Goal: Task Accomplishment & Management: Manage account settings

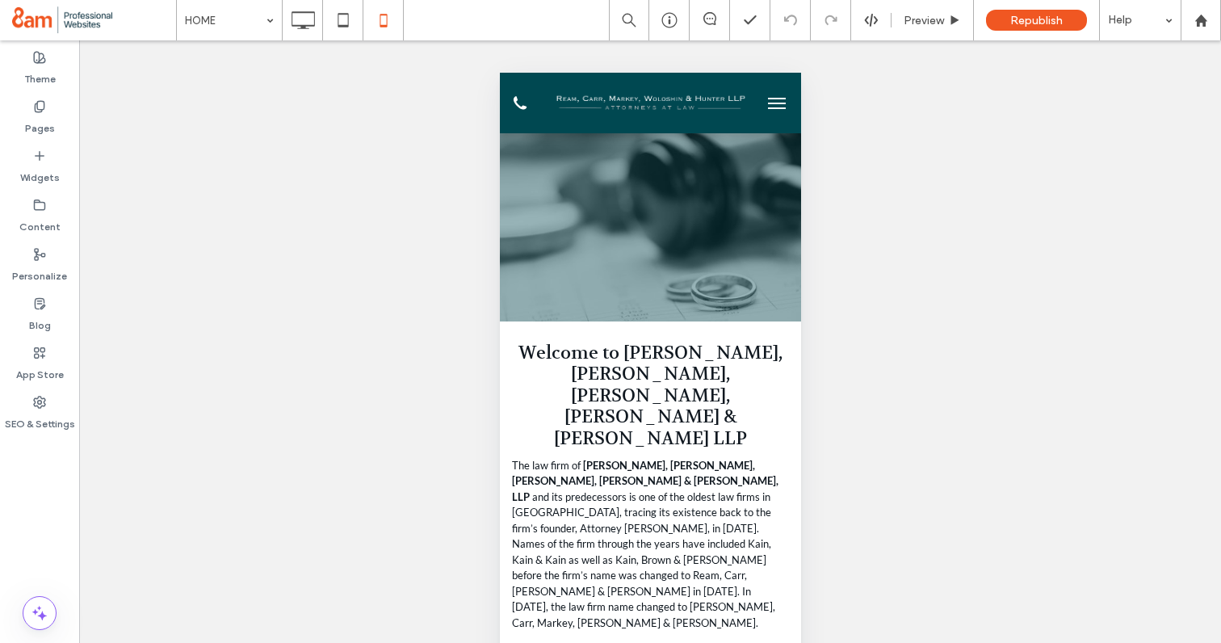
click at [772, 100] on button "menu" at bounding box center [776, 103] width 32 height 32
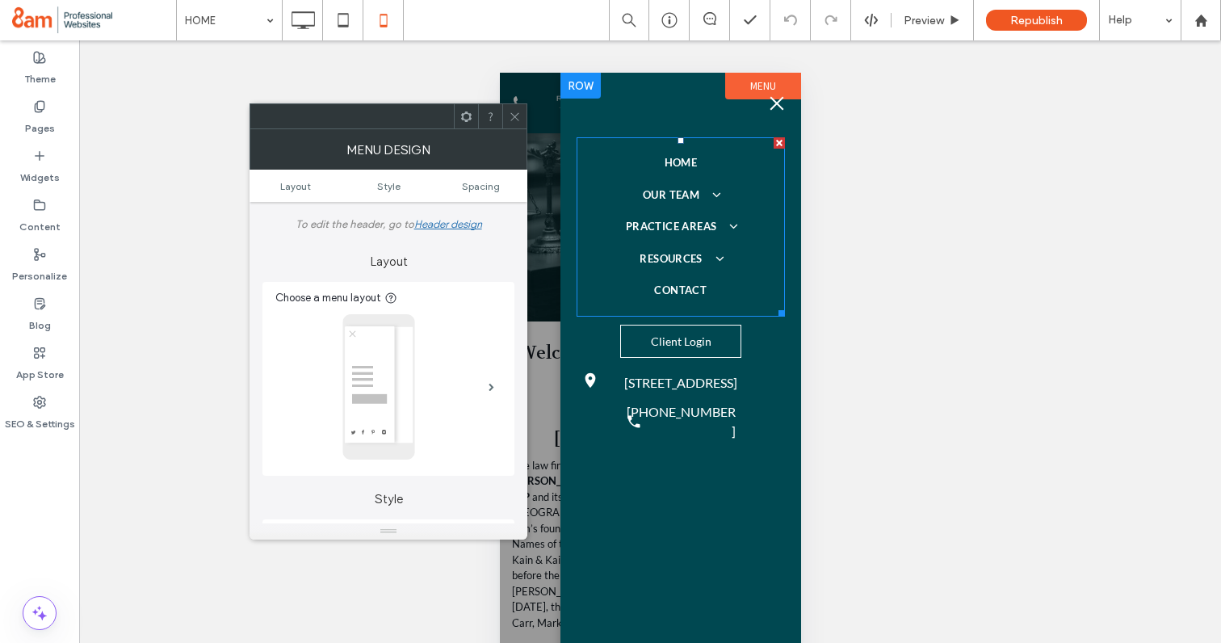
click at [670, 198] on span "OUR TEAM" at bounding box center [680, 195] width 76 height 16
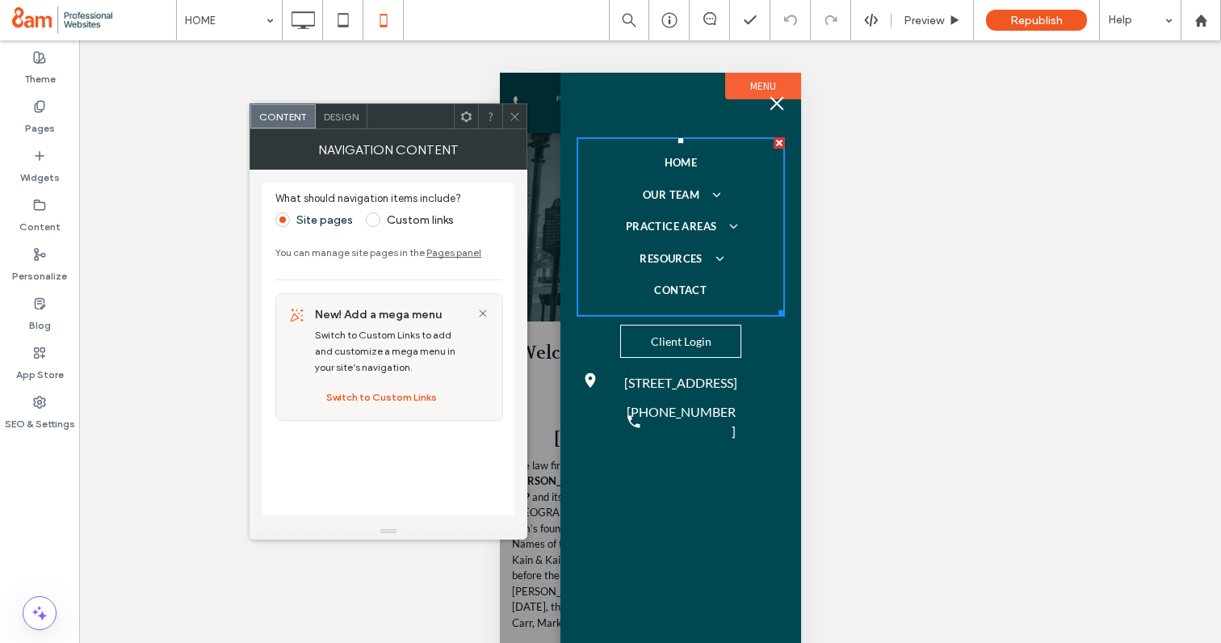
click at [510, 116] on icon at bounding box center [515, 117] width 12 height 12
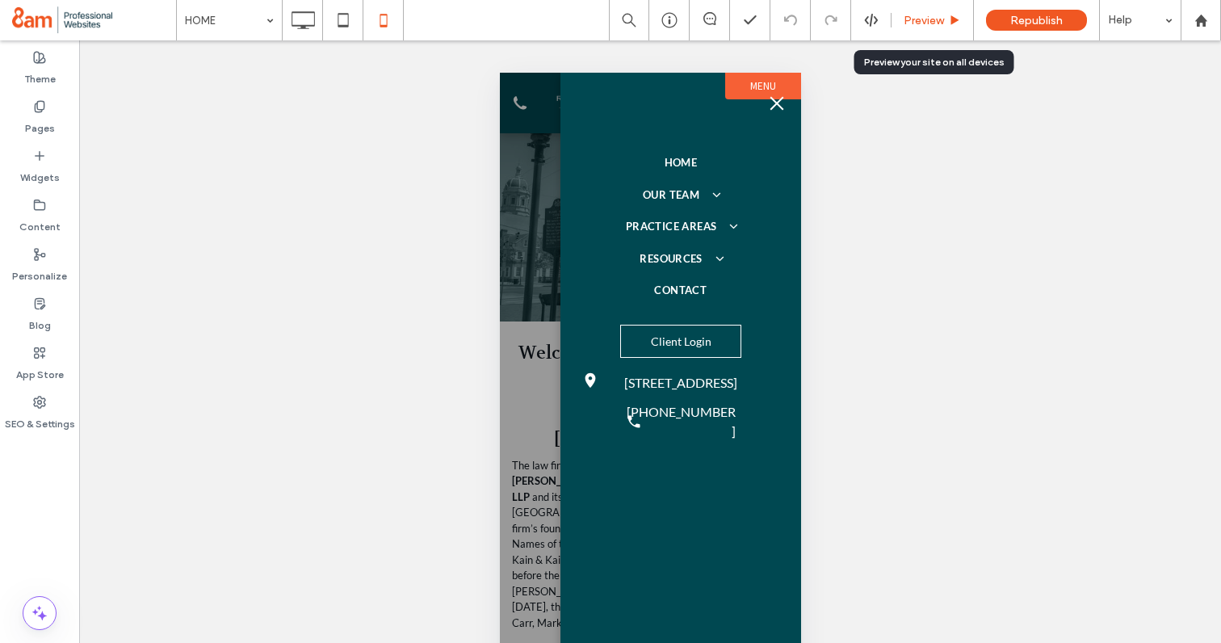
click at [928, 16] on span "Preview" at bounding box center [924, 21] width 40 height 14
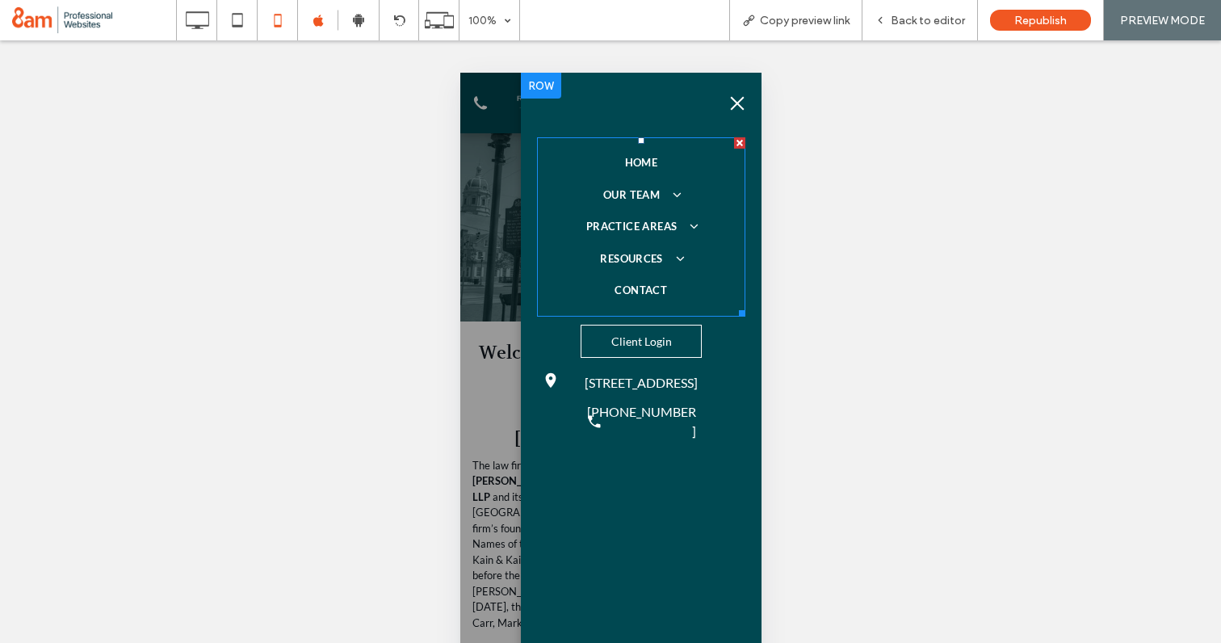
click at [640, 199] on span "OUR TEAM" at bounding box center [641, 195] width 76 height 16
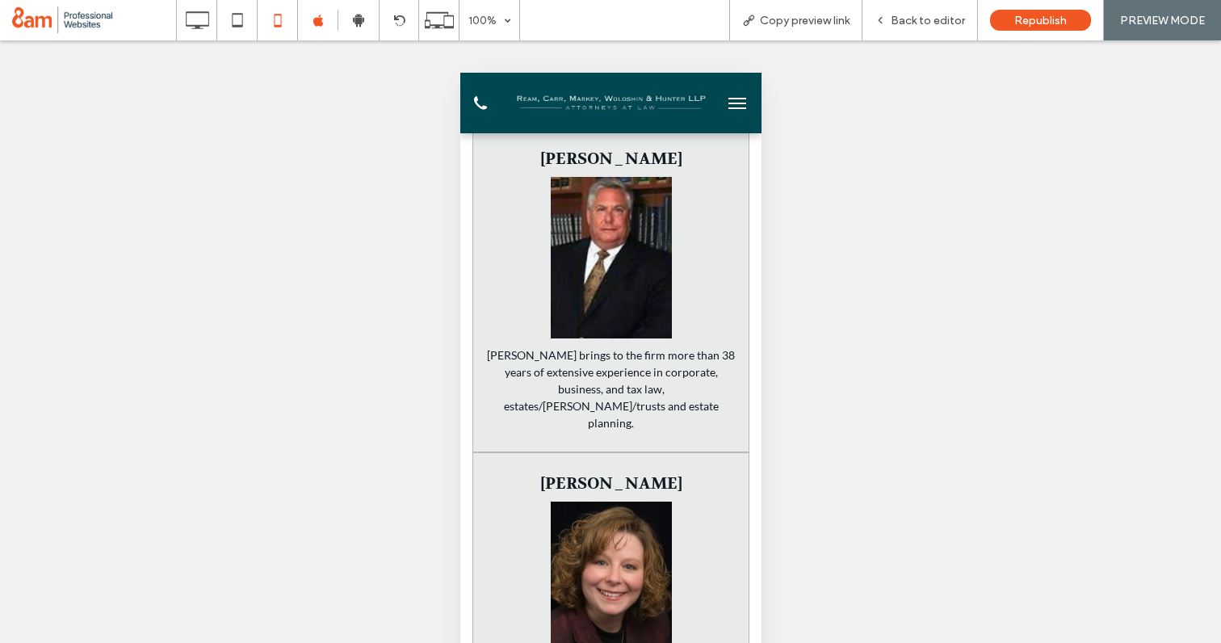
scroll to position [2151, 0]
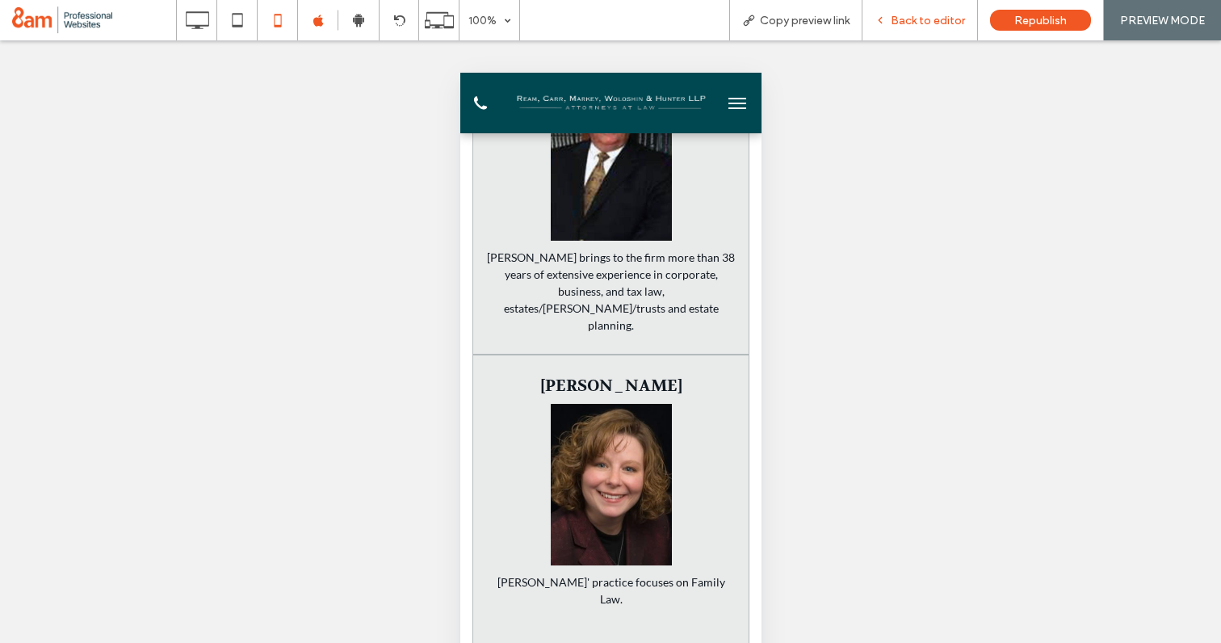
click at [895, 25] on span "Back to editor" at bounding box center [928, 21] width 74 height 14
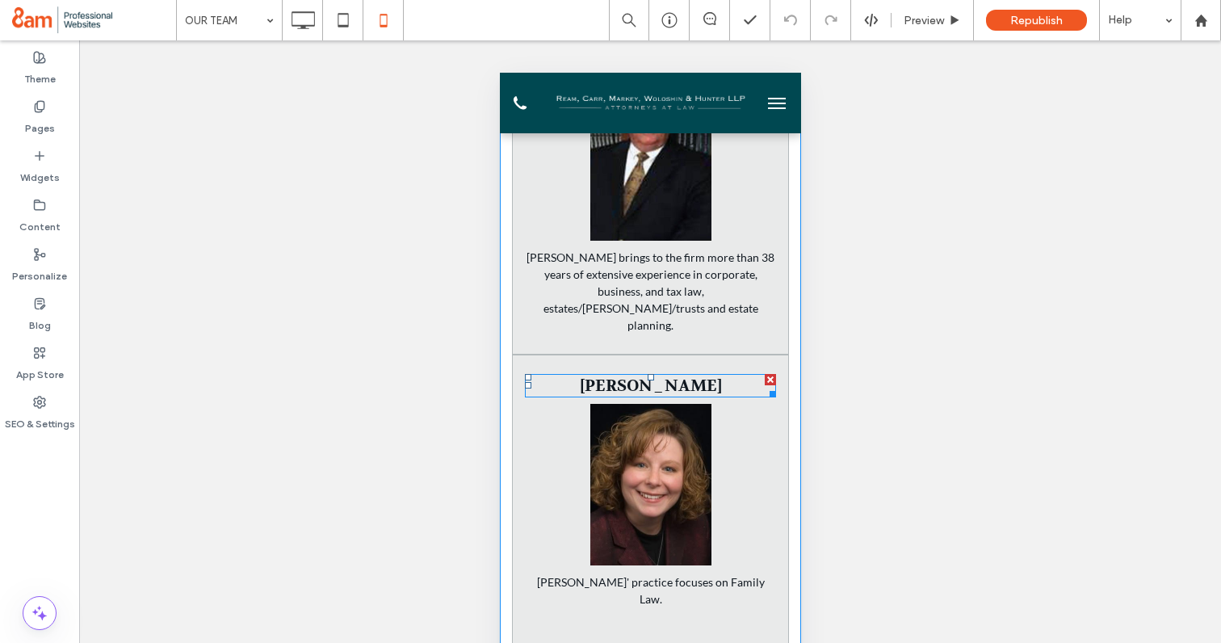
click at [627, 376] on strong "Amy J. Phillips" at bounding box center [650, 386] width 142 height 20
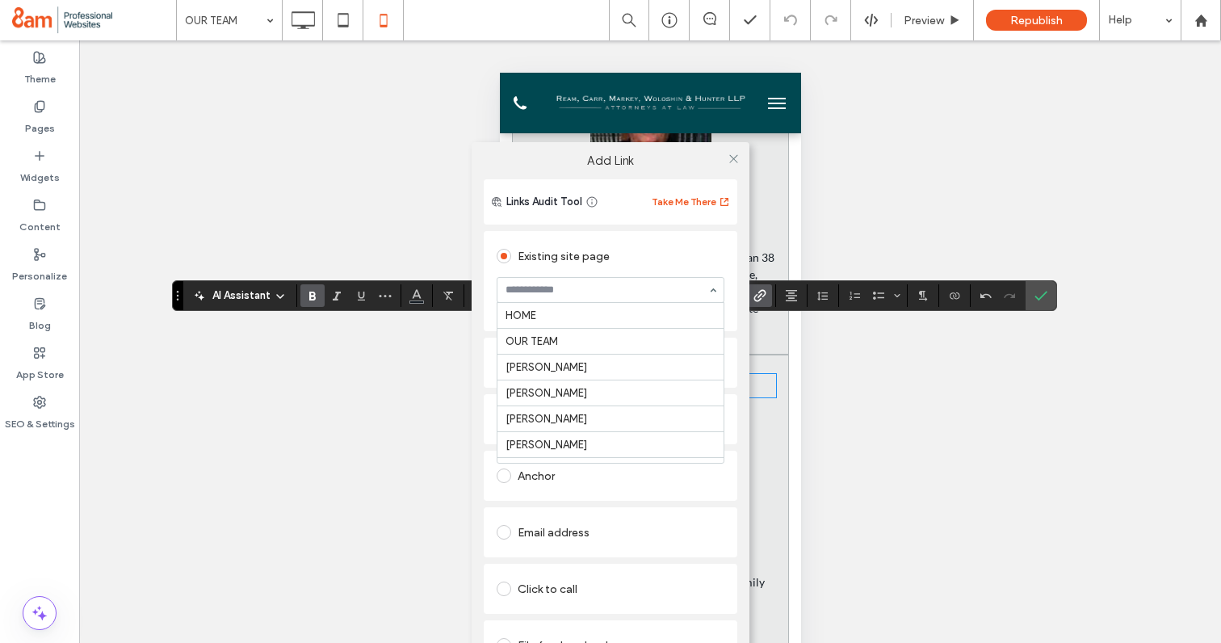
scroll to position [213, 0]
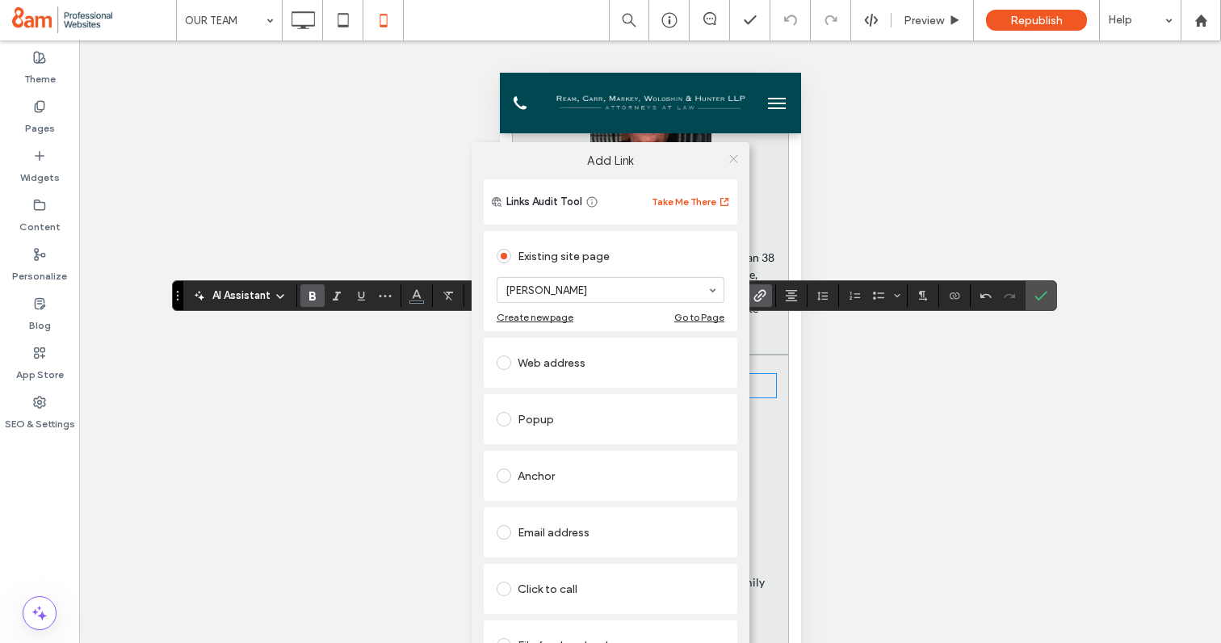
click at [737, 159] on icon at bounding box center [734, 159] width 12 height 12
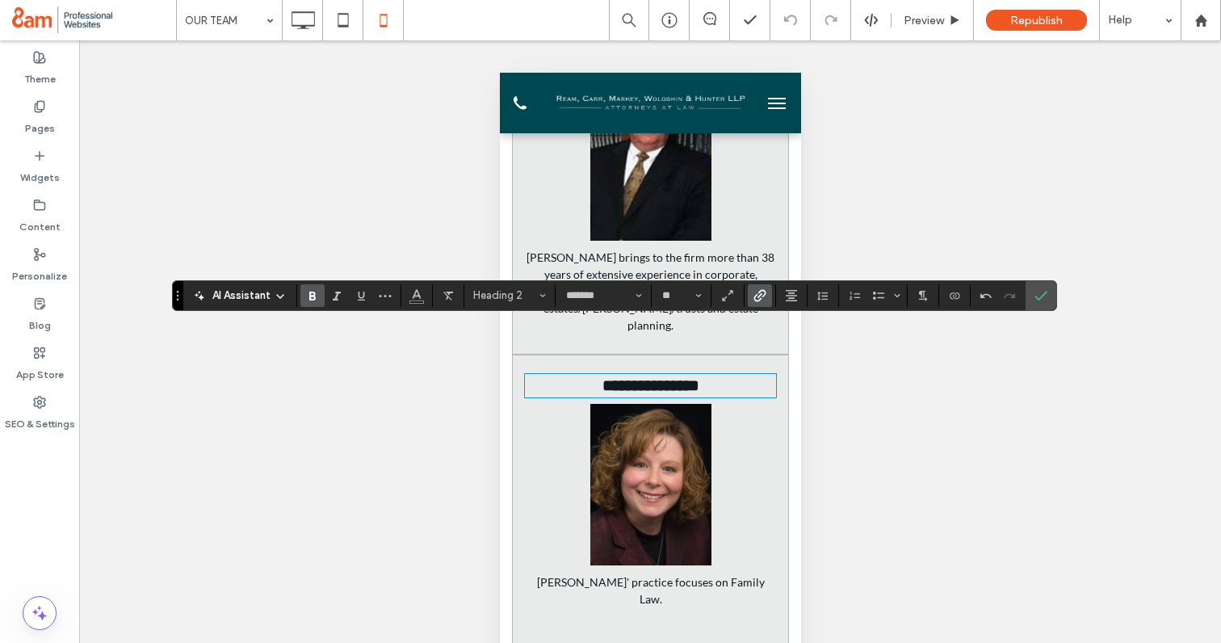
click at [653, 432] on img at bounding box center [650, 485] width 121 height 162
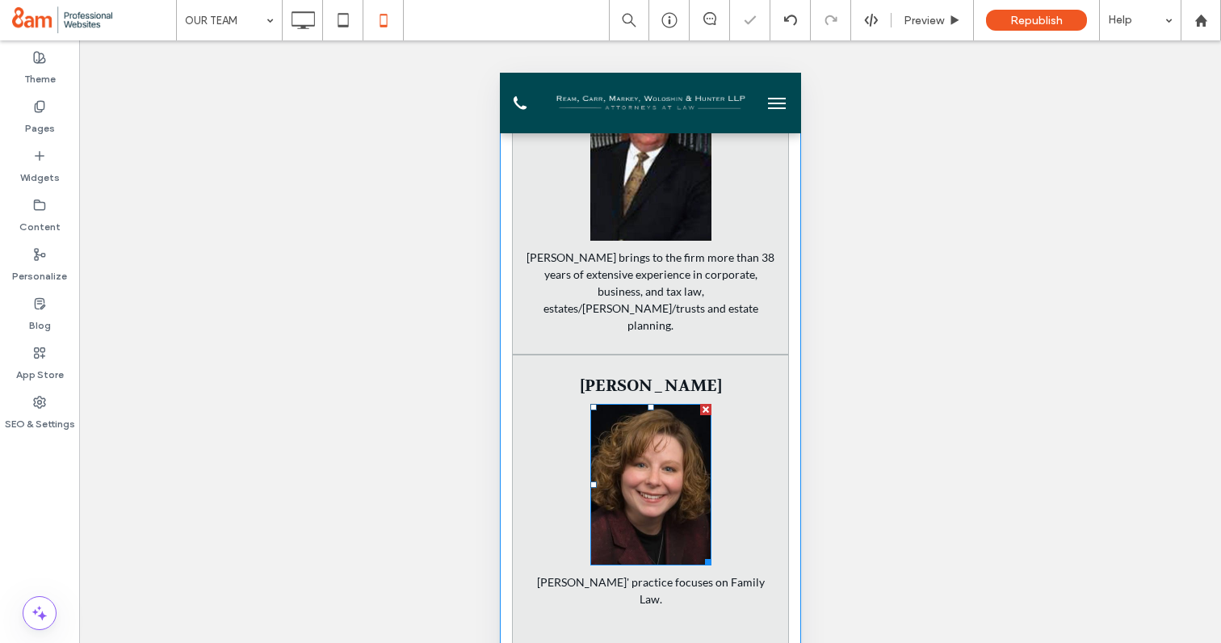
click at [677, 410] on img at bounding box center [650, 485] width 121 height 162
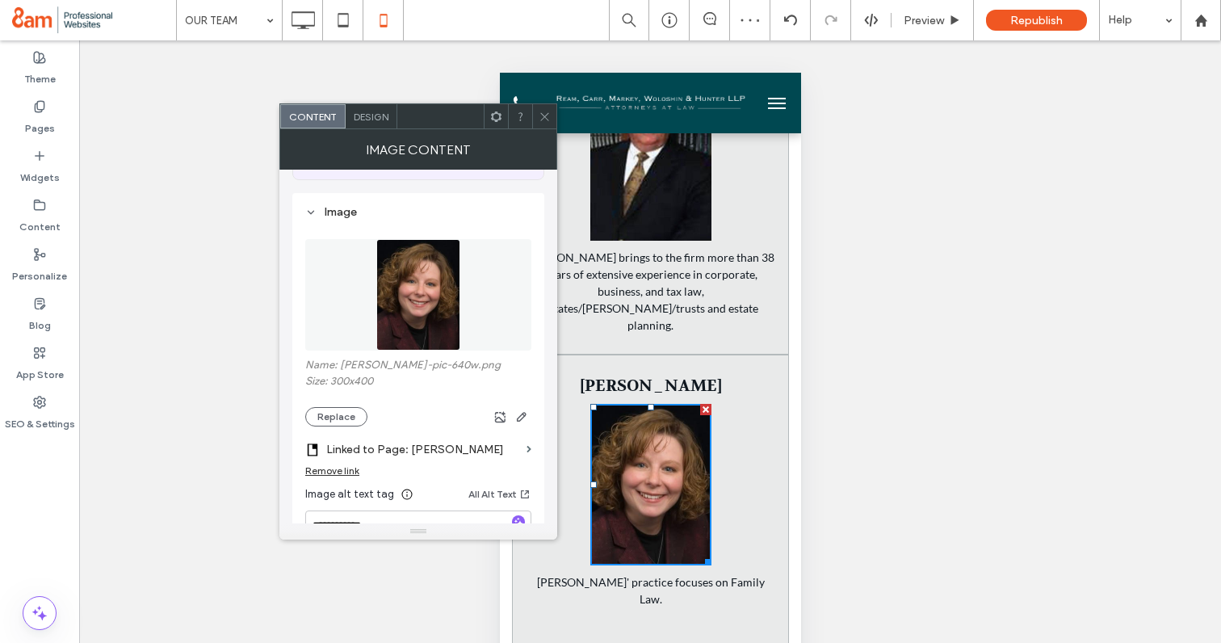
scroll to position [147, 0]
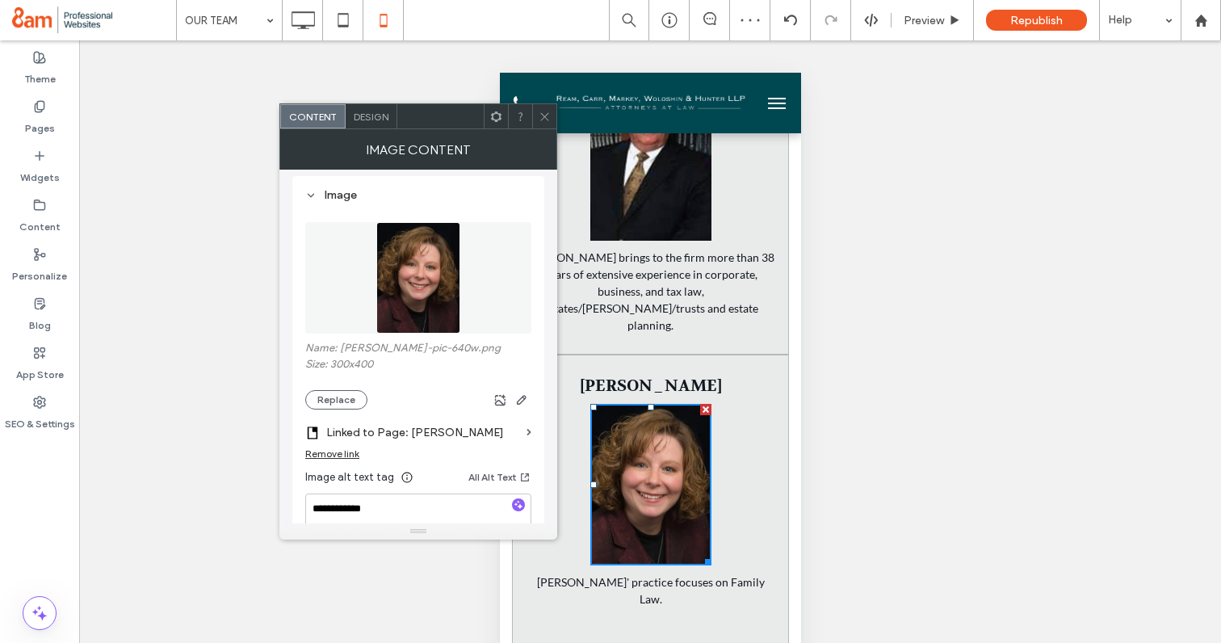
click at [516, 437] on label "Linked to Page: ANDREW KAGEN" at bounding box center [423, 433] width 194 height 30
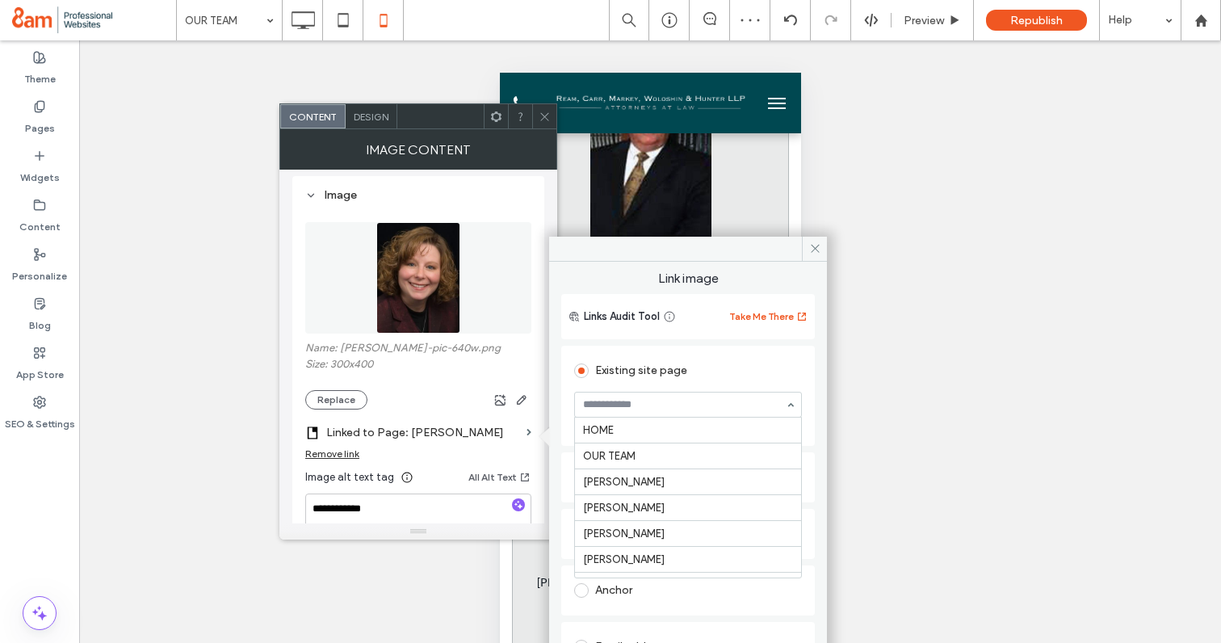
scroll to position [213, 0]
click at [540, 112] on icon at bounding box center [545, 117] width 12 height 12
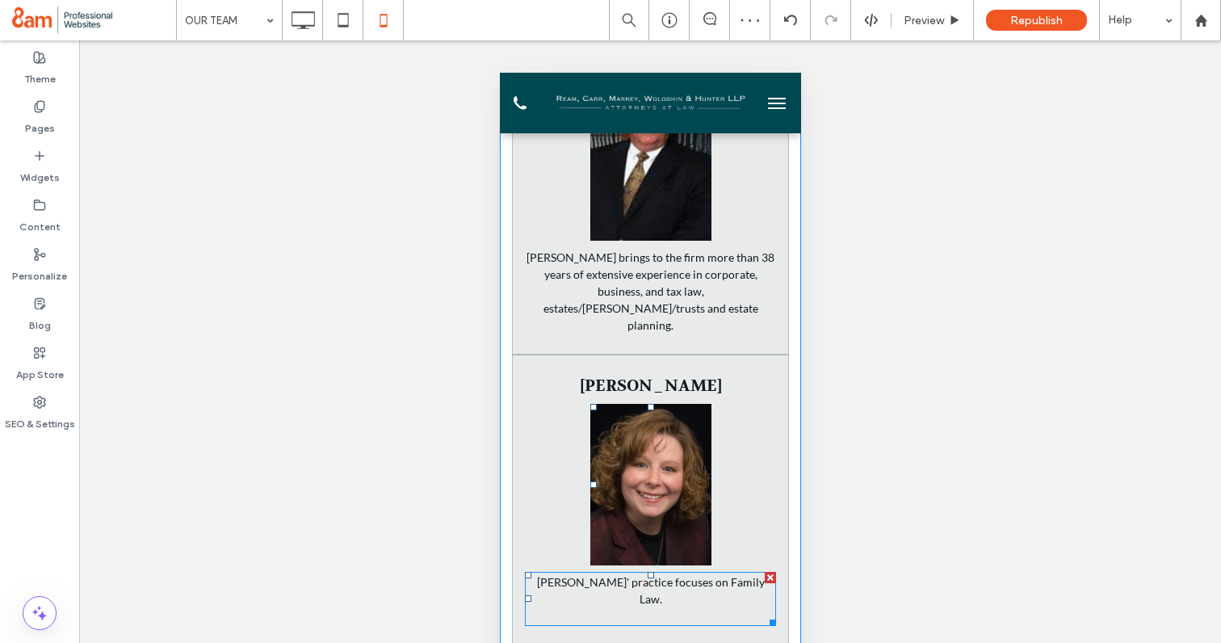
click at [615, 575] on span "Amy J. Phillips' practice focuses on Family Law." at bounding box center [650, 590] width 228 height 31
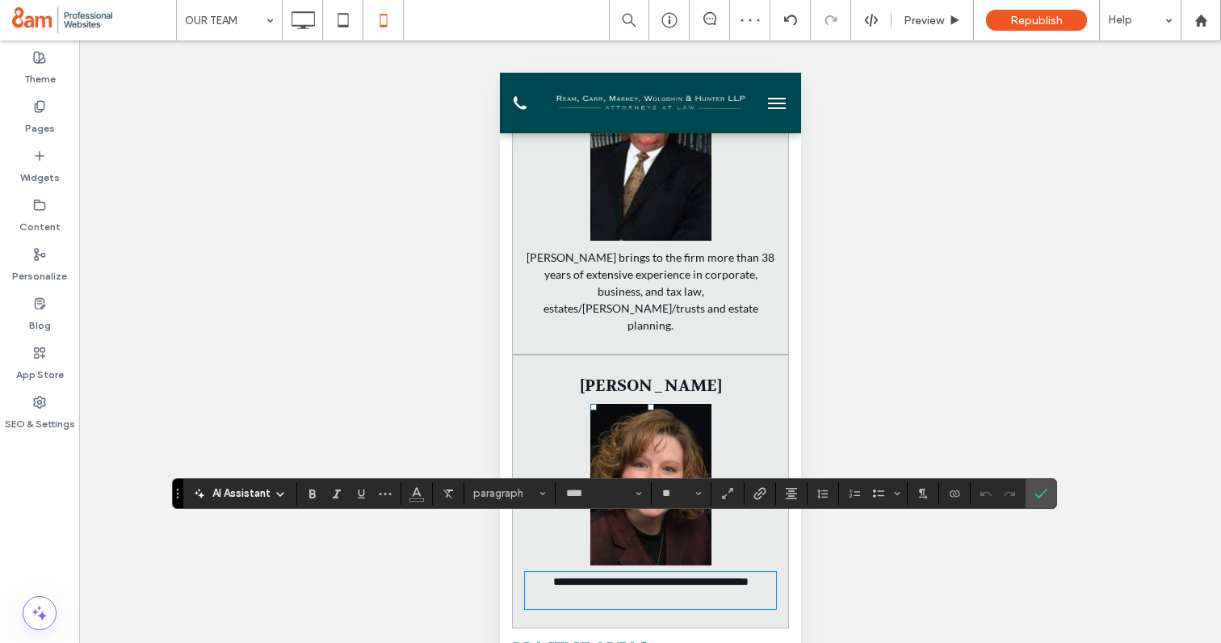
click at [639, 411] on img at bounding box center [650, 485] width 121 height 162
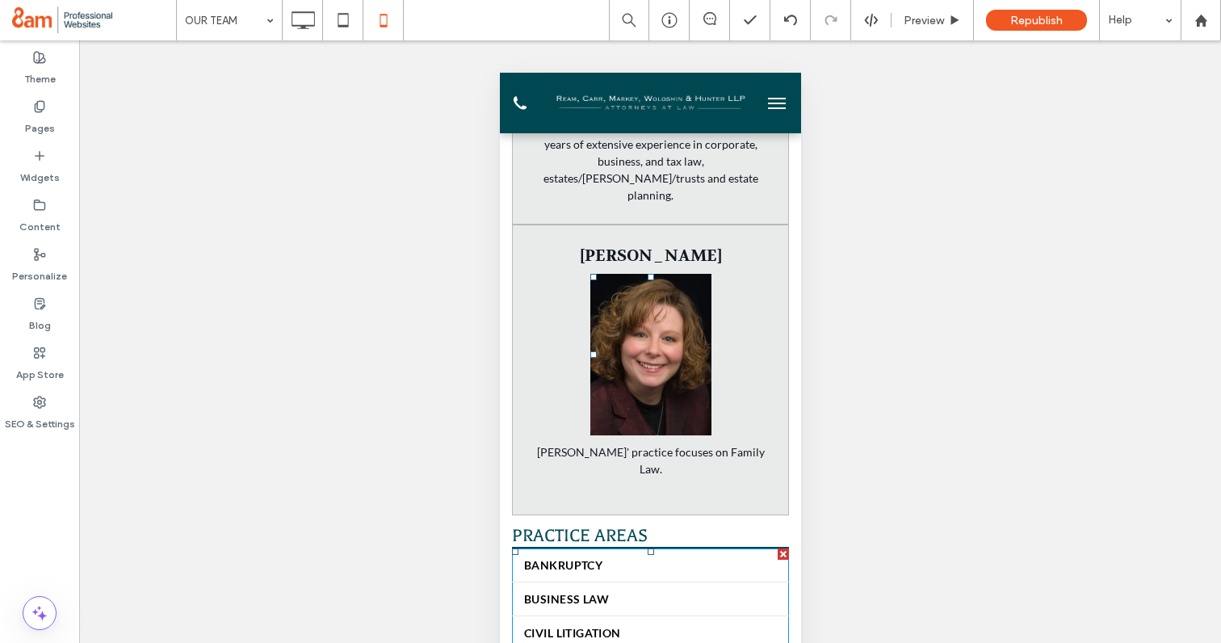
scroll to position [2265, 0]
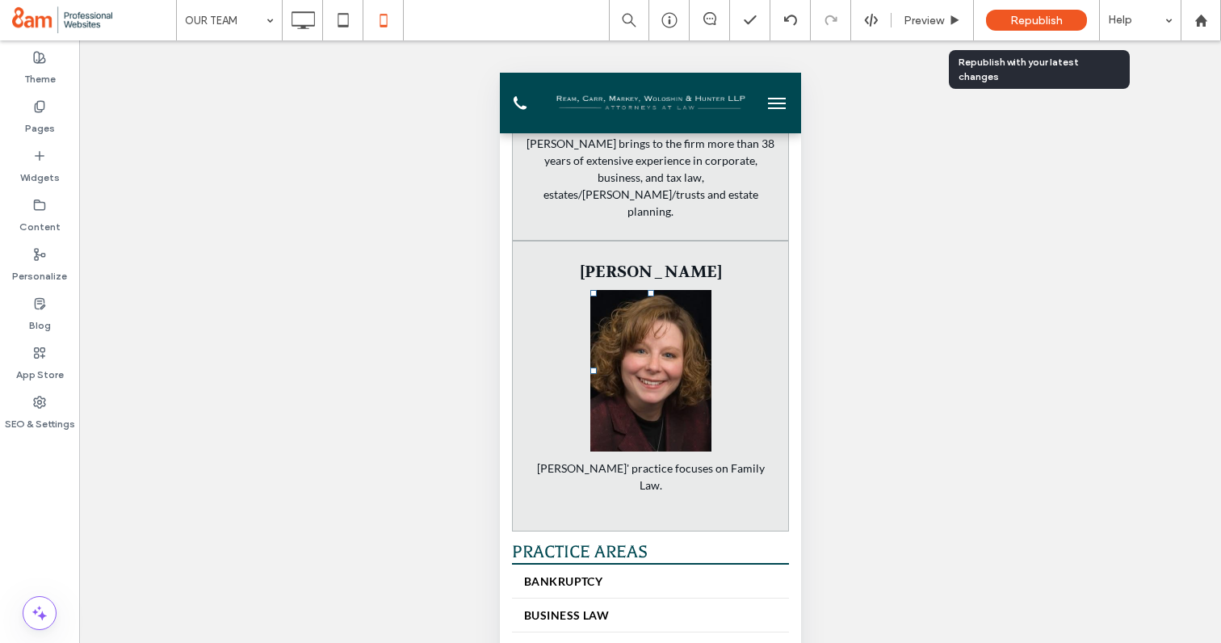
click at [1021, 15] on span "Republish" at bounding box center [1036, 21] width 53 height 14
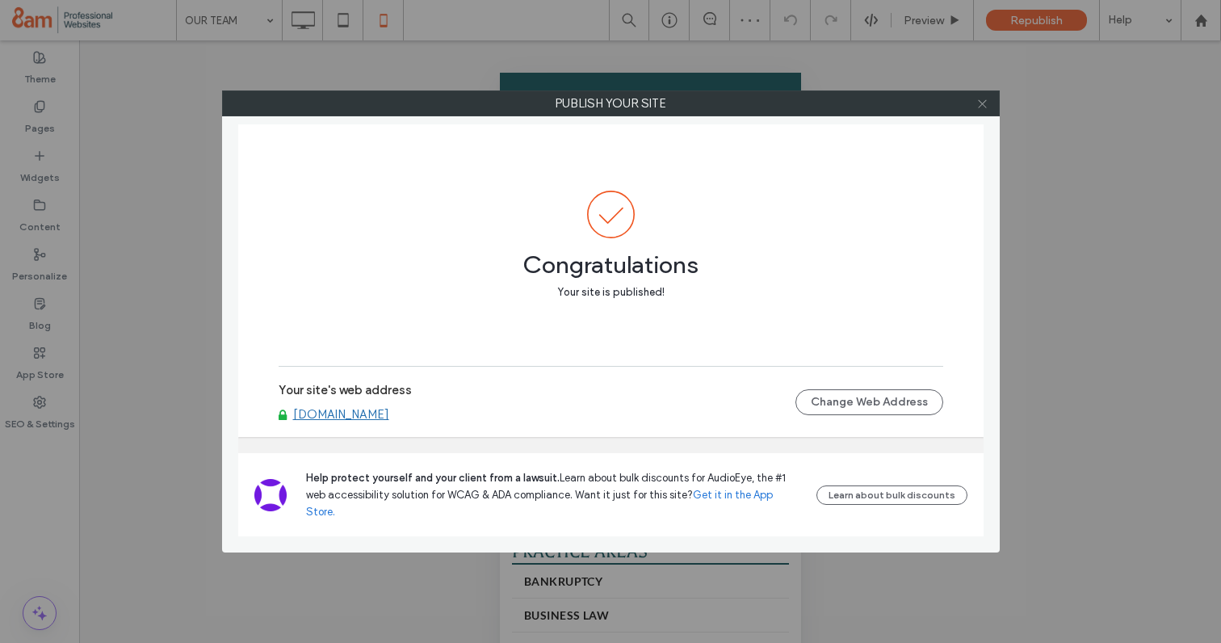
click at [985, 104] on icon at bounding box center [983, 104] width 12 height 12
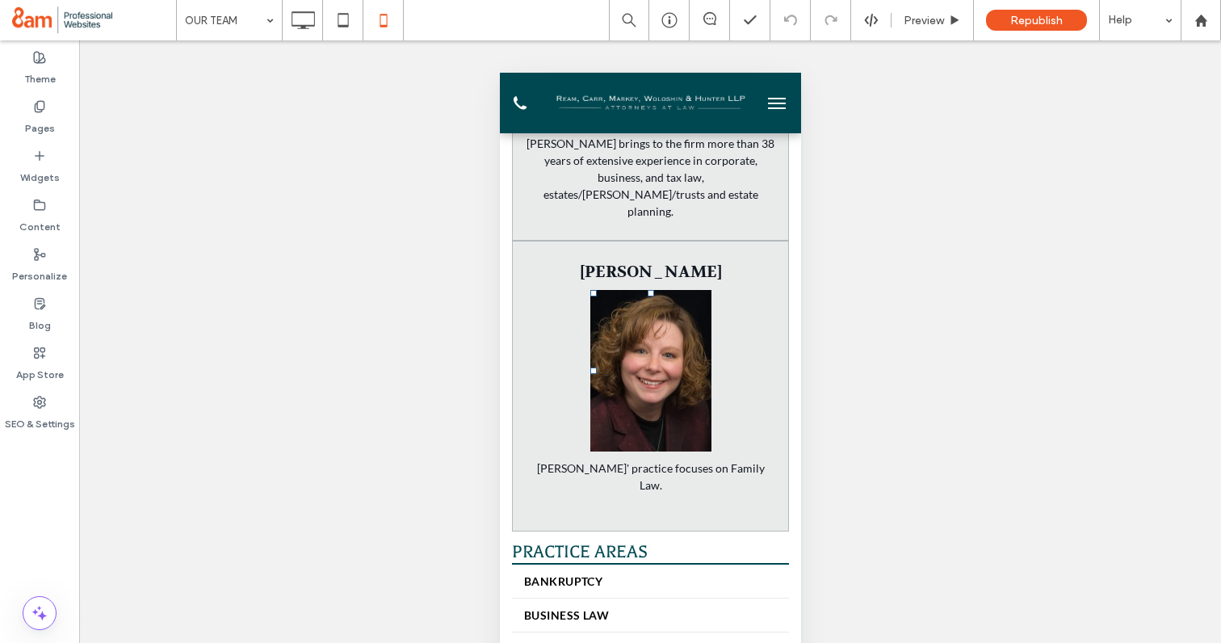
click at [771, 100] on button "menu" at bounding box center [776, 103] width 32 height 32
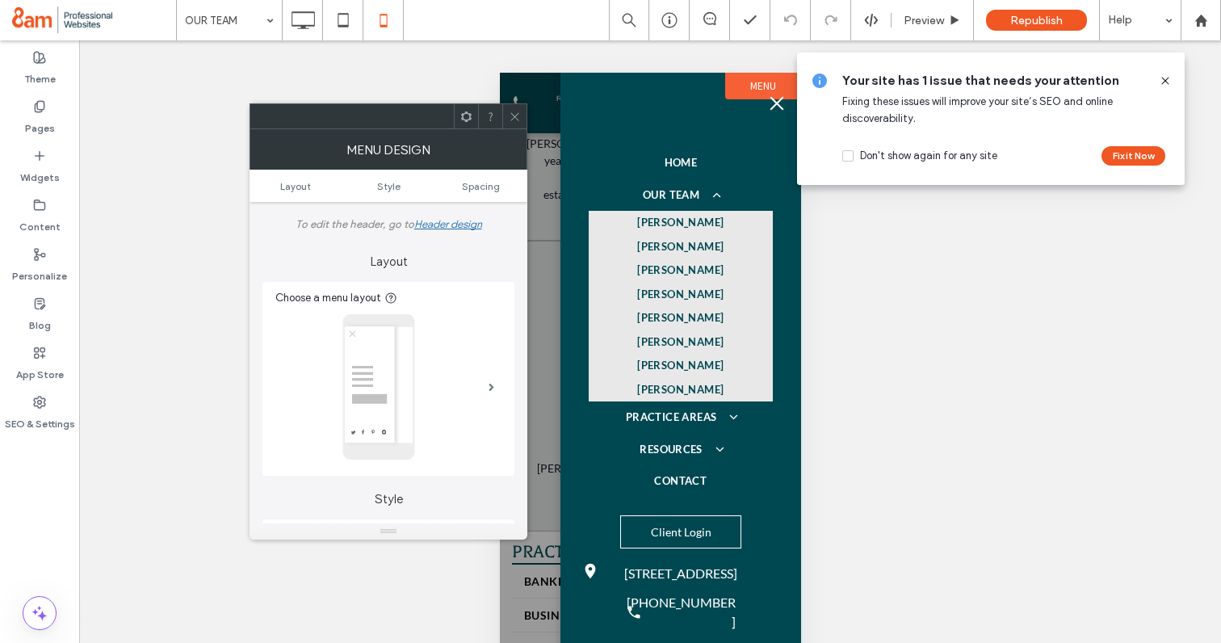
click at [510, 111] on icon at bounding box center [515, 117] width 12 height 12
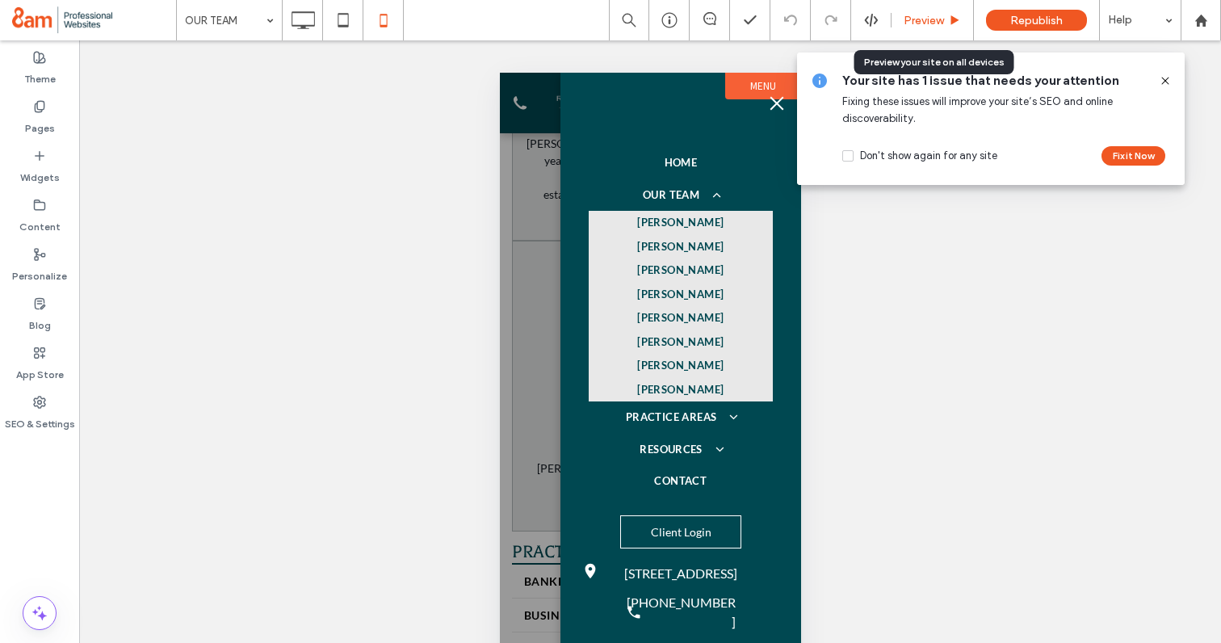
click at [922, 14] on span "Preview" at bounding box center [924, 21] width 40 height 14
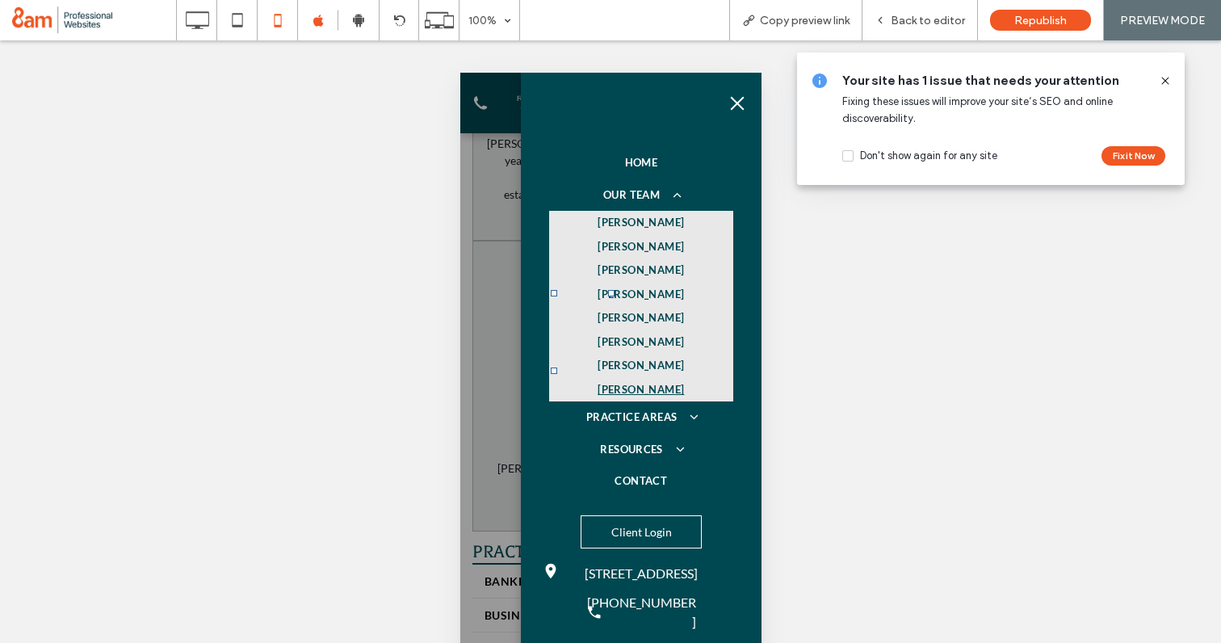
click at [638, 391] on span "AMY J. PHILLIPS" at bounding box center [640, 390] width 86 height 16
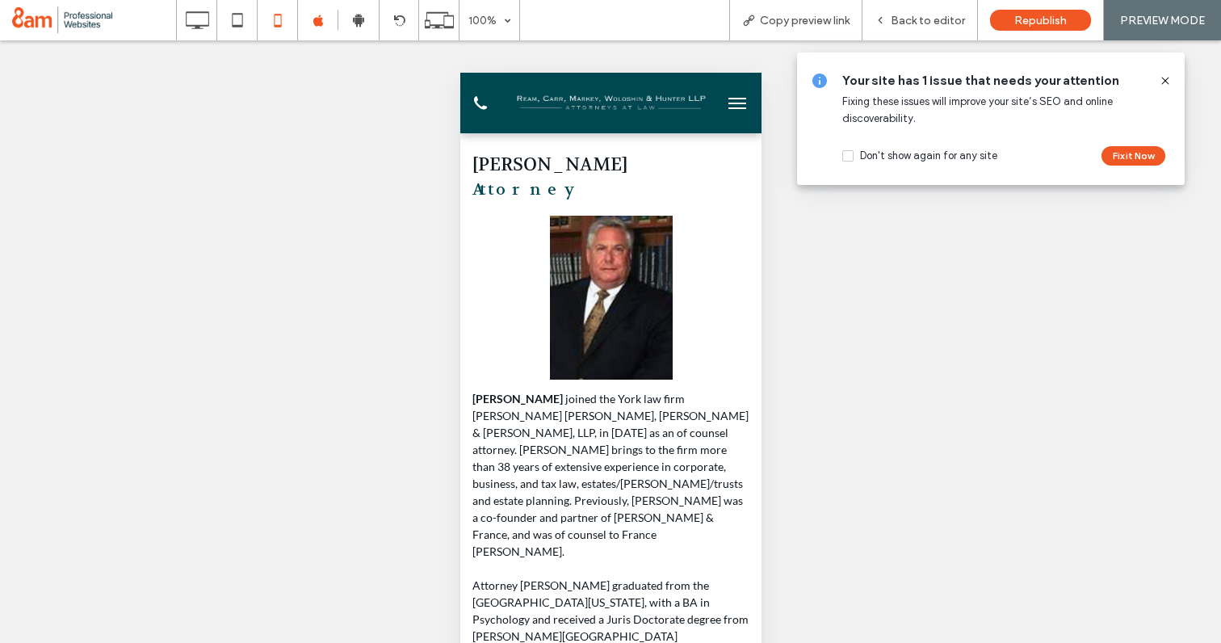
click at [1162, 78] on icon at bounding box center [1165, 80] width 13 height 13
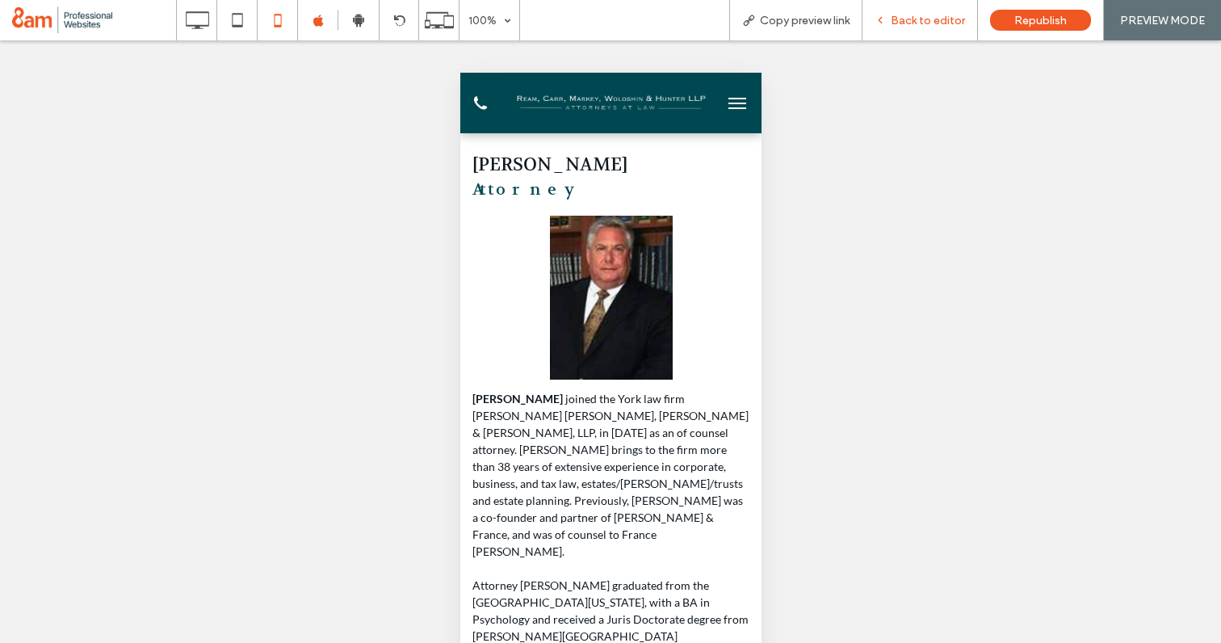
click at [916, 23] on span "Back to editor" at bounding box center [928, 21] width 74 height 14
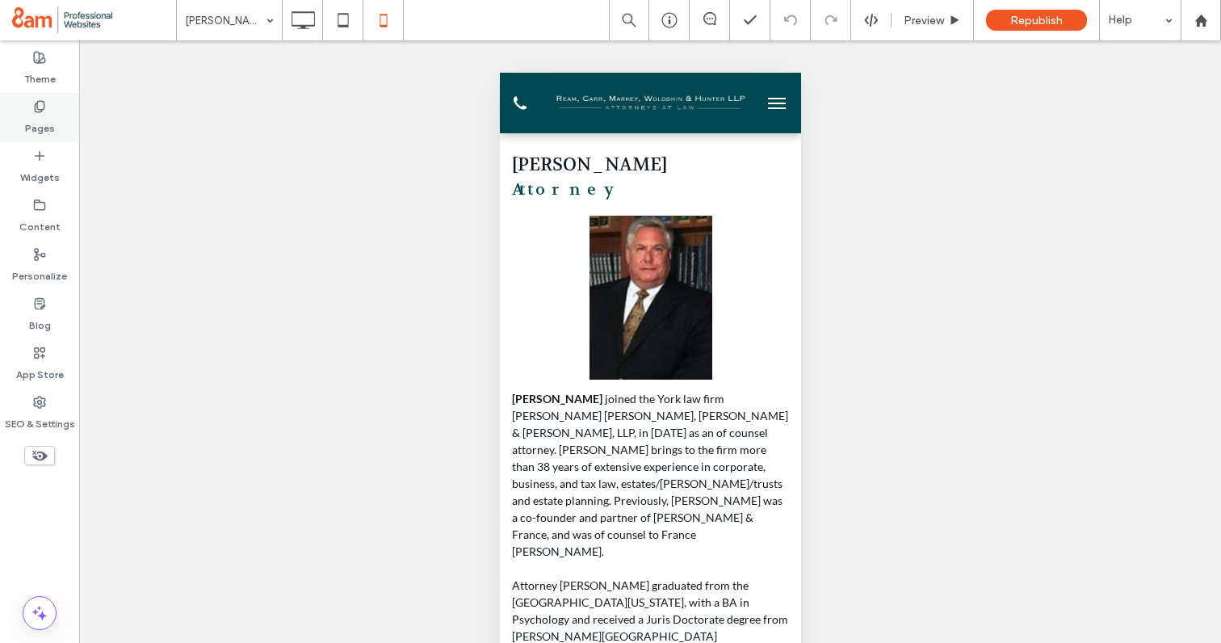
click at [41, 121] on label "Pages" at bounding box center [40, 124] width 30 height 23
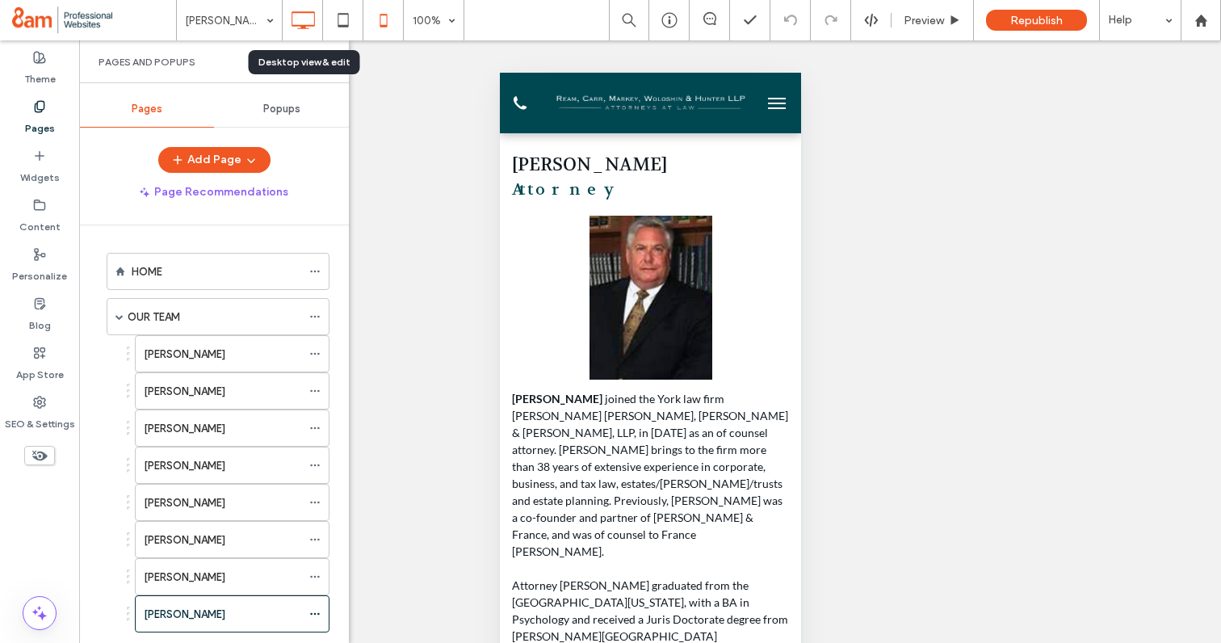
click at [300, 27] on use at bounding box center [303, 20] width 23 height 18
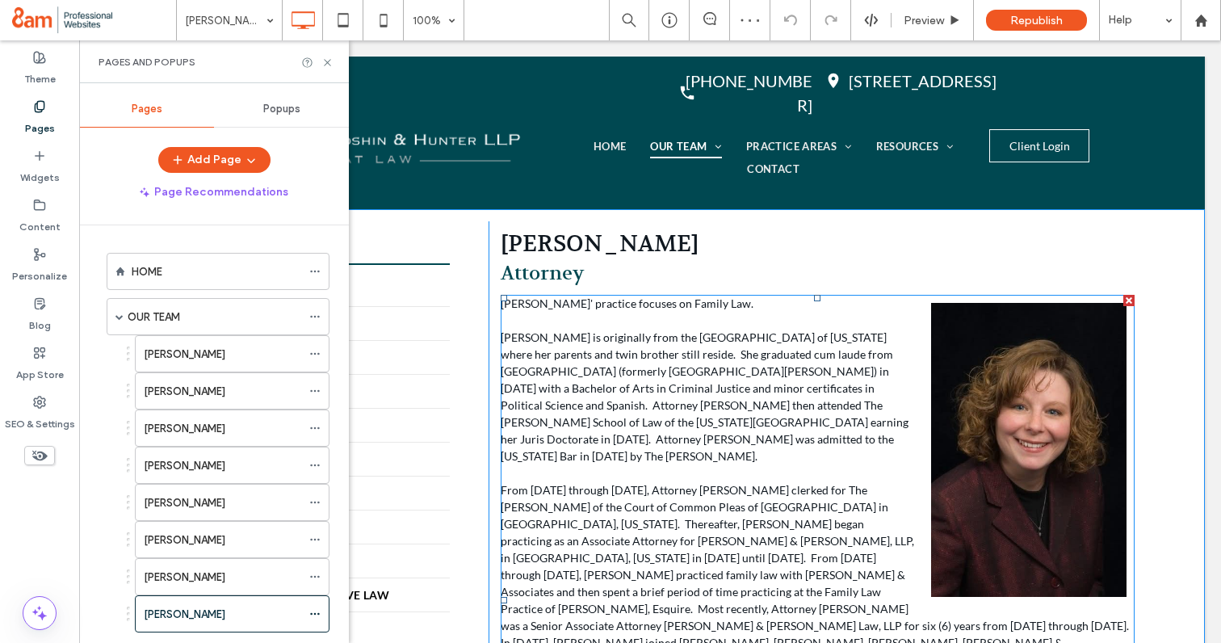
click at [619, 414] on span at bounding box center [818, 600] width 634 height 611
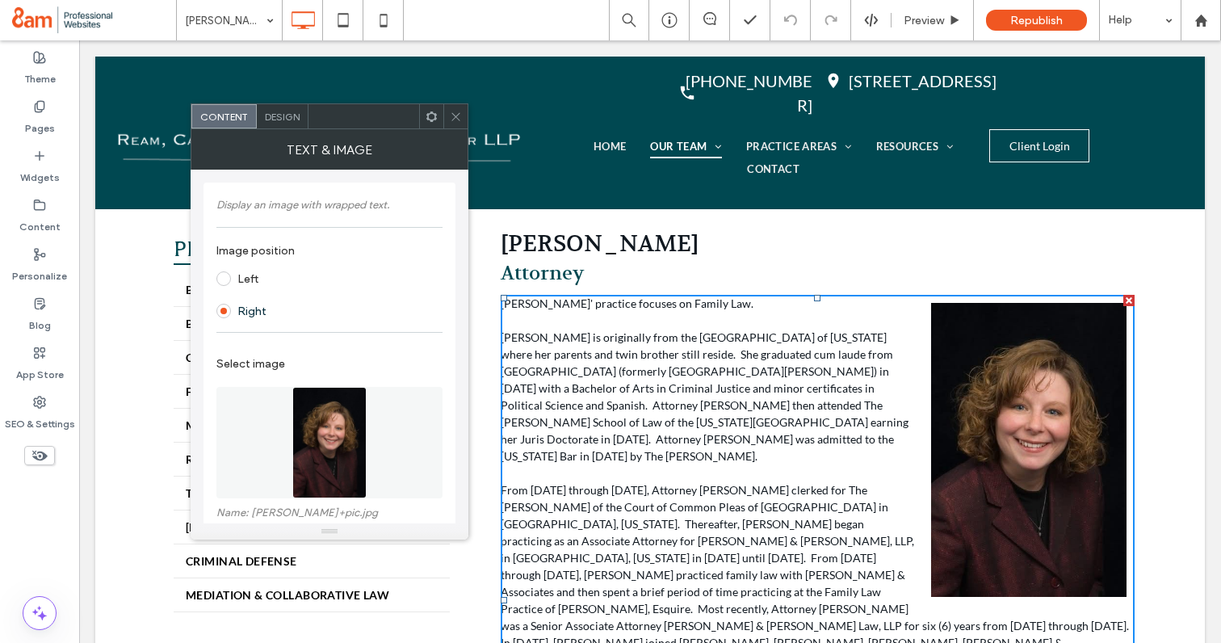
click at [572, 317] on div "Amy J. Phillips' practice focuses on Family Law. Amy is originally from the Poc…" at bounding box center [818, 600] width 634 height 611
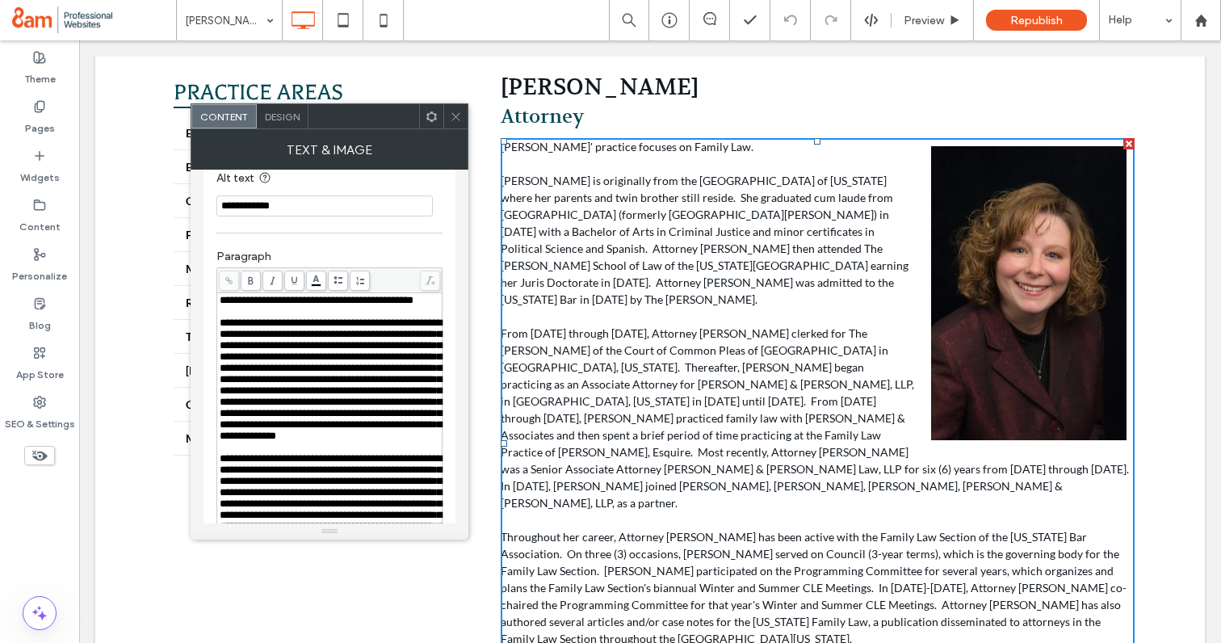
scroll to position [547, 0]
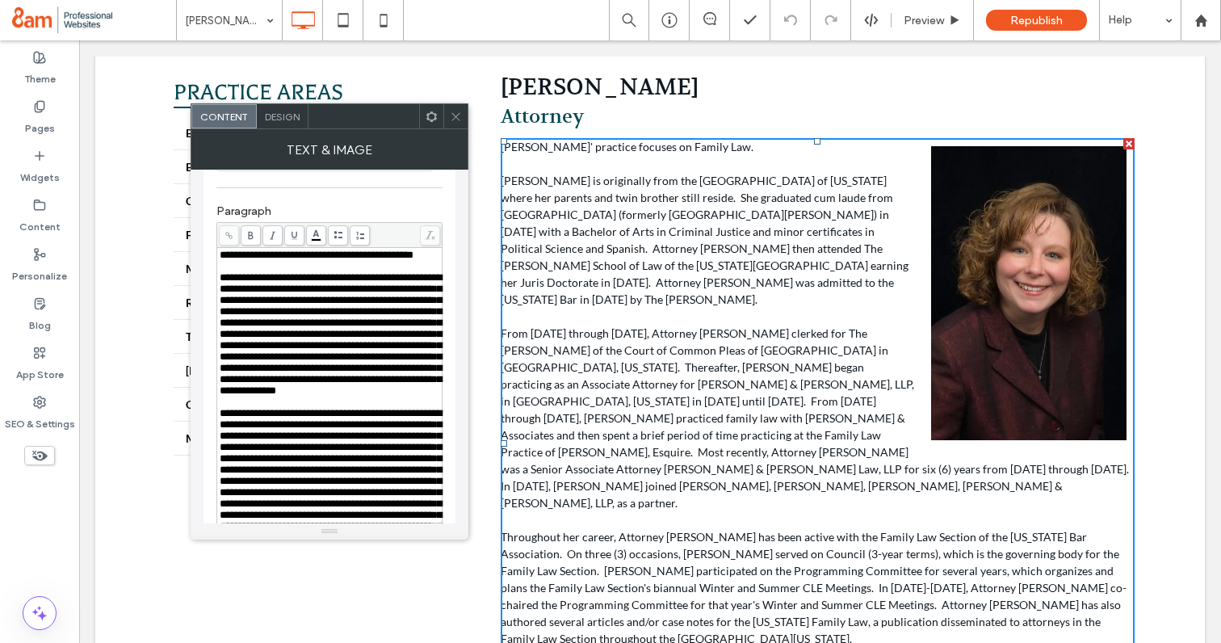
click at [308, 334] on span "**********" at bounding box center [331, 334] width 222 height 124
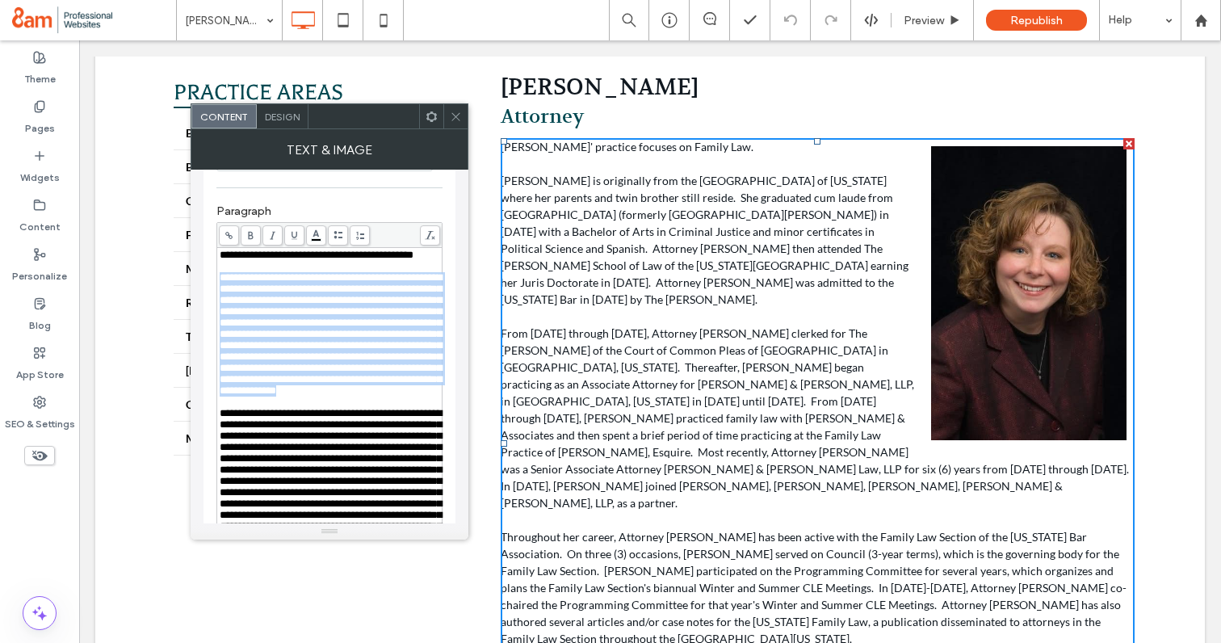
click at [308, 334] on span "**********" at bounding box center [331, 334] width 222 height 124
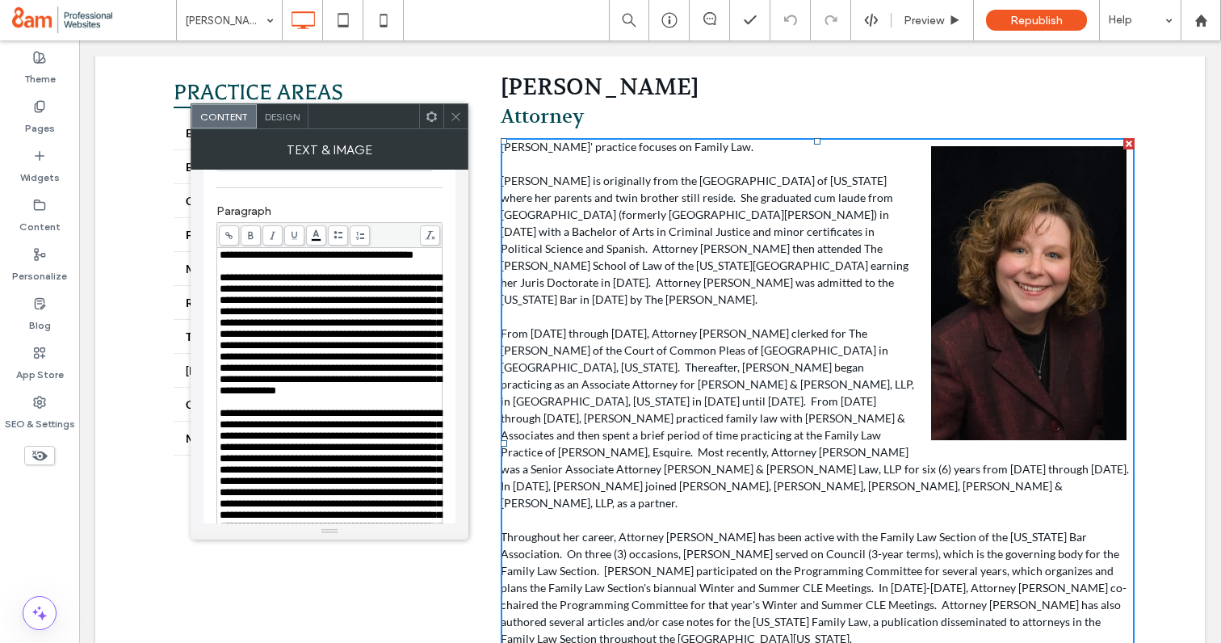
click at [279, 272] on div "Rich Text Editor" at bounding box center [330, 266] width 221 height 11
drag, startPoint x: 217, startPoint y: 261, endPoint x: 277, endPoint y: 308, distance: 75.9
click at [277, 309] on div "**********" at bounding box center [329, 543] width 225 height 591
click at [228, 260] on span "**********" at bounding box center [317, 255] width 194 height 11
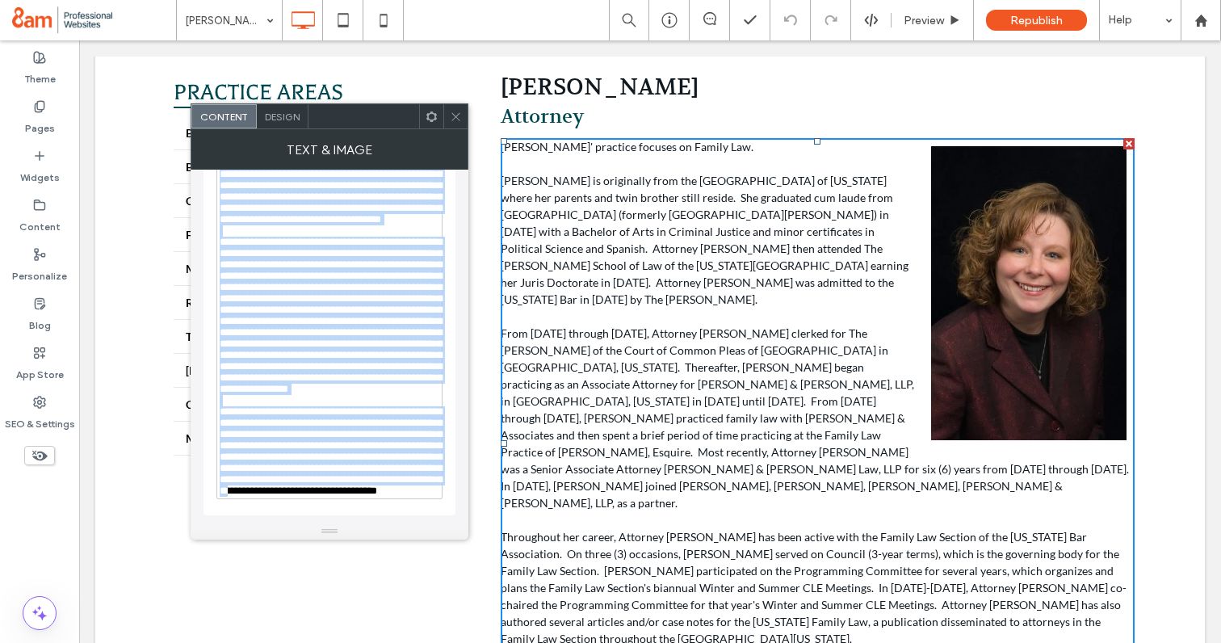
scroll to position [1156, 0]
drag, startPoint x: 300, startPoint y: 298, endPoint x: 376, endPoint y: 563, distance: 275.6
copy div "**********"
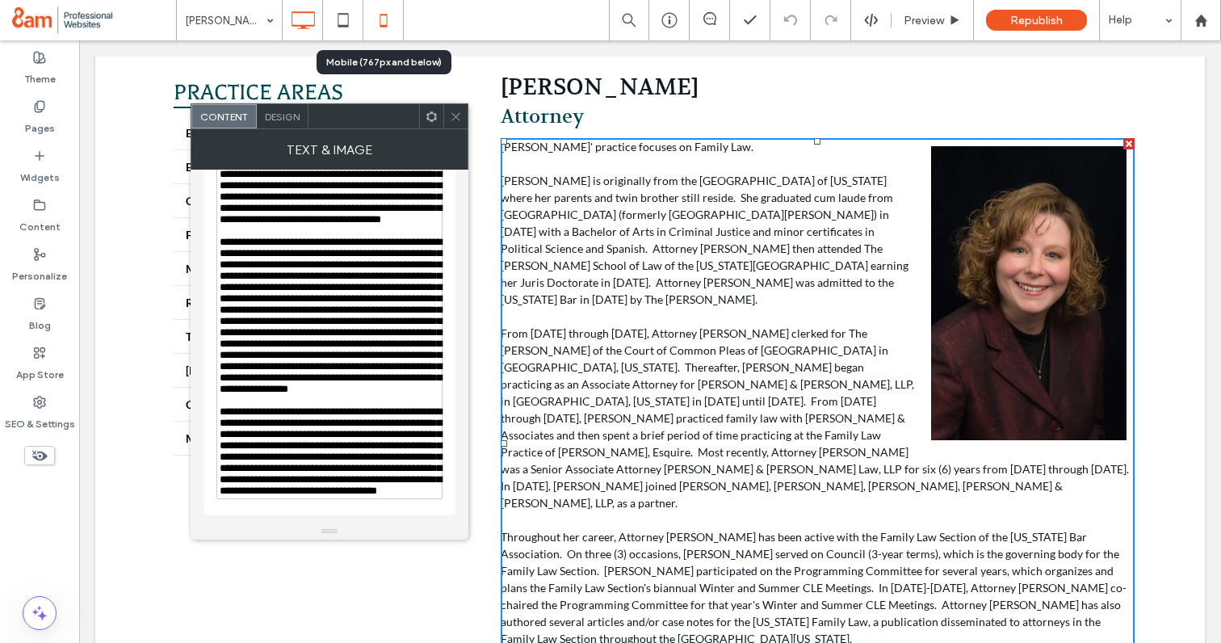
click at [376, 15] on icon at bounding box center [384, 20] width 32 height 32
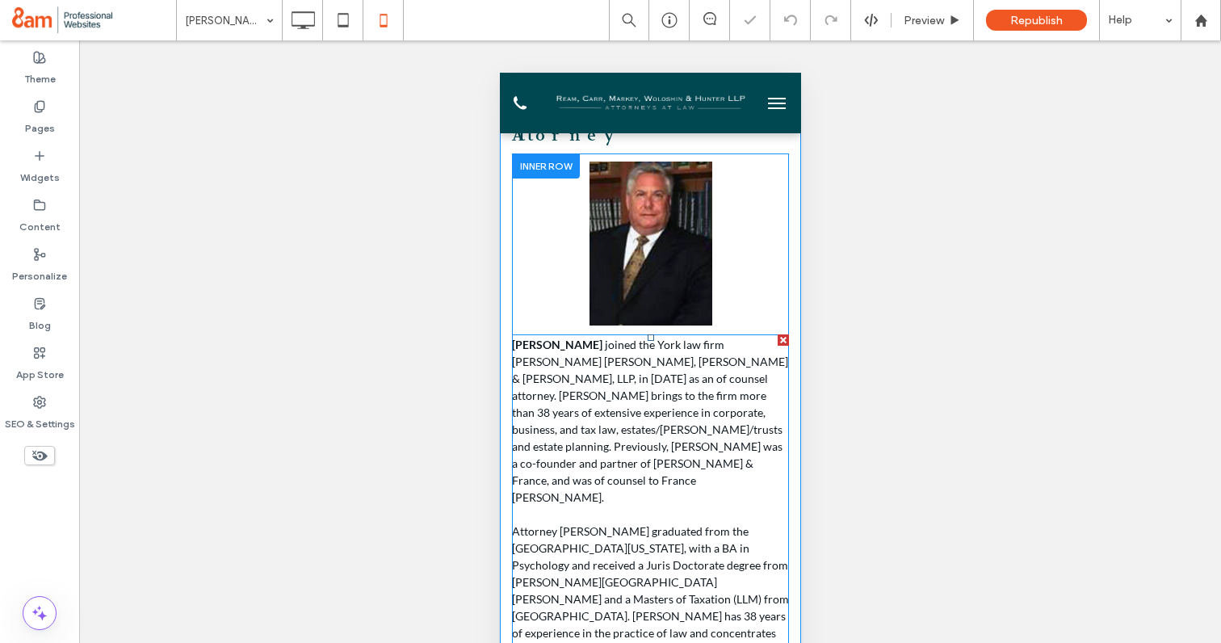
scroll to position [75, 0]
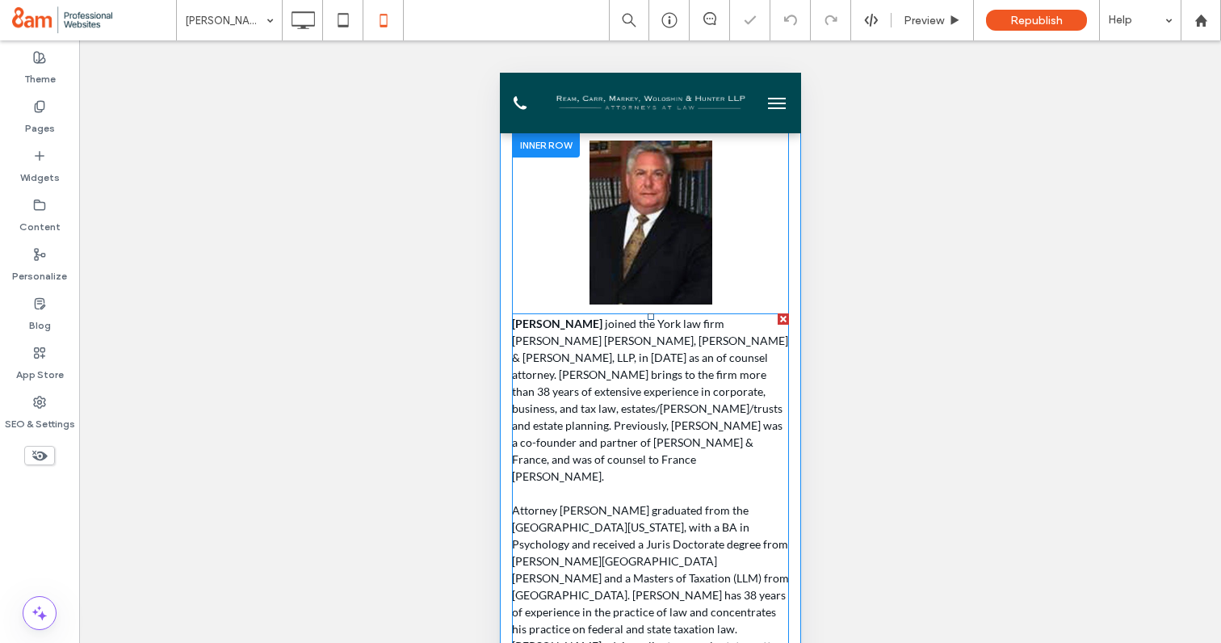
click at [614, 393] on span "joined the York law firm Ream Carr Markey, Woloshin & Hunter, LLP, in 2014 as a…" at bounding box center [649, 400] width 276 height 166
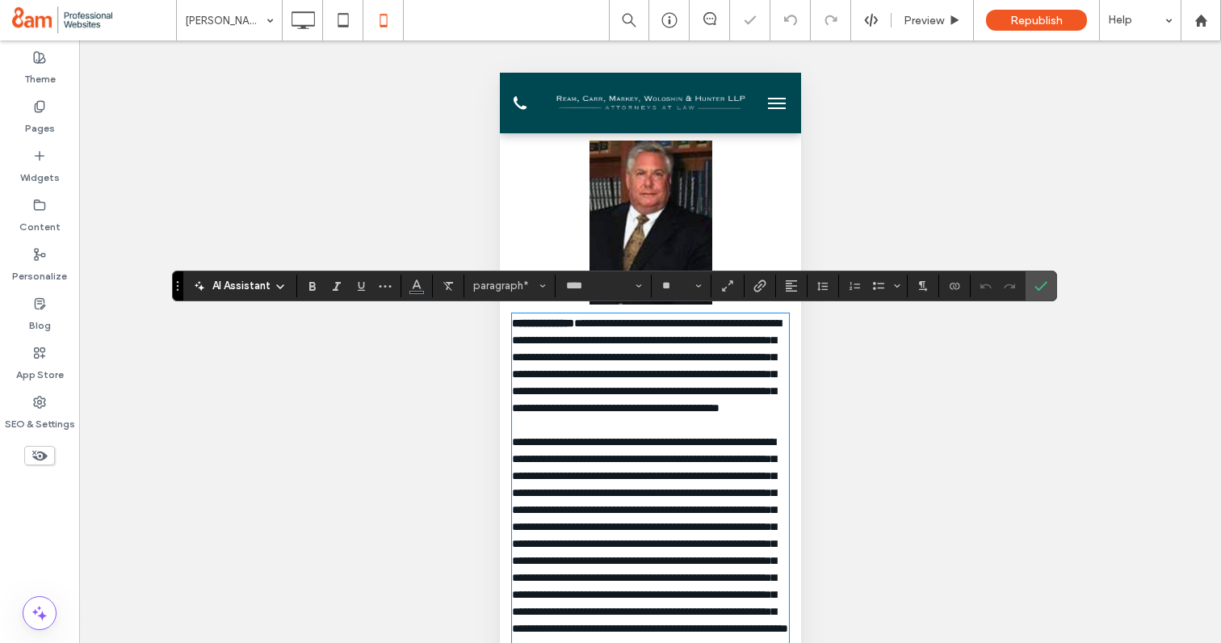
scroll to position [0, 0]
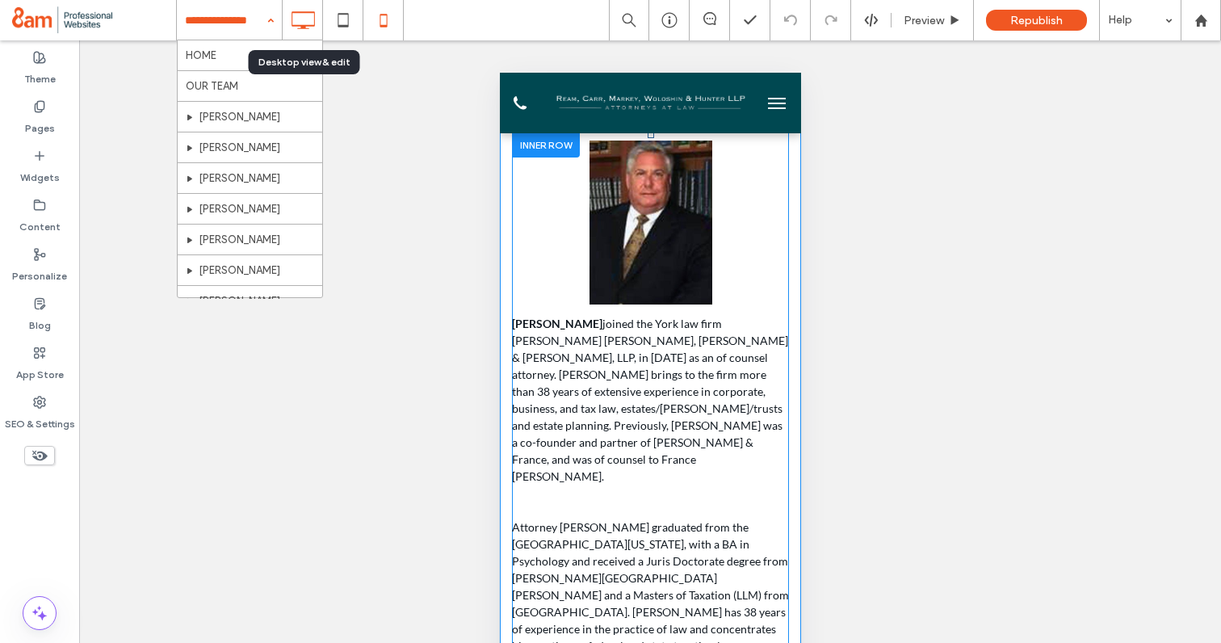
click at [293, 19] on icon at bounding box center [303, 20] width 32 height 32
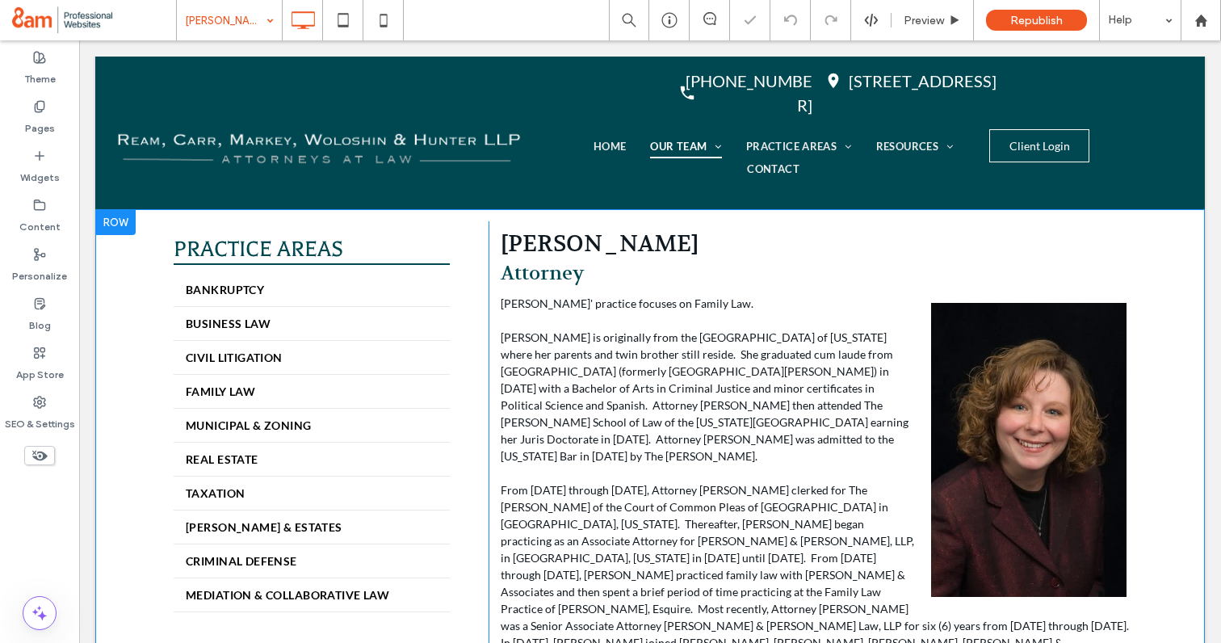
click at [567, 398] on span at bounding box center [818, 600] width 634 height 611
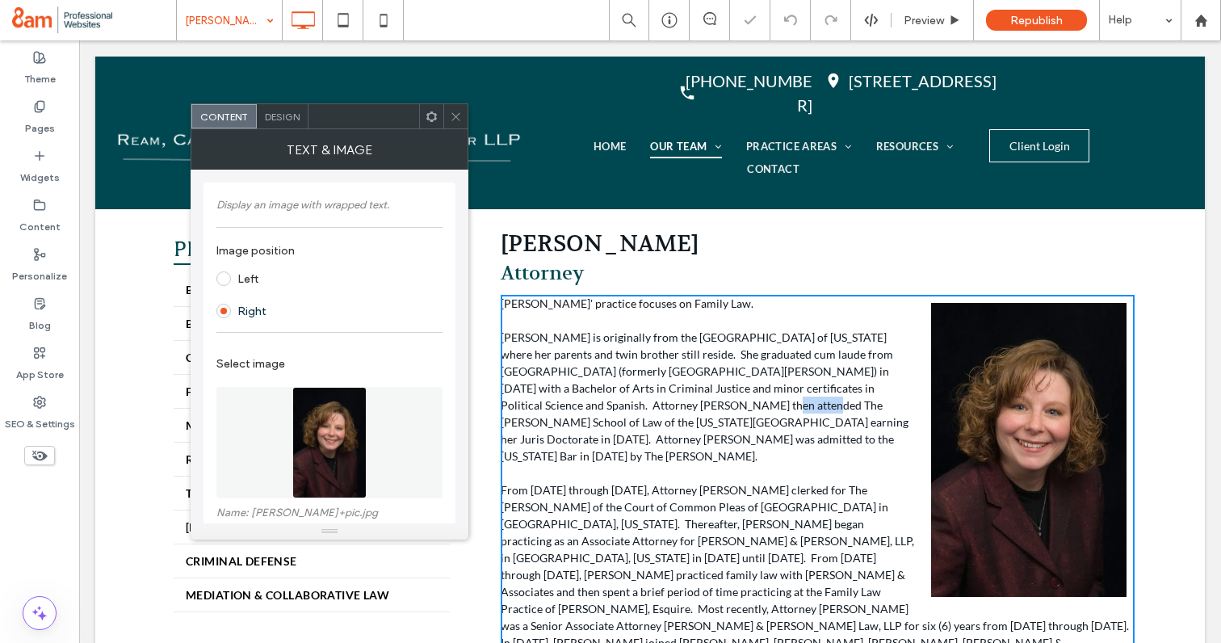
click at [567, 398] on p "Amy is originally from the Pocono Mountains of Pennsylvania where her parents a…" at bounding box center [818, 397] width 634 height 136
click at [536, 315] on div "Amy J. Phillips' practice focuses on Family Law. Amy is originally from the Poc…" at bounding box center [818, 600] width 634 height 611
click at [508, 304] on p "Amy J. Phillips' practice focuses on Family Law." at bounding box center [818, 303] width 634 height 17
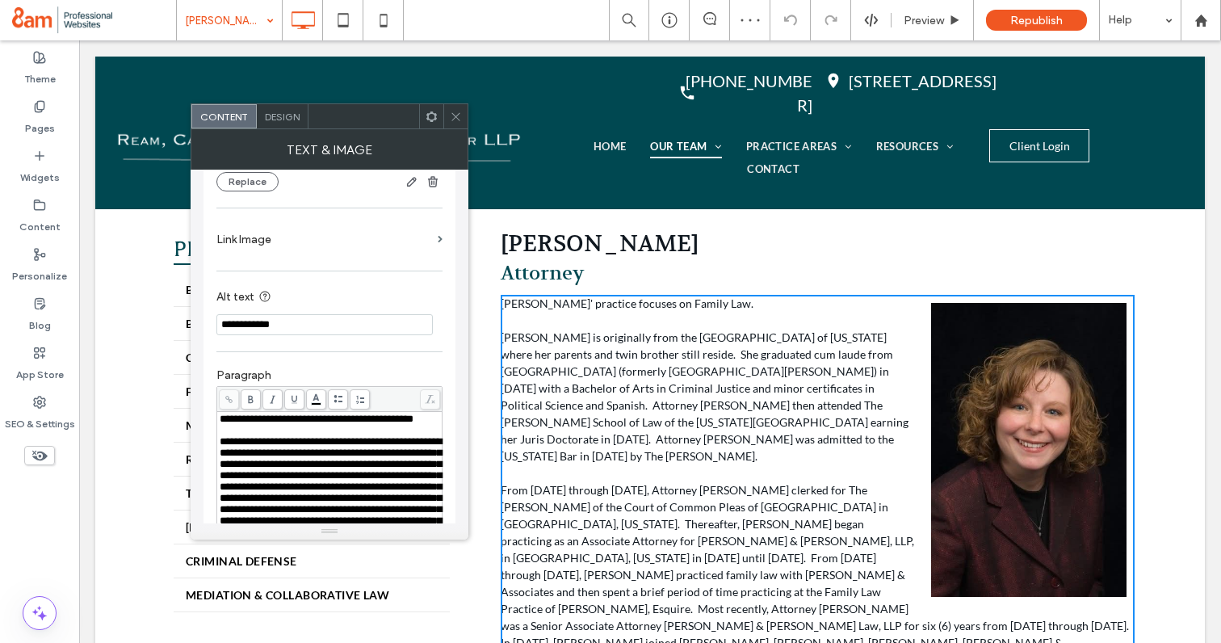
scroll to position [625, 0]
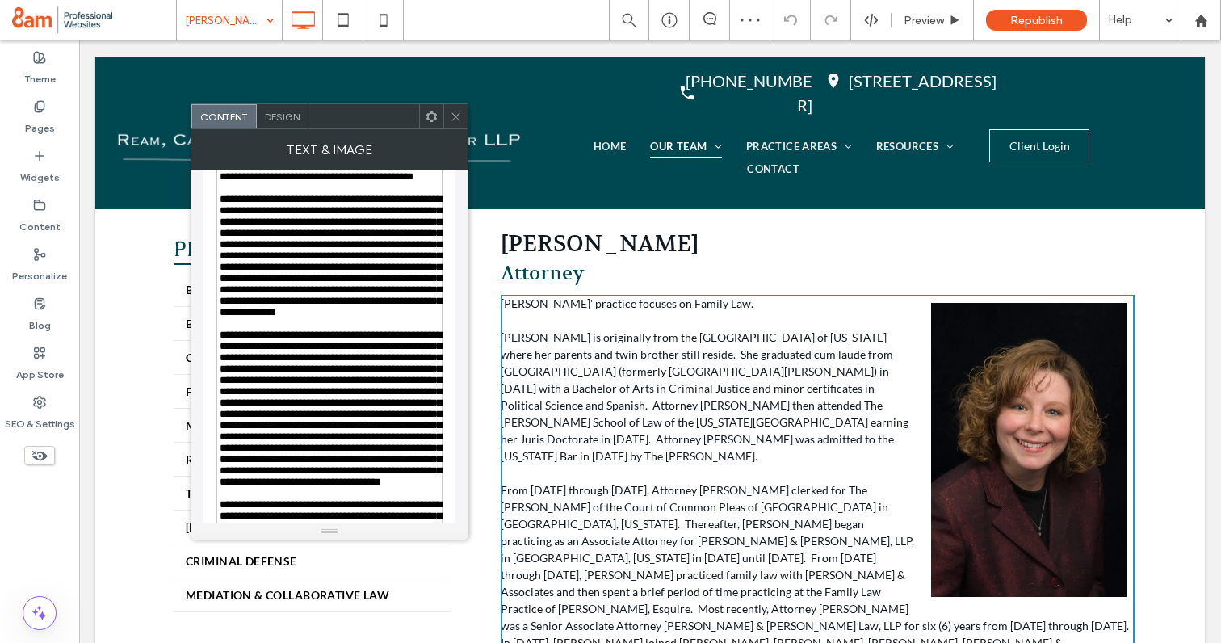
click at [317, 317] on span "**********" at bounding box center [331, 256] width 222 height 124
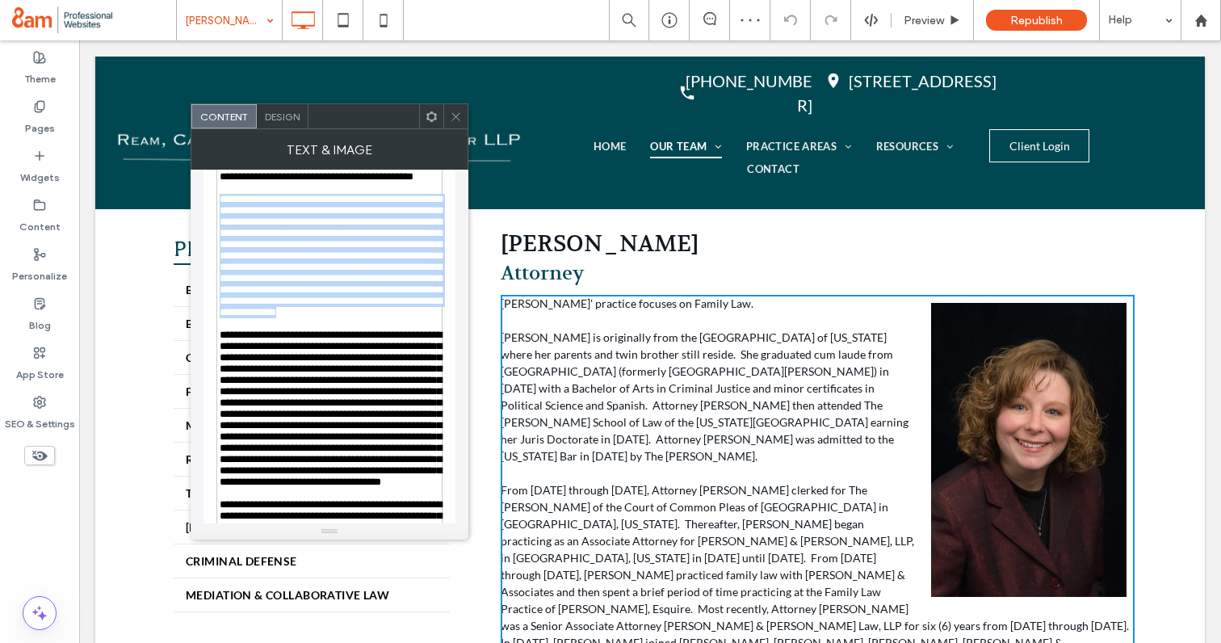
click at [317, 317] on span "**********" at bounding box center [331, 256] width 222 height 124
click at [264, 213] on span "**********" at bounding box center [331, 256] width 222 height 124
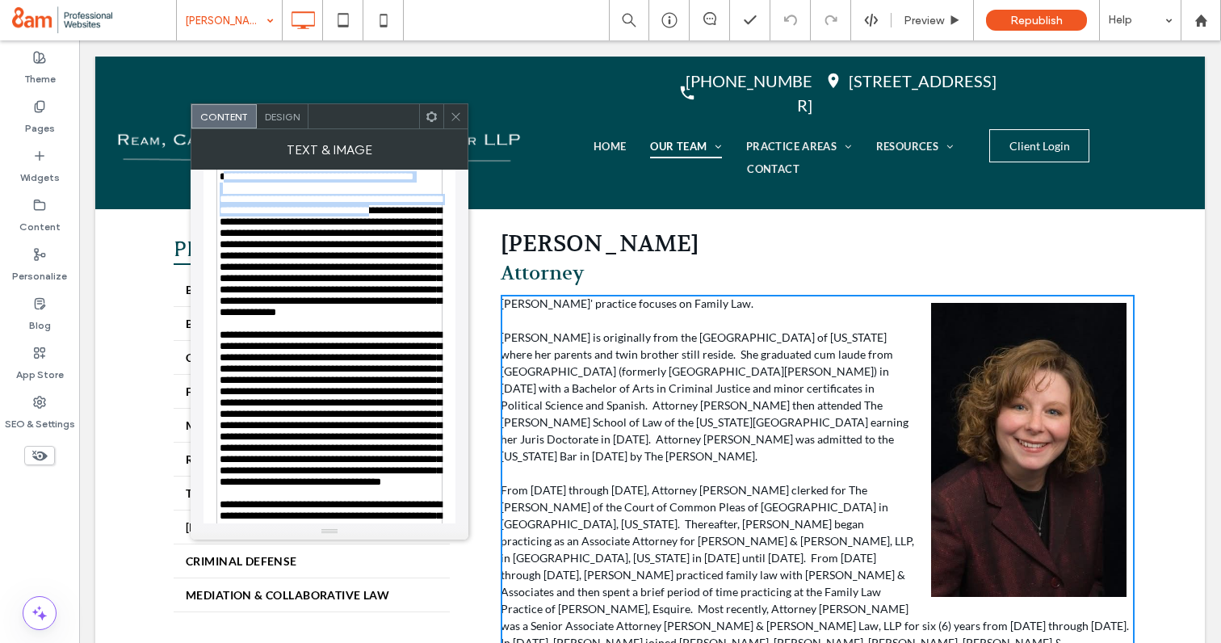
drag, startPoint x: 223, startPoint y: 183, endPoint x: 245, endPoint y: 246, distance: 66.7
click at [245, 246] on div "**********" at bounding box center [330, 465] width 221 height 588
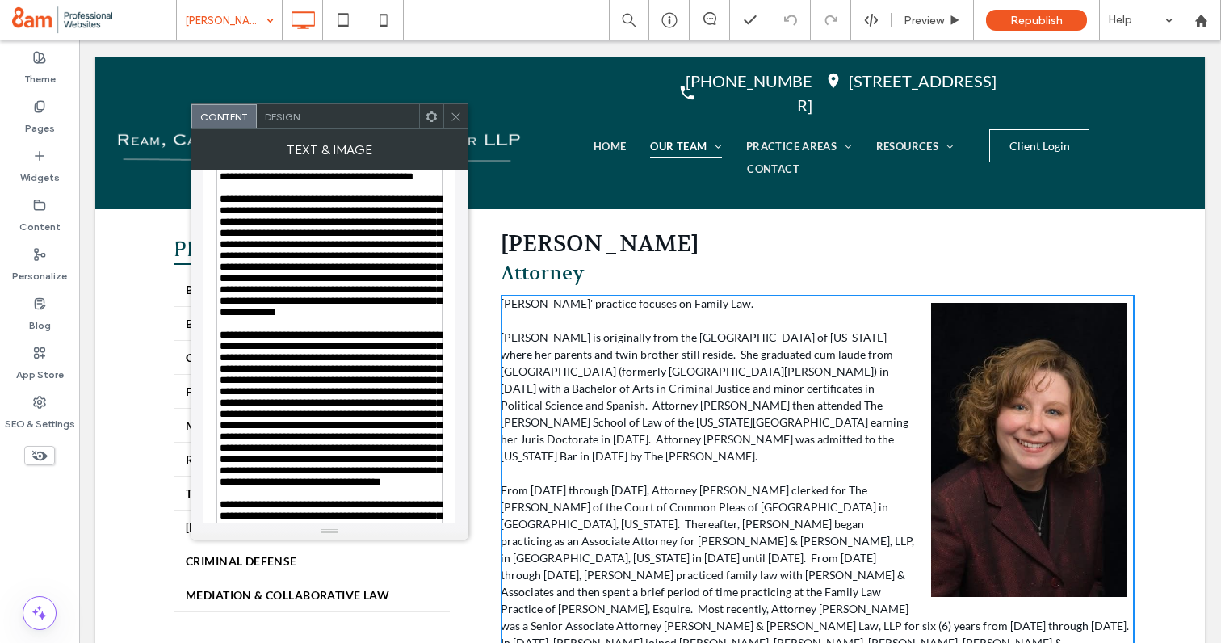
drag, startPoint x: 218, startPoint y: 181, endPoint x: 313, endPoint y: 436, distance: 272.2
click at [313, 436] on div "**********" at bounding box center [329, 465] width 221 height 588
click at [502, 305] on p "Amy J. Phillips' practice focuses on Family Law." at bounding box center [818, 303] width 634 height 17
click at [514, 309] on p "Amy J. Phillips' practice focuses on Family Law." at bounding box center [818, 303] width 634 height 17
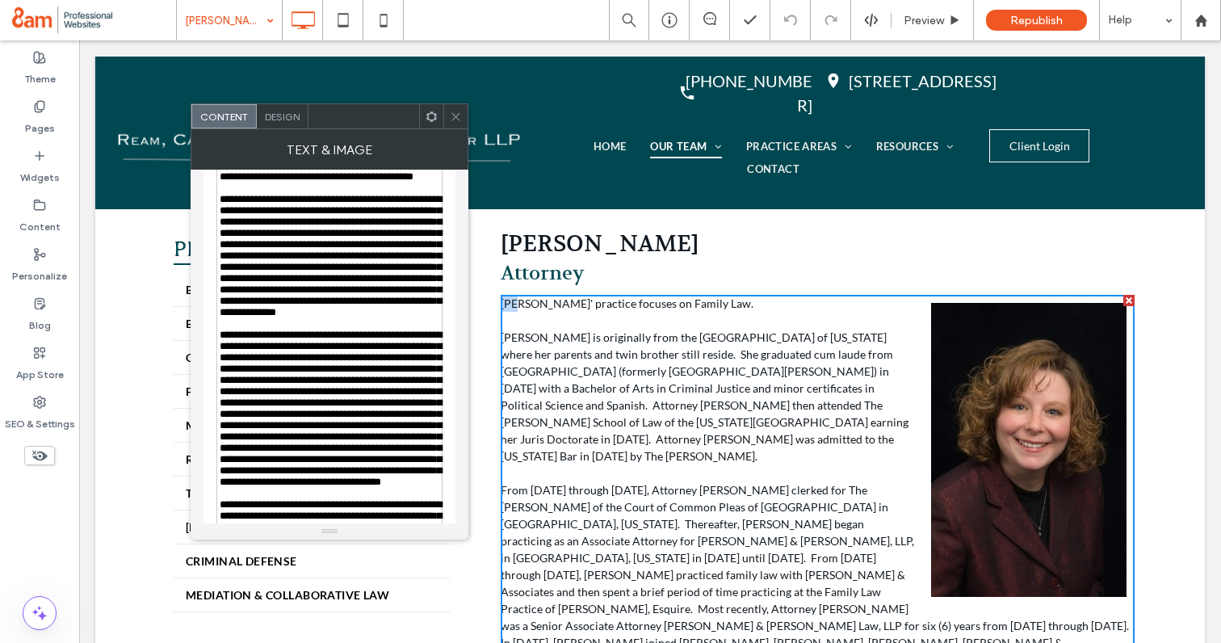
click at [514, 309] on p "Amy J. Phillips' practice focuses on Family Law." at bounding box center [818, 303] width 634 height 17
drag, startPoint x: 506, startPoint y: 304, endPoint x: 603, endPoint y: 452, distance: 176.8
click at [603, 452] on div "Amy J. Phillips' practice focuses on Family Law. Amy is originally from the Poc…" at bounding box center [818, 600] width 634 height 611
click at [505, 308] on p "Amy J. Phillips' practice focuses on Family Law." at bounding box center [818, 303] width 634 height 17
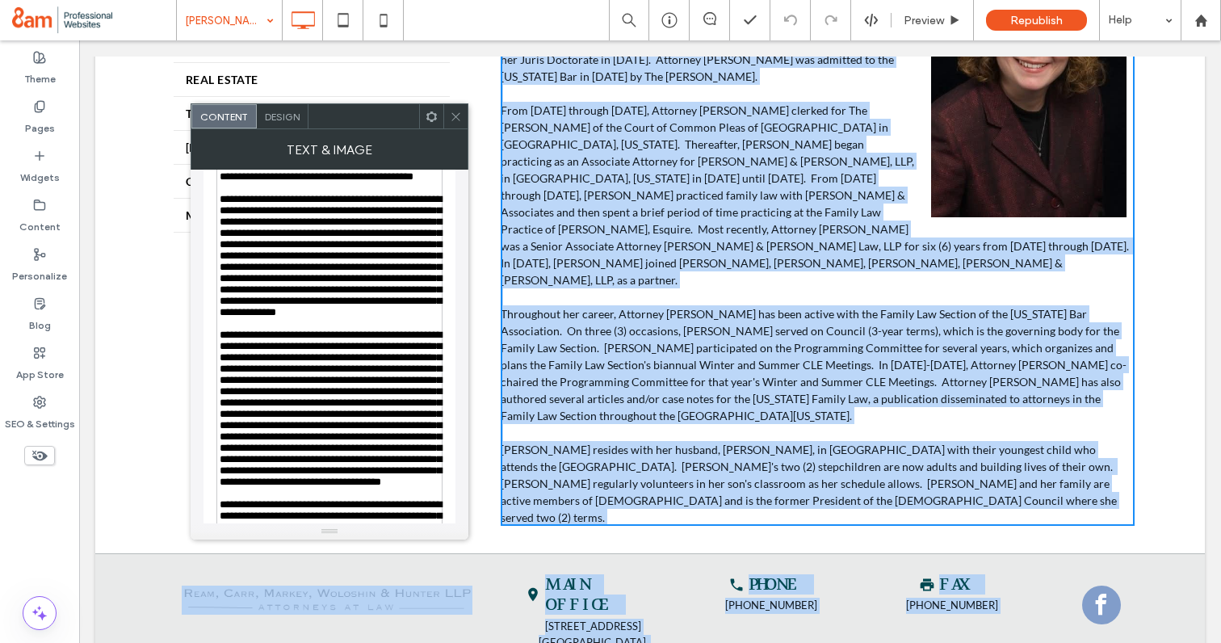
scroll to position [442, 0]
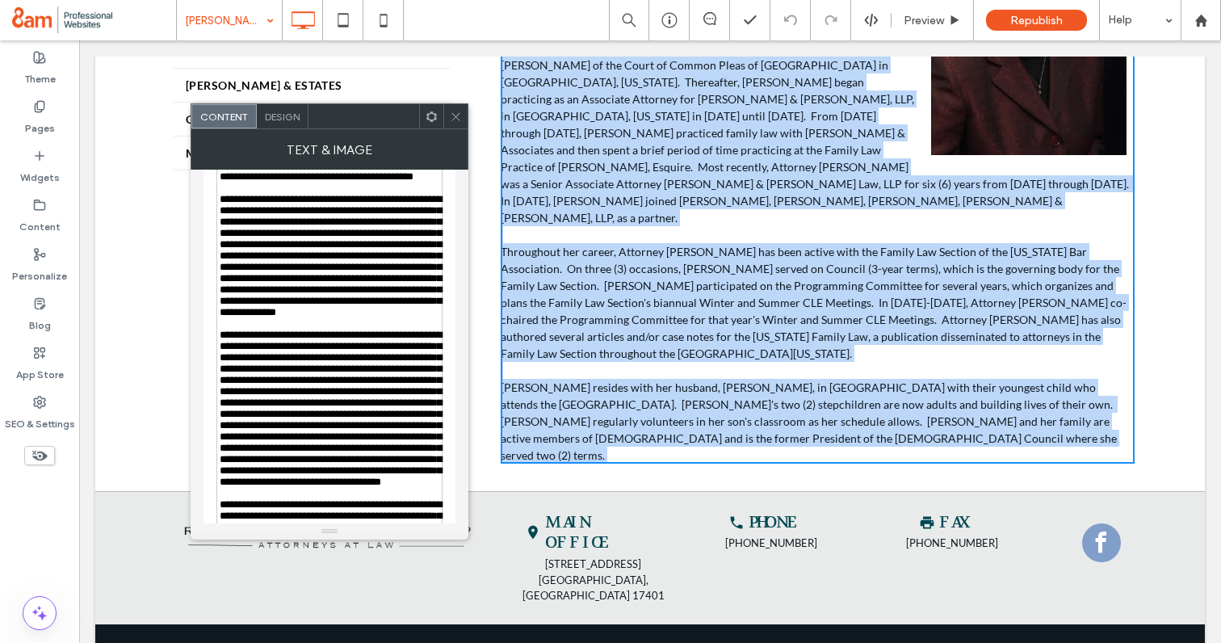
drag, startPoint x: 505, startPoint y: 308, endPoint x: 707, endPoint y: 395, distance: 220.0
click at [707, 395] on div "PRACTICE AREAS BANKRUPTCY BUSINESS LAW CIVIL LITIGATION FAMILY LAW MUNICIPAL & …" at bounding box center [650, 129] width 1110 height 725
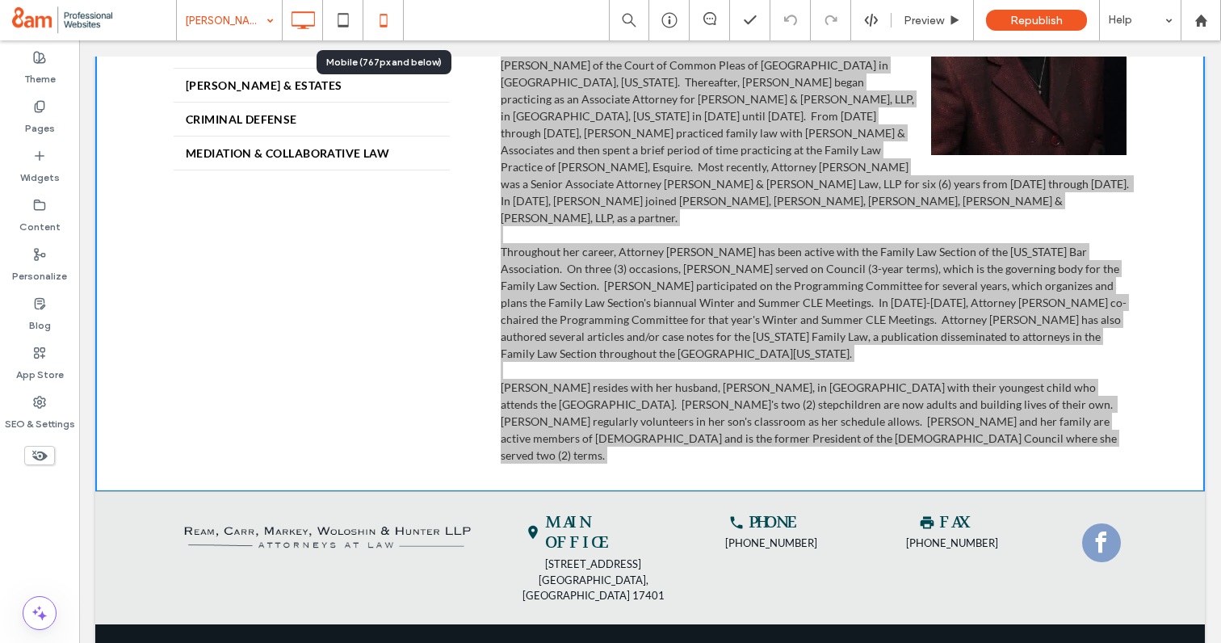
click at [384, 19] on icon at bounding box center [384, 20] width 32 height 32
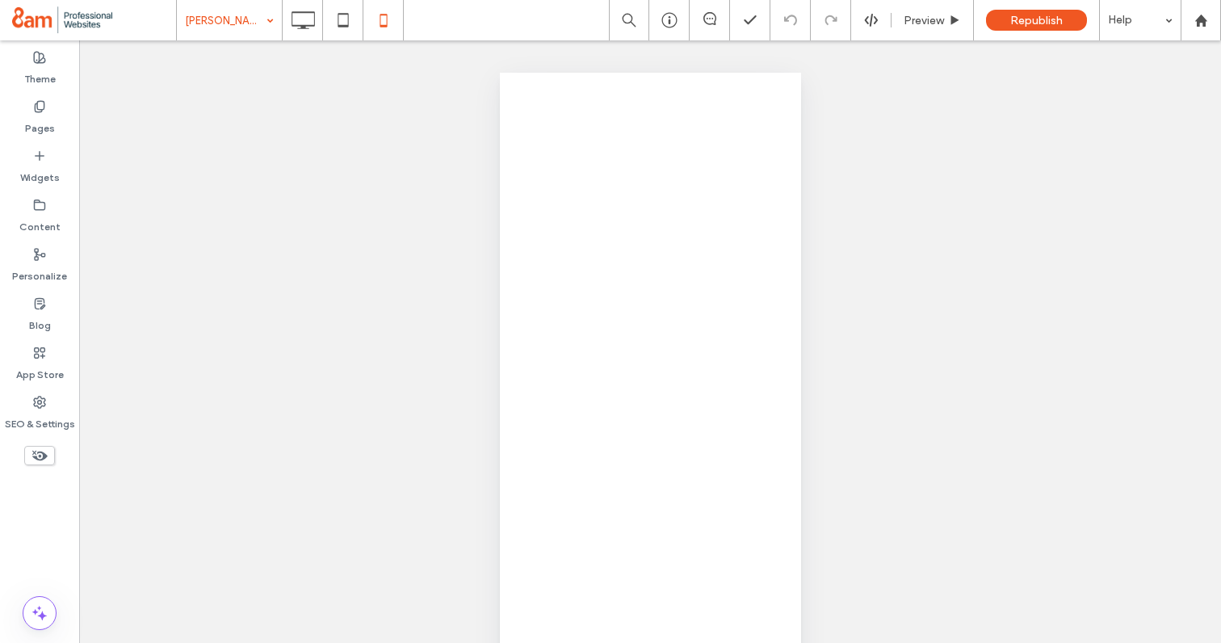
scroll to position [0, 0]
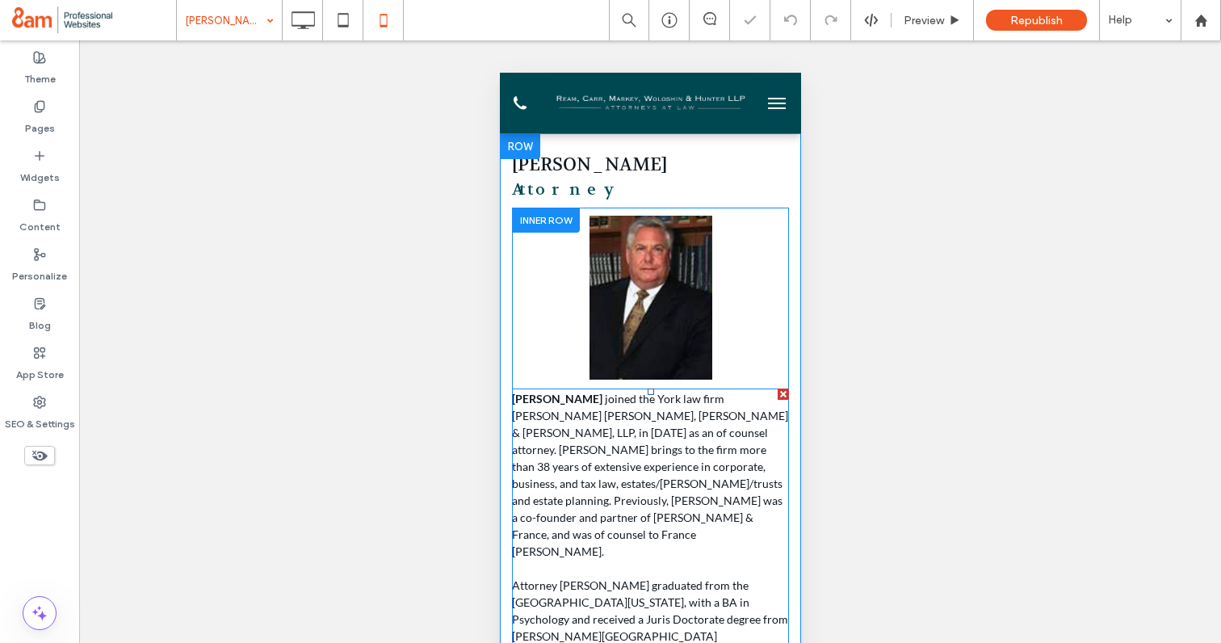
click at [607, 436] on span "joined the York law firm Ream Carr Markey, Woloshin & Hunter, LLP, in 2014 as a…" at bounding box center [649, 475] width 276 height 166
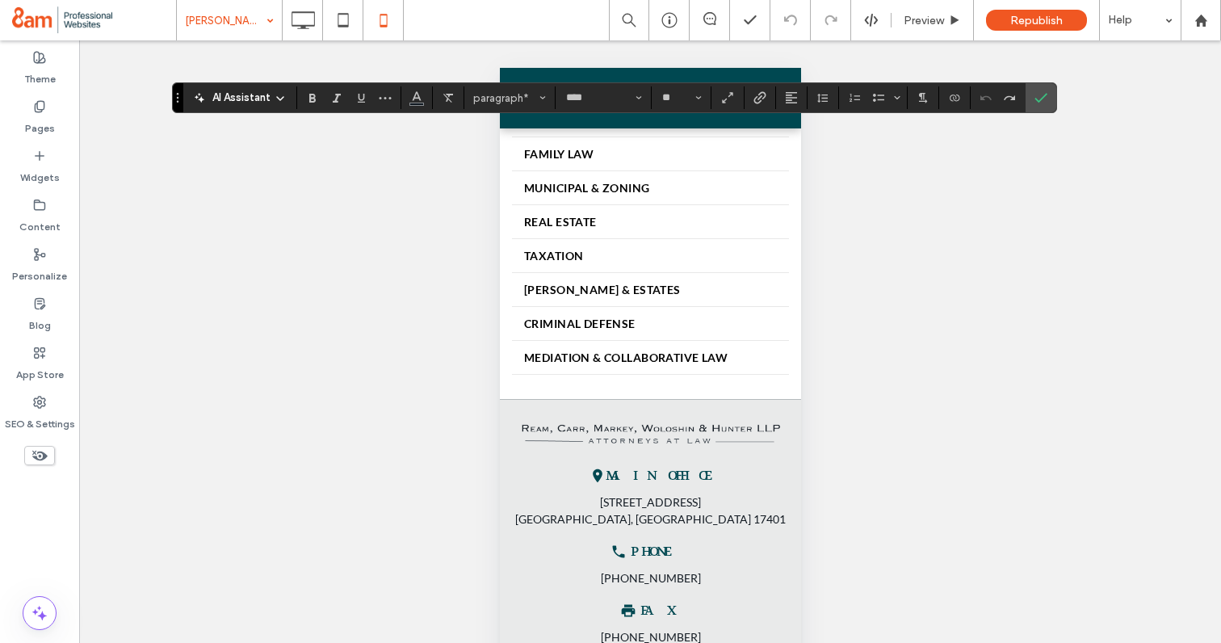
scroll to position [940, 0]
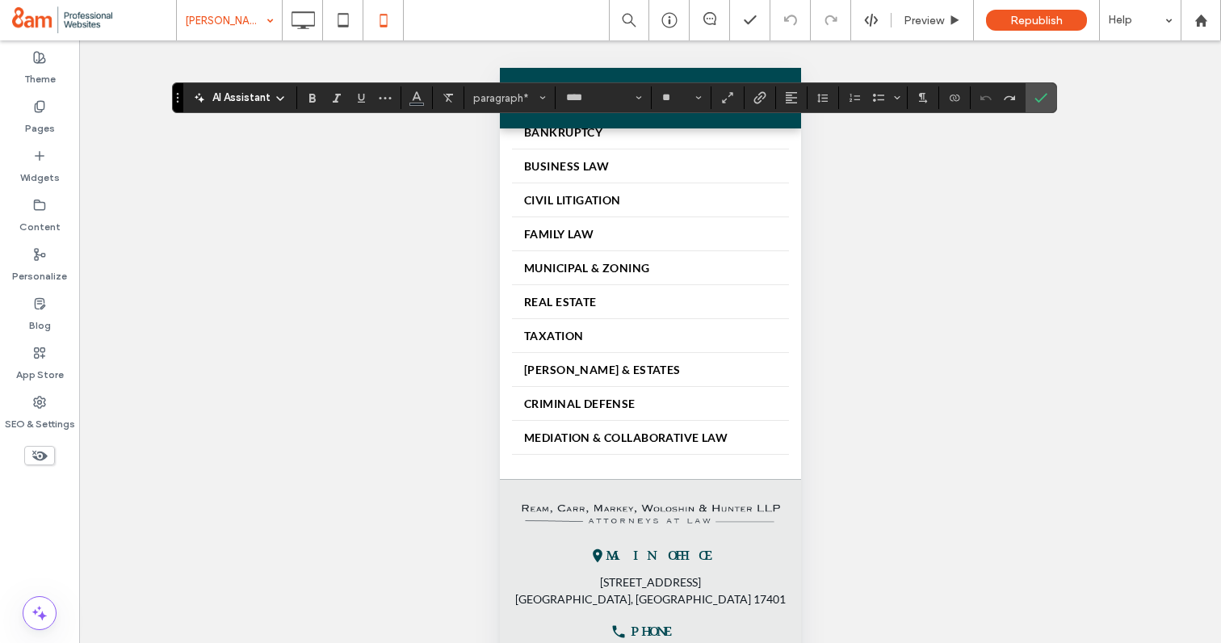
drag, startPoint x: 512, startPoint y: 397, endPoint x: 658, endPoint y: 670, distance: 309.7
click at [658, 642] on div "**********" at bounding box center [649, 95] width 301 height 1815
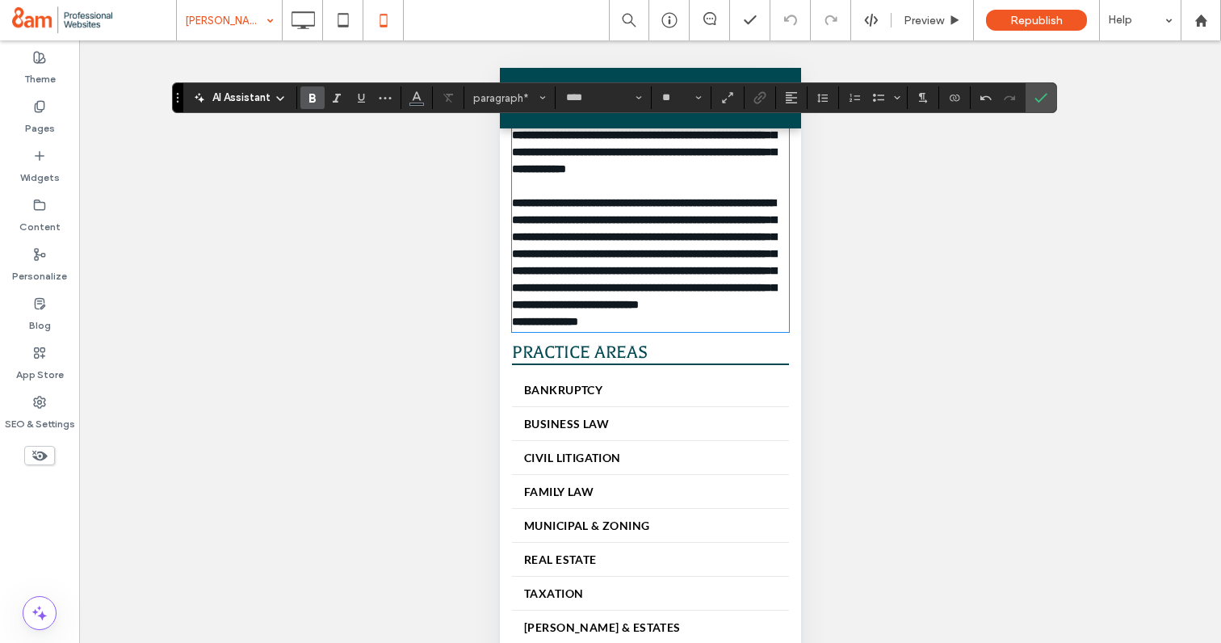
scroll to position [826, 0]
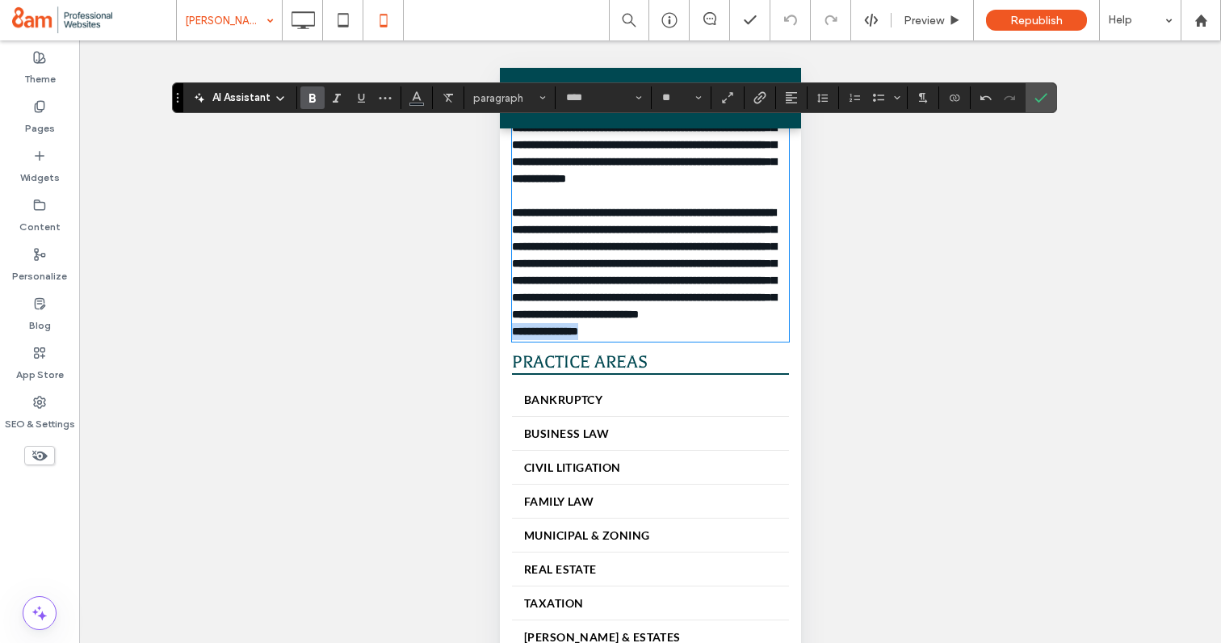
drag, startPoint x: 610, startPoint y: 513, endPoint x: 510, endPoint y: 519, distance: 100.3
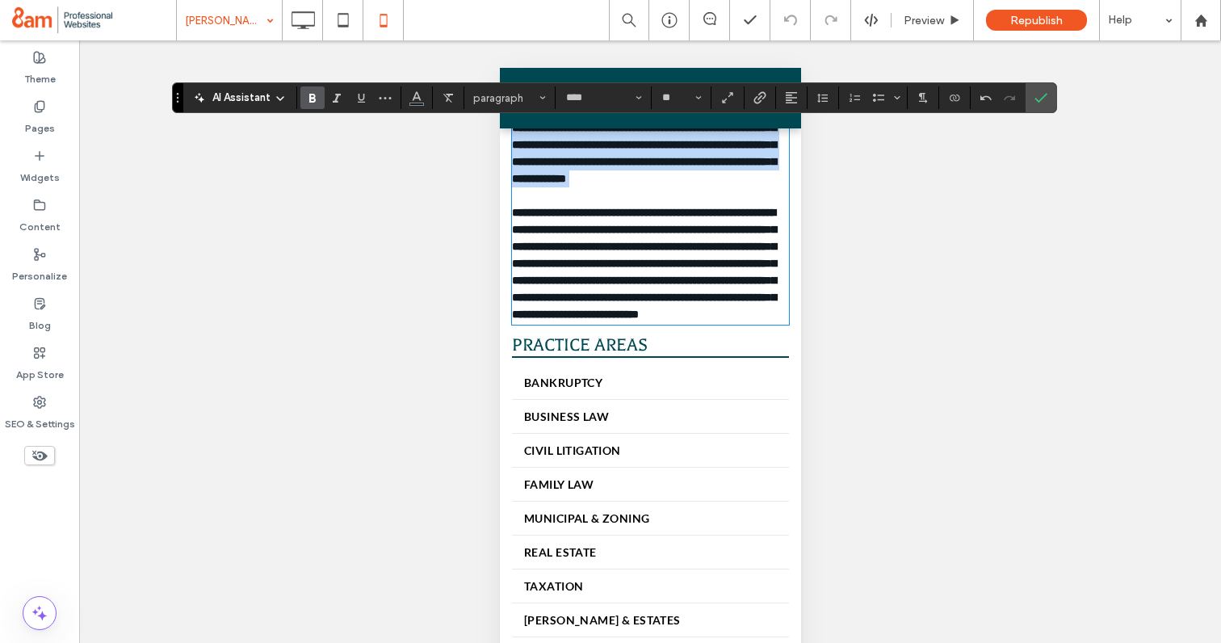
drag, startPoint x: 563, startPoint y: 500, endPoint x: 498, endPoint y: 214, distance: 293.3
click at [499, 214] on html "Click To Paste HOME OUR TEAM STEVEN CARR GAVIN MARKEY AUDREY WOLOSHIN KATHRYN N…" at bounding box center [649, 247] width 301 height 2011
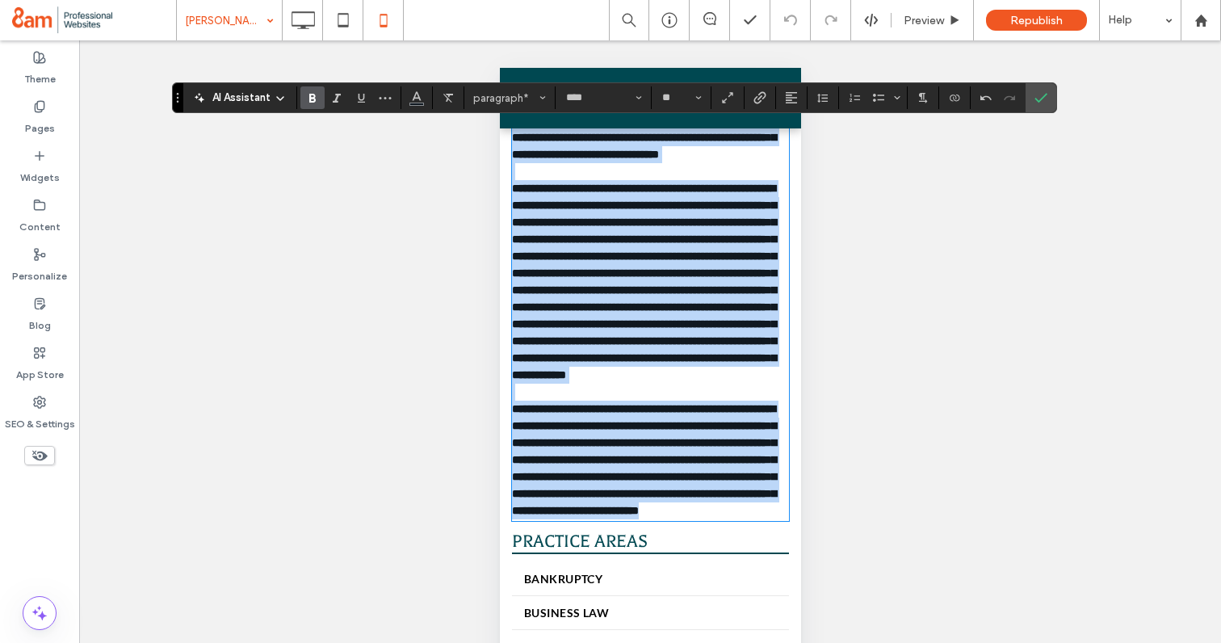
scroll to position [755, 0]
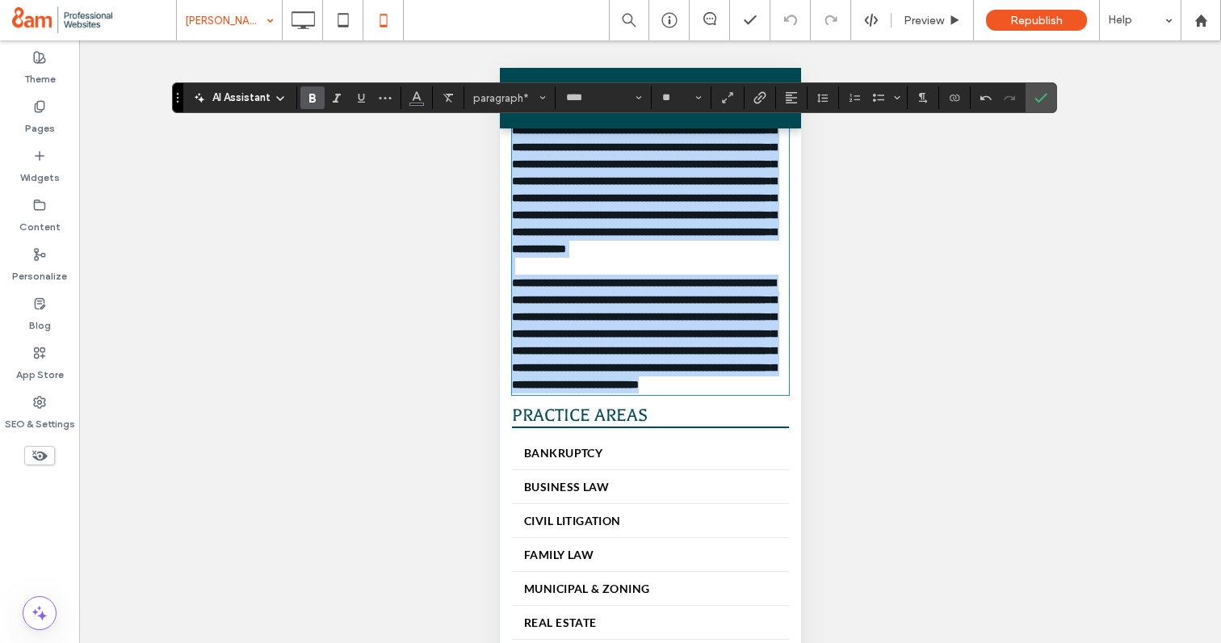
drag, startPoint x: 511, startPoint y: 376, endPoint x: 604, endPoint y: 578, distance: 223.0
click at [604, 393] on div "**********" at bounding box center [649, 11] width 277 height 763
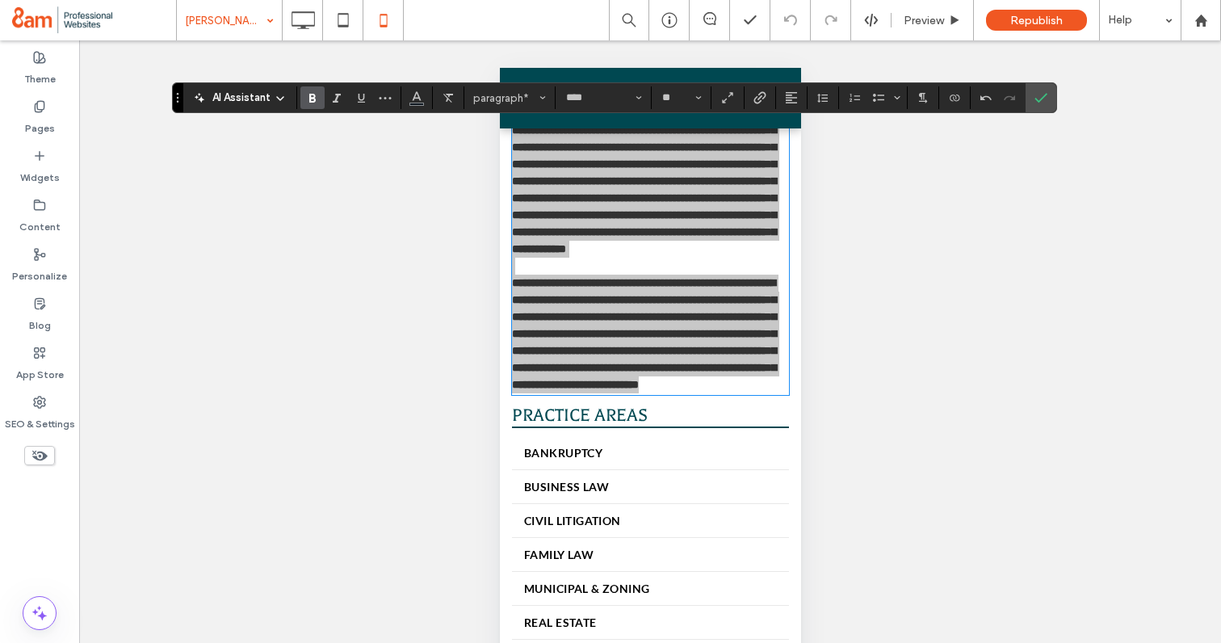
click at [309, 99] on icon "Bold" at bounding box center [312, 97] width 13 height 13
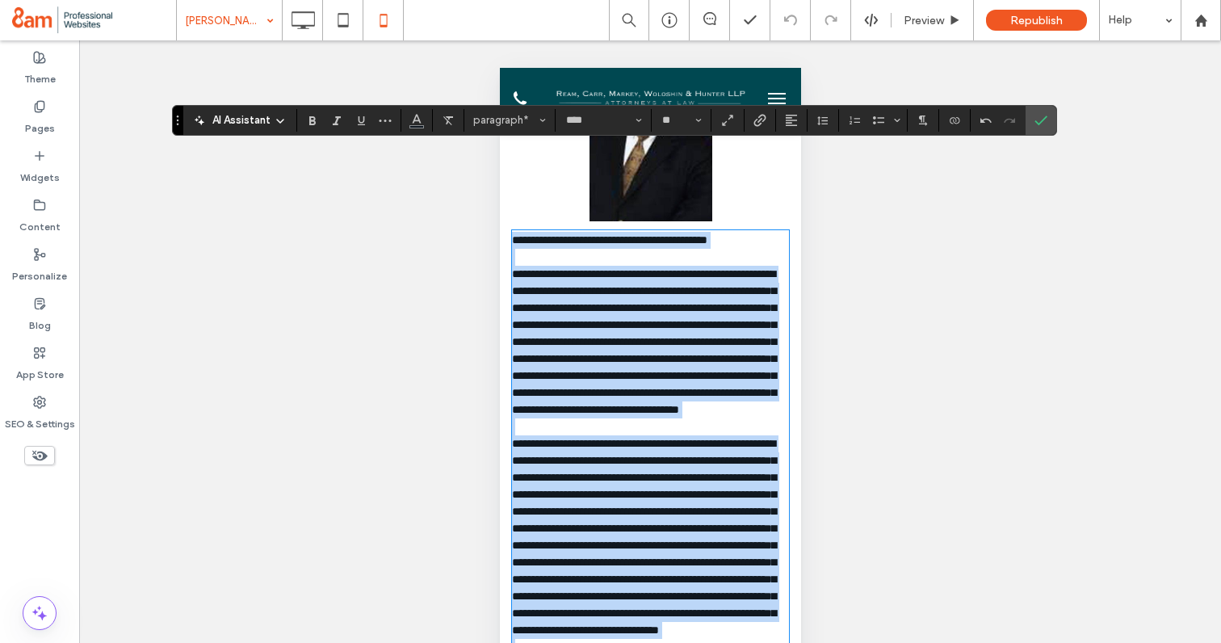
scroll to position [0, 0]
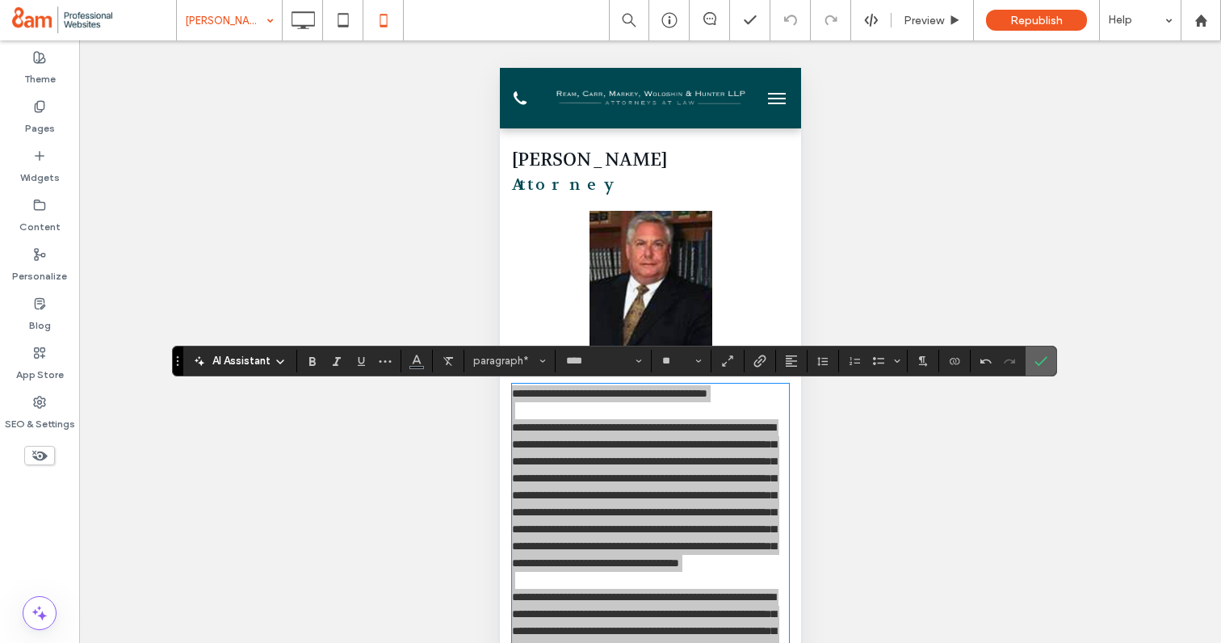
click at [1045, 364] on icon "Confirm" at bounding box center [1041, 361] width 13 height 13
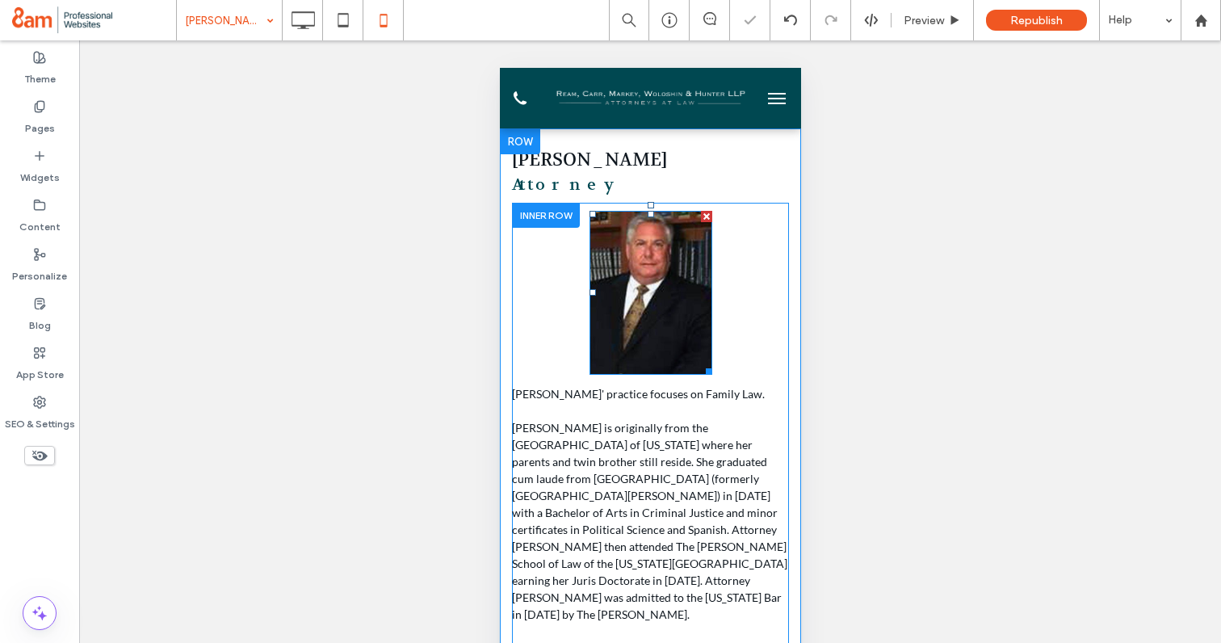
click at [651, 303] on img at bounding box center [650, 293] width 123 height 164
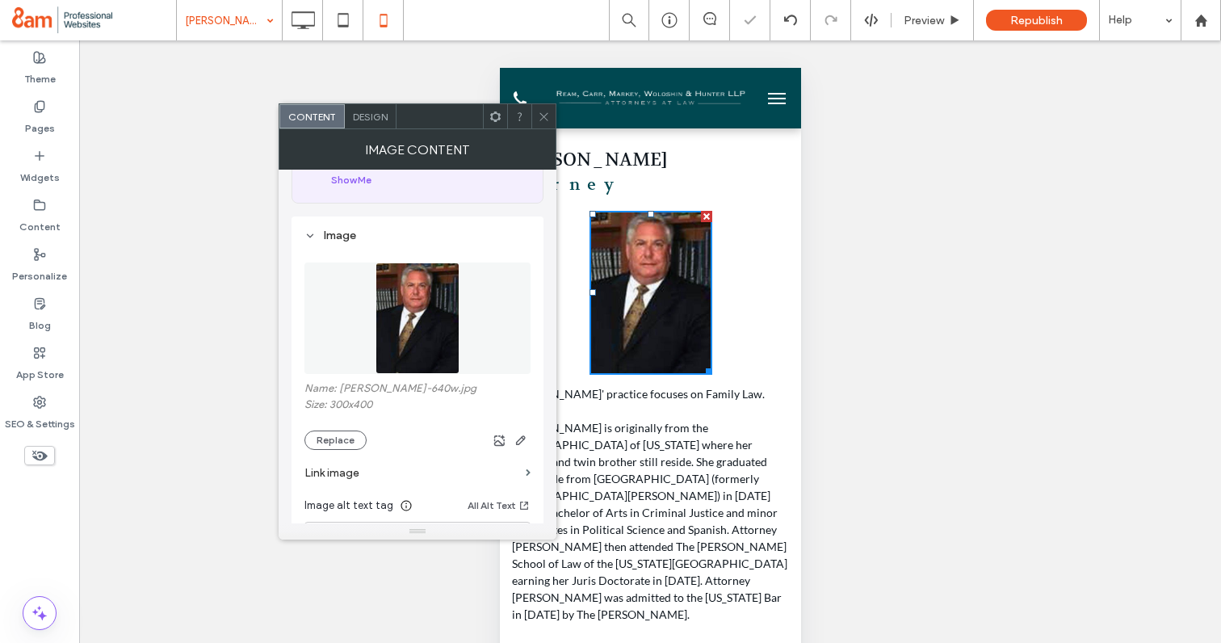
scroll to position [156, 0]
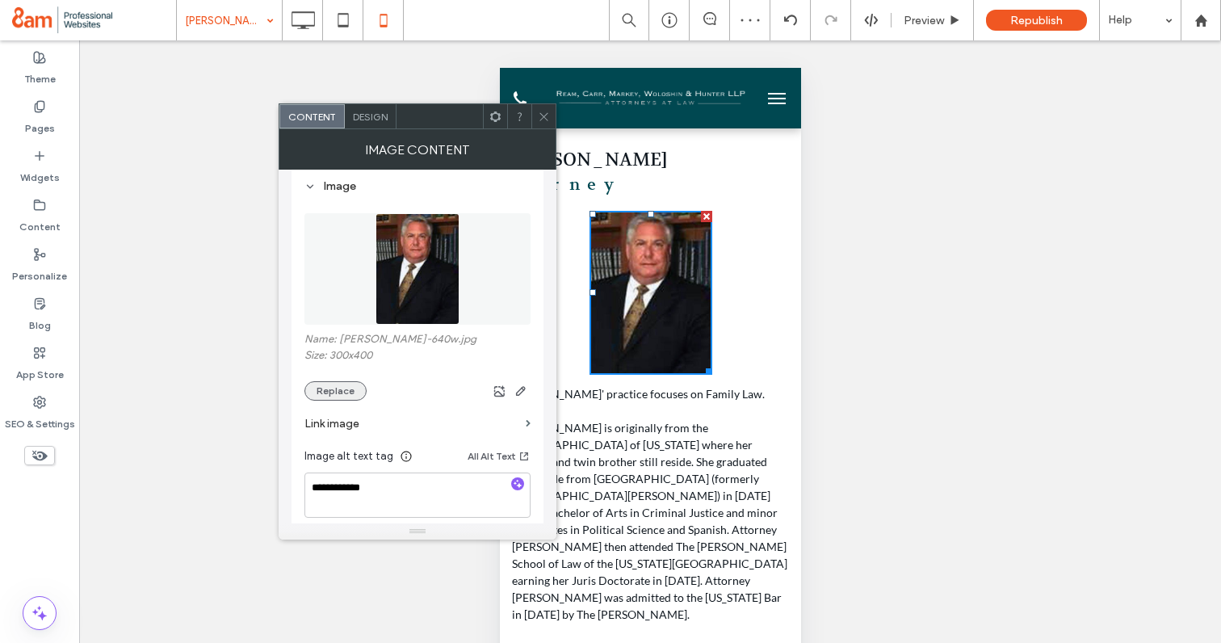
click at [341, 397] on button "Replace" at bounding box center [336, 390] width 62 height 19
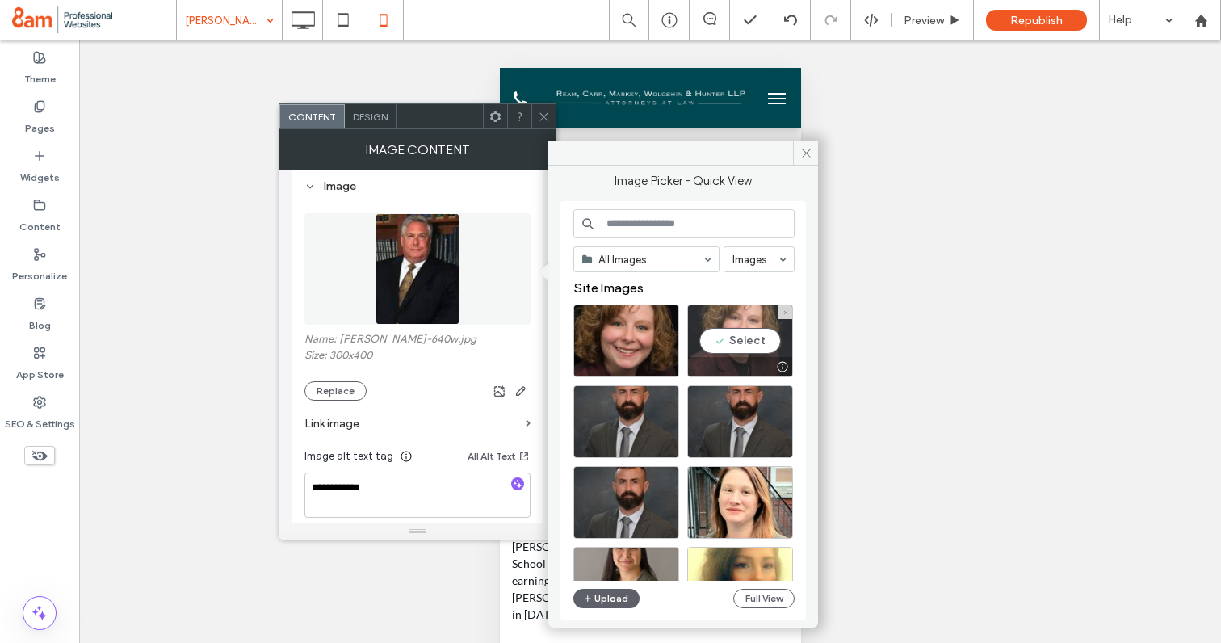
click at [742, 338] on div "Select" at bounding box center [740, 341] width 106 height 73
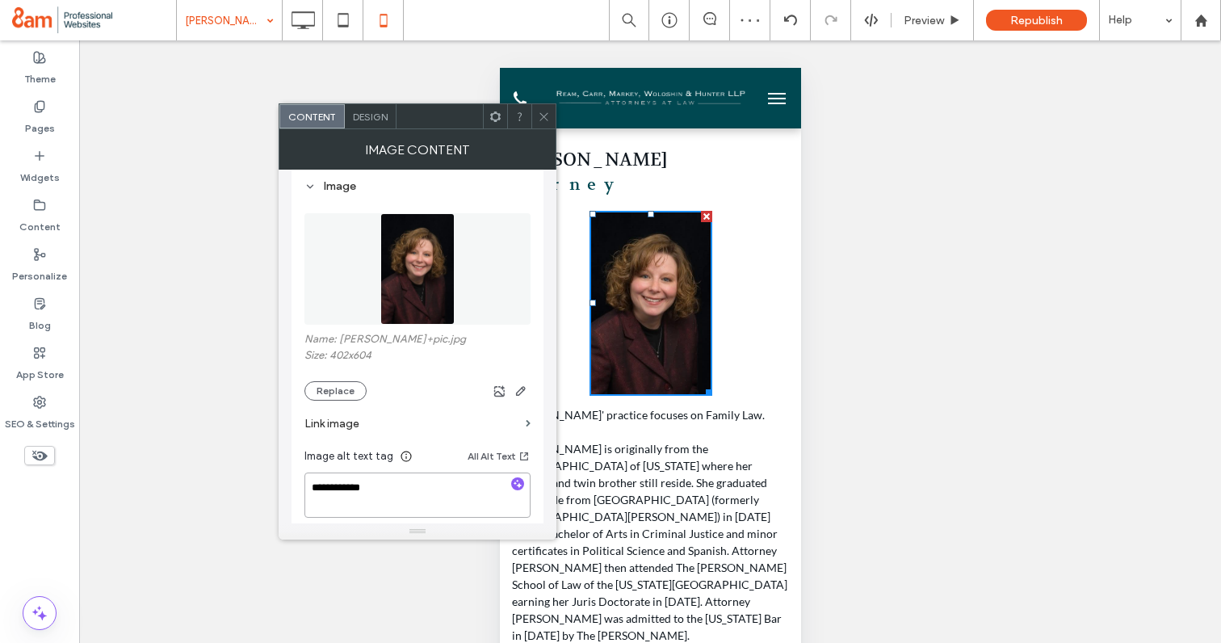
drag, startPoint x: 391, startPoint y: 496, endPoint x: 319, endPoint y: 498, distance: 71.9
click at [319, 498] on textarea "**********" at bounding box center [418, 495] width 226 height 45
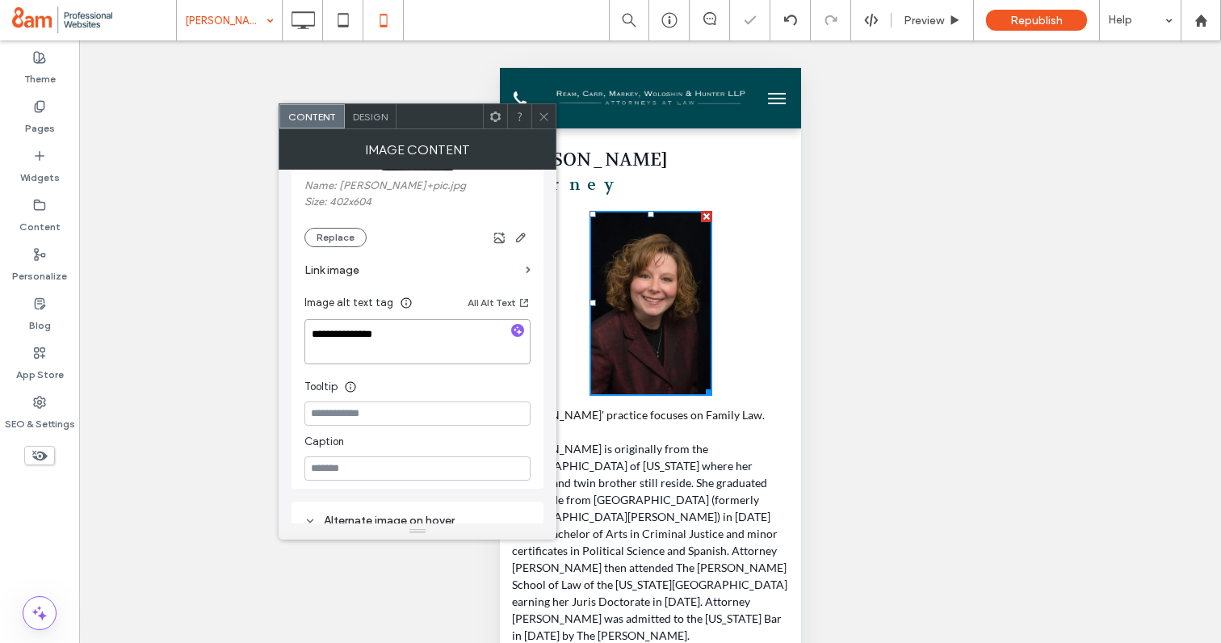
scroll to position [368, 0]
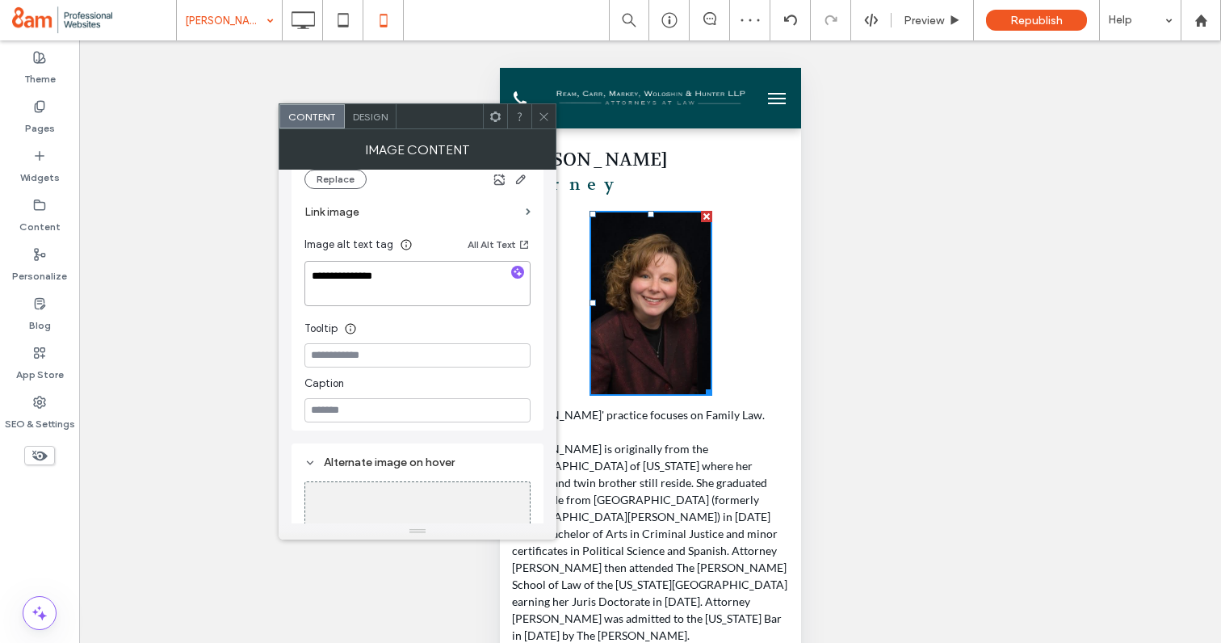
type textarea "**********"
click at [541, 120] on icon at bounding box center [544, 117] width 12 height 12
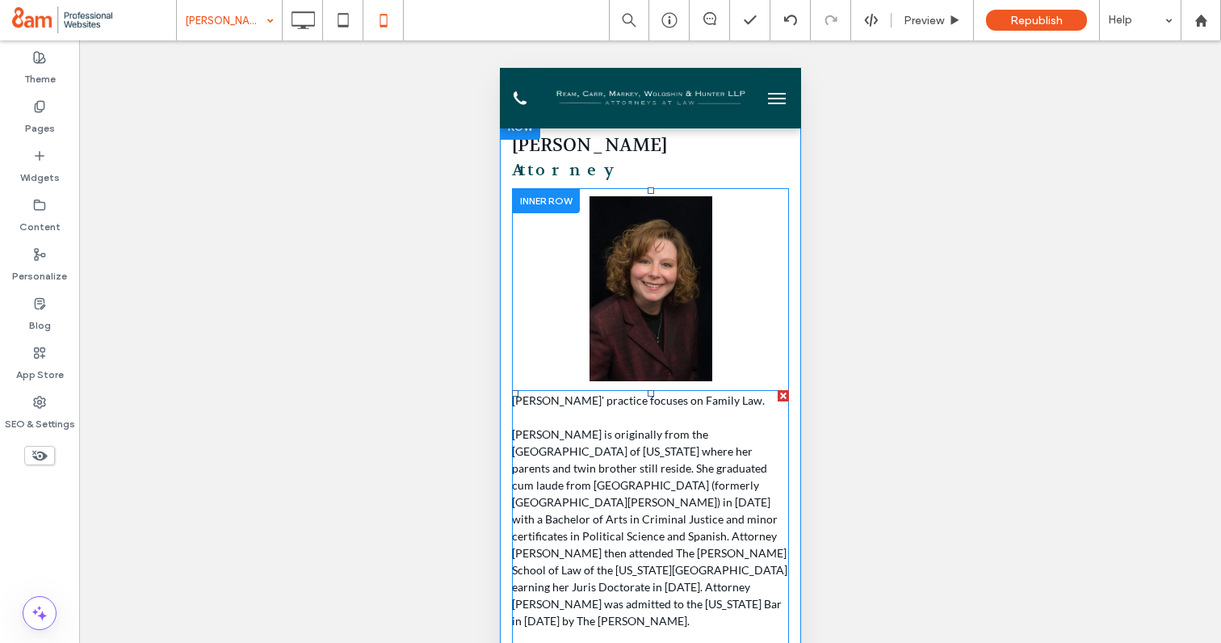
scroll to position [0, 0]
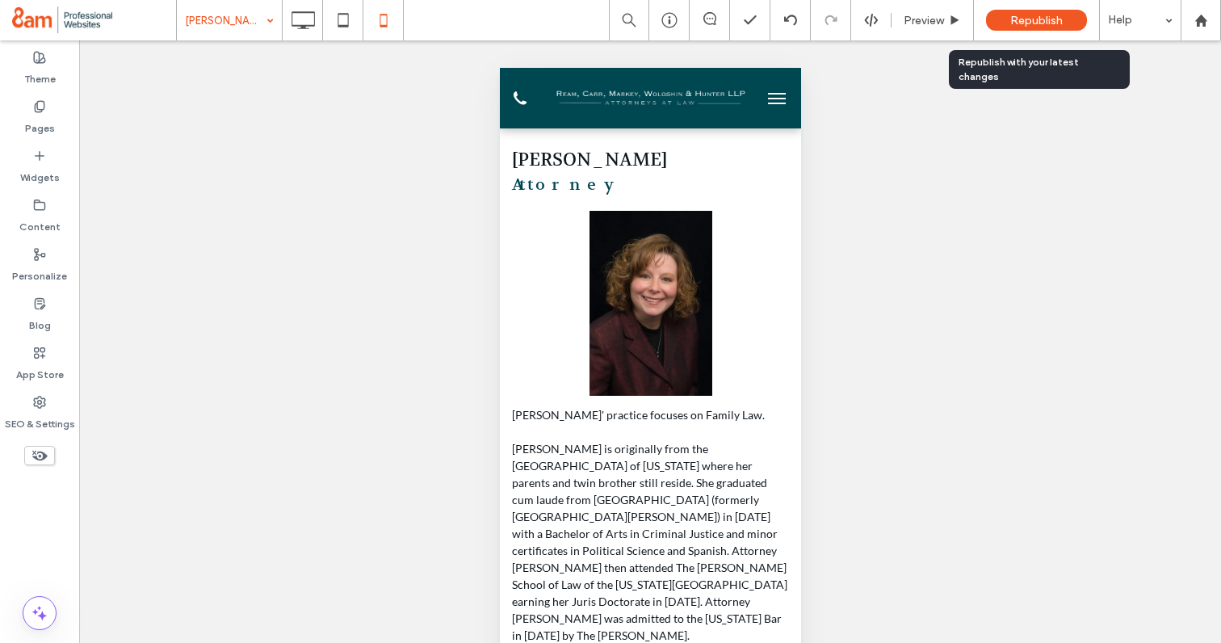
click at [1040, 27] on div "Republish" at bounding box center [1036, 20] width 101 height 21
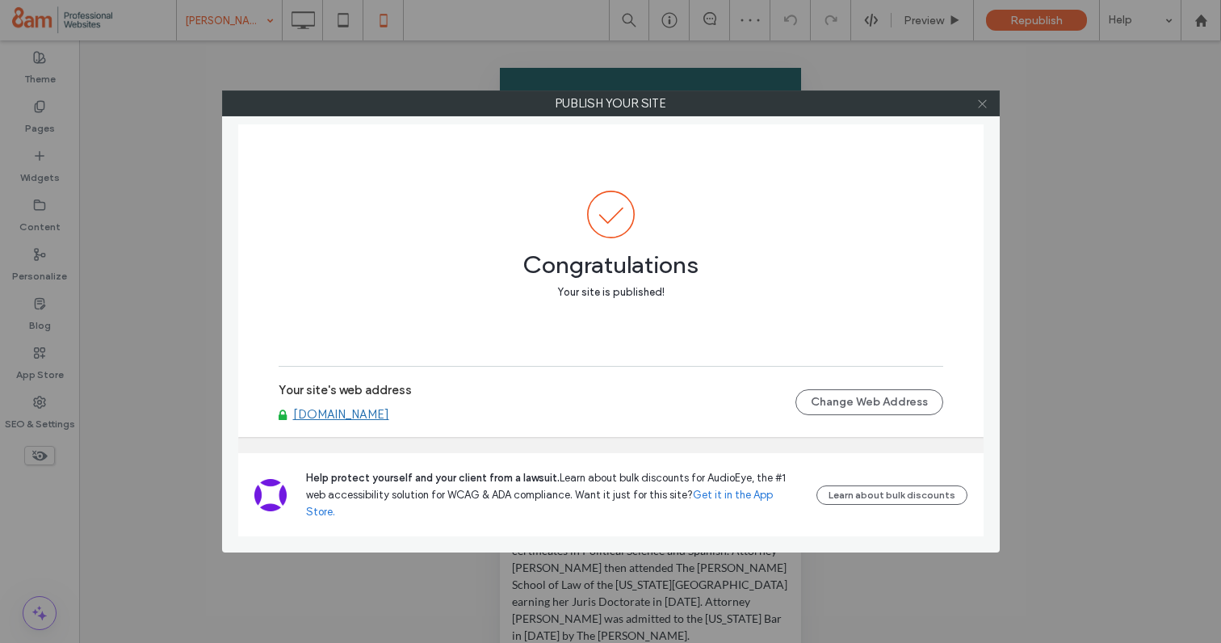
click at [988, 101] on icon at bounding box center [983, 104] width 12 height 12
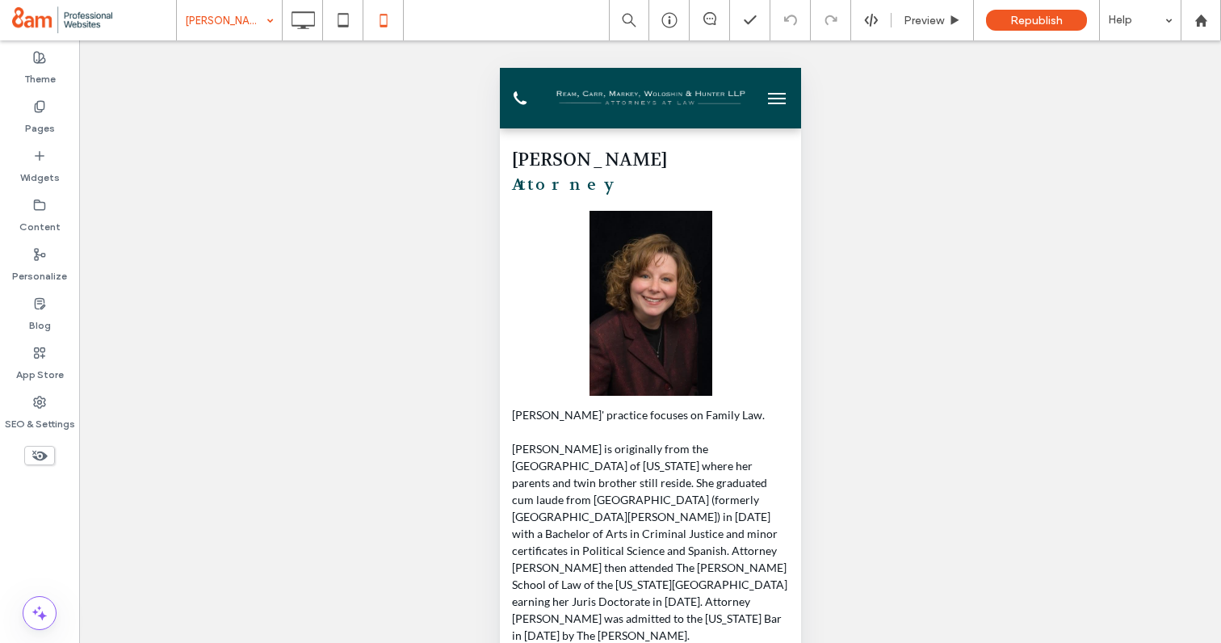
click at [782, 94] on button "menu" at bounding box center [776, 98] width 32 height 32
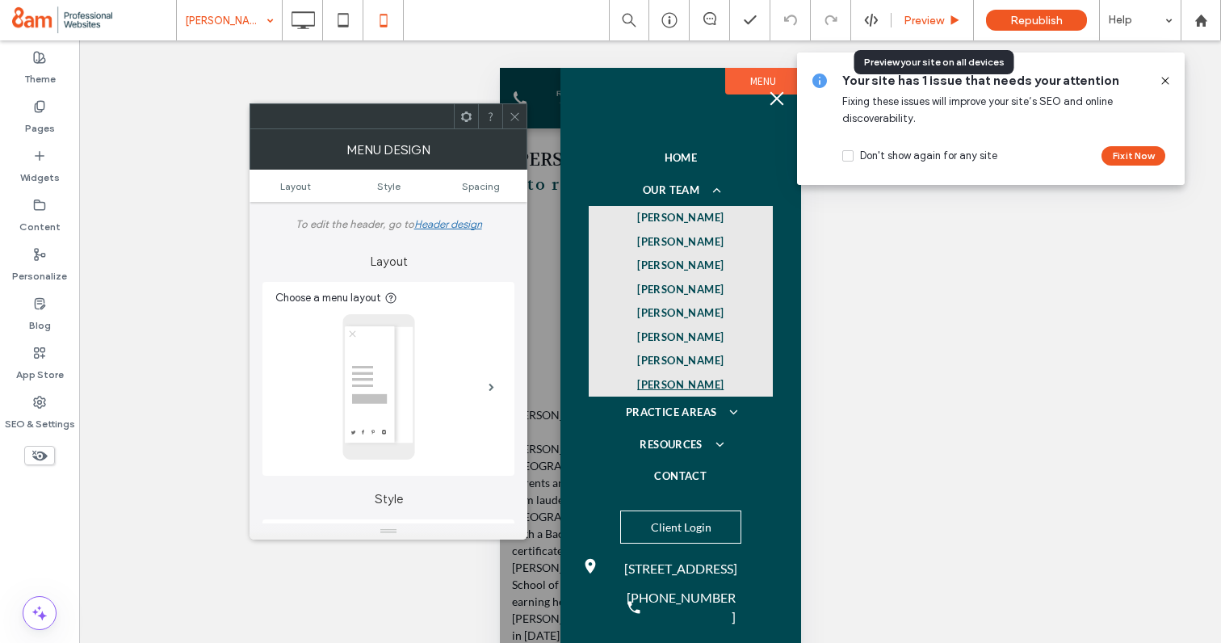
click at [910, 29] on div "Preview" at bounding box center [933, 20] width 82 height 40
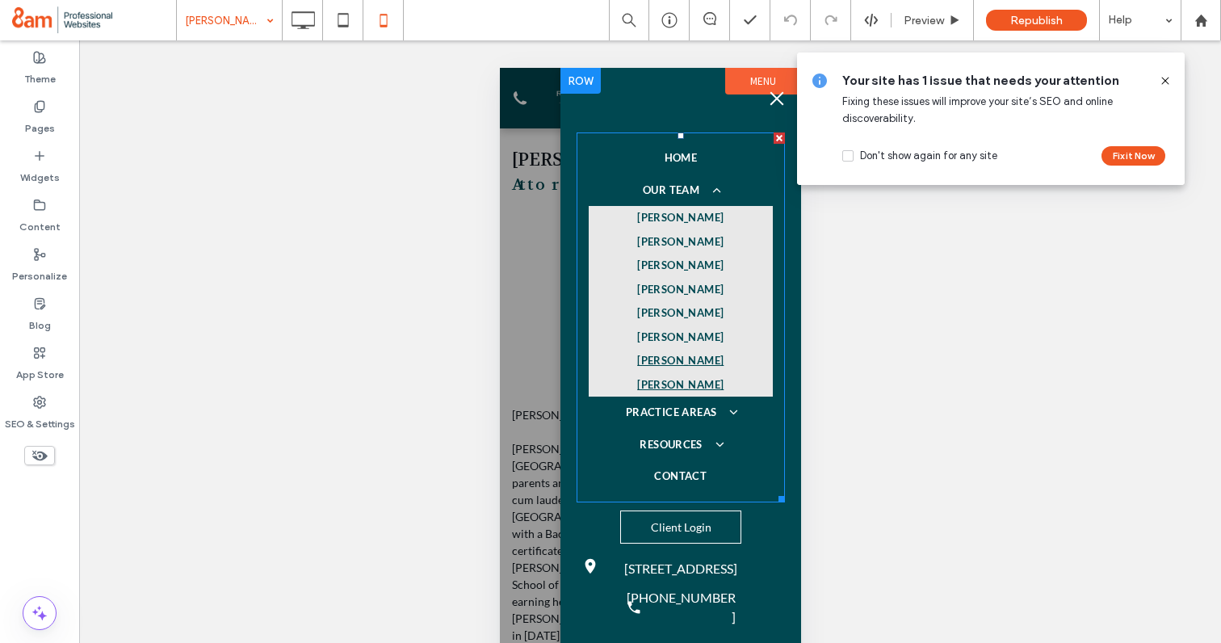
click at [668, 364] on span "ANDREW KAGEN" at bounding box center [680, 361] width 86 height 16
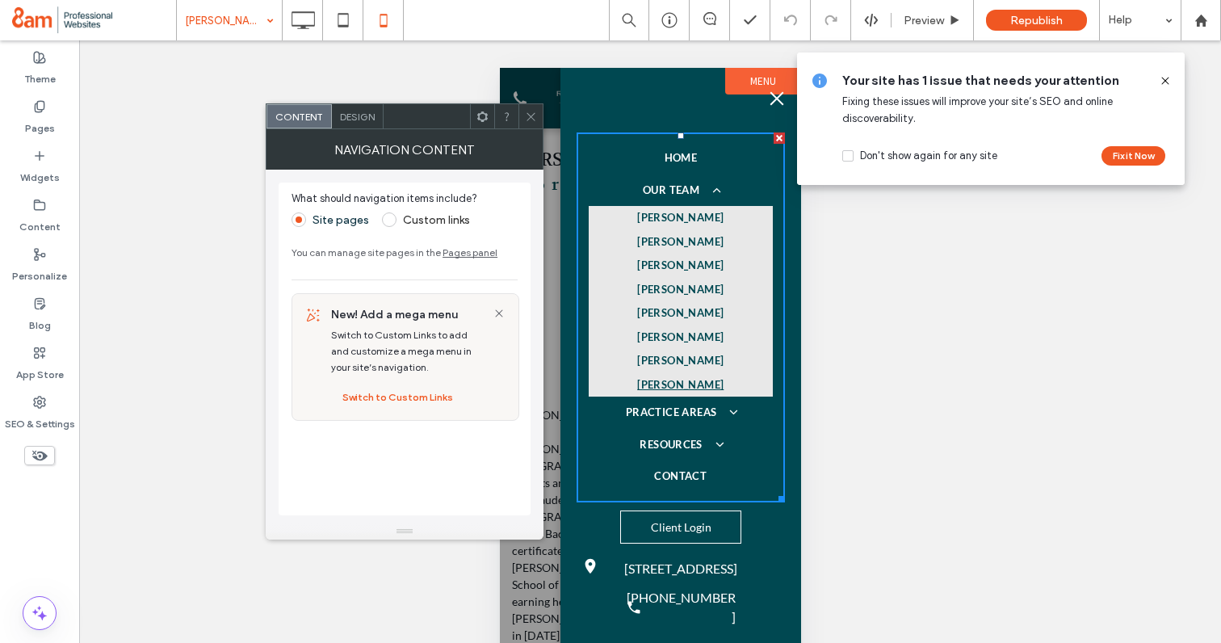
click at [1166, 80] on use at bounding box center [1165, 80] width 7 height 7
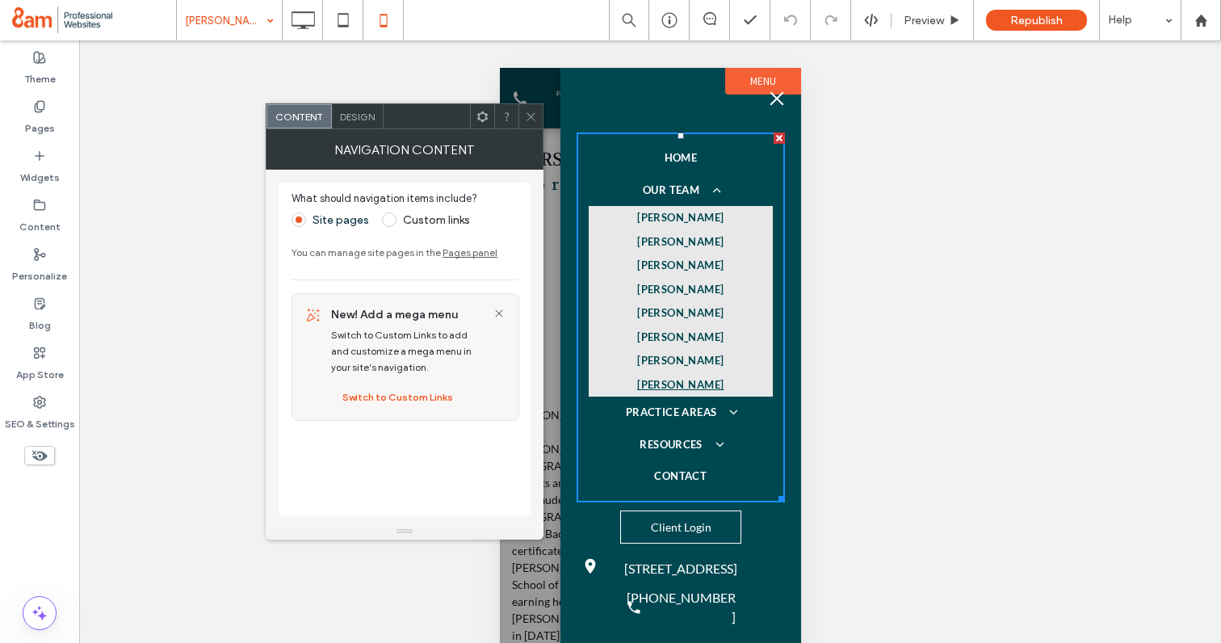
click at [527, 116] on icon at bounding box center [531, 117] width 12 height 12
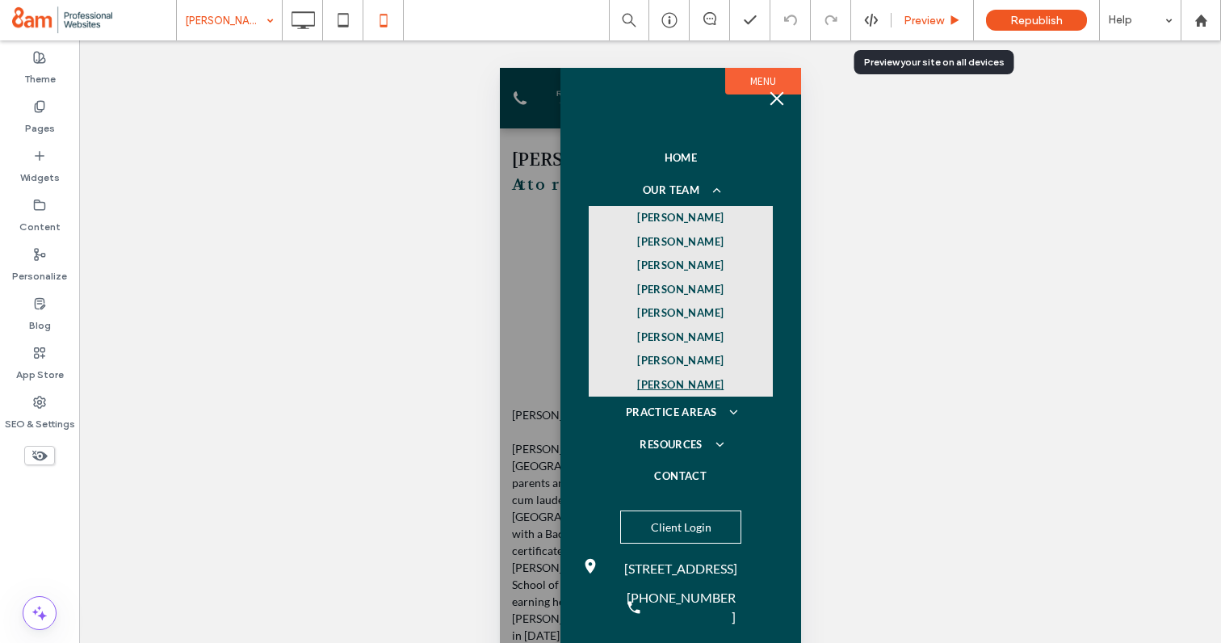
click at [916, 14] on span "Preview" at bounding box center [924, 21] width 40 height 14
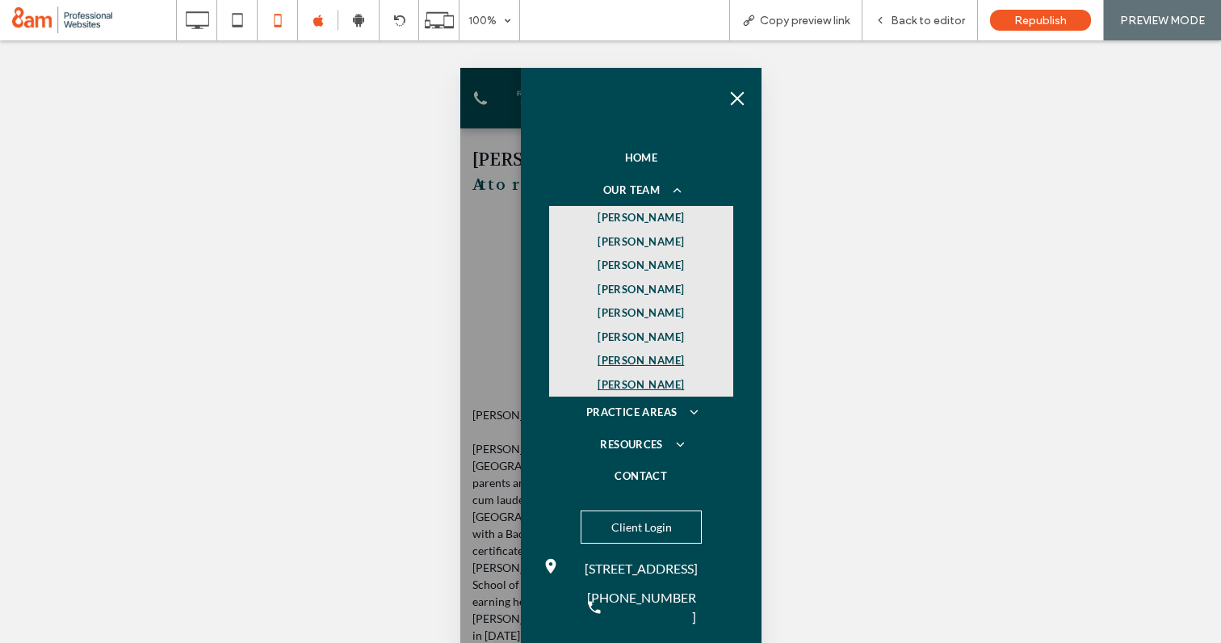
click at [641, 358] on span "ANDREW KAGEN" at bounding box center [640, 361] width 86 height 16
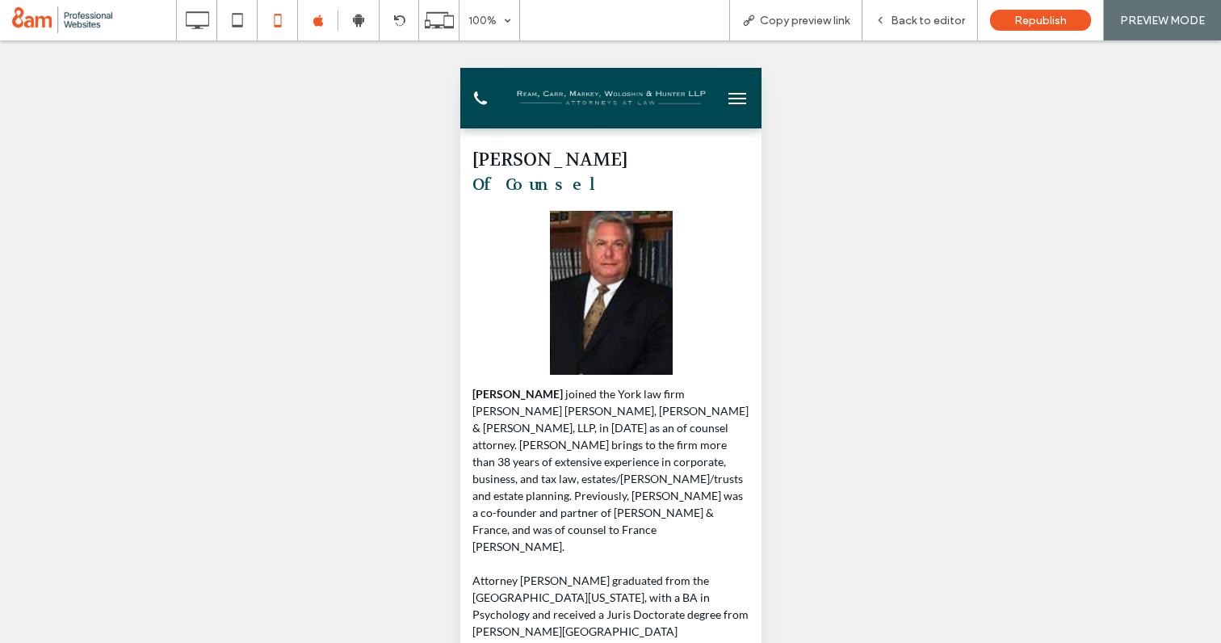
click at [746, 99] on button "menu" at bounding box center [737, 98] width 32 height 32
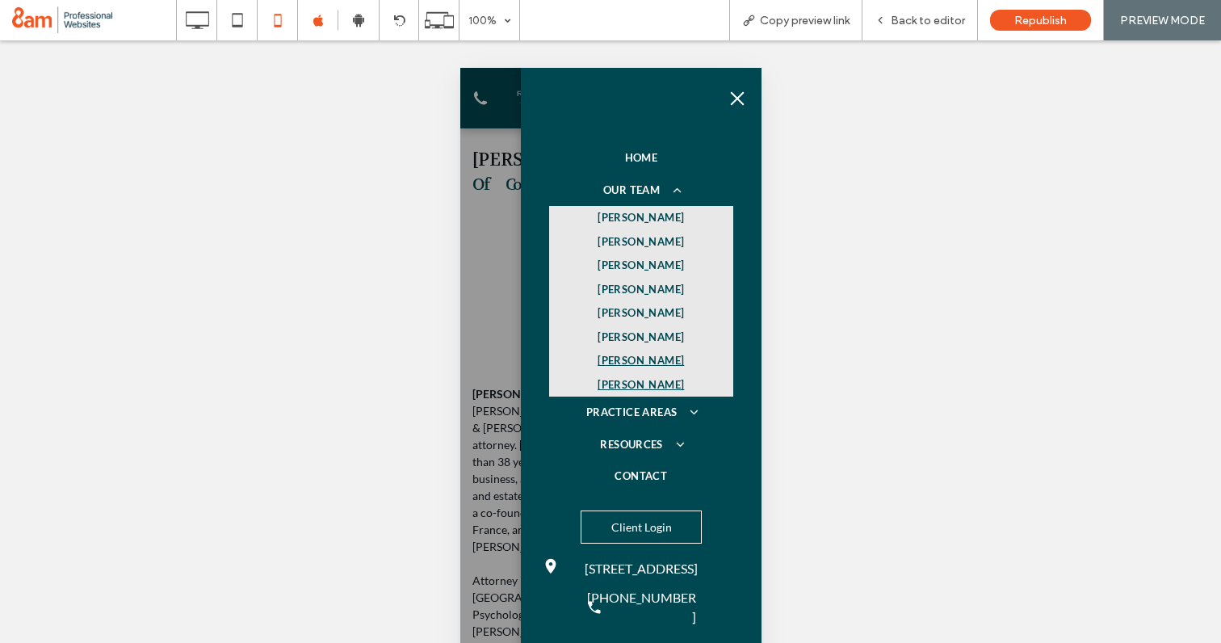
click at [627, 380] on span "AMY J. PHILLIPS" at bounding box center [640, 385] width 86 height 16
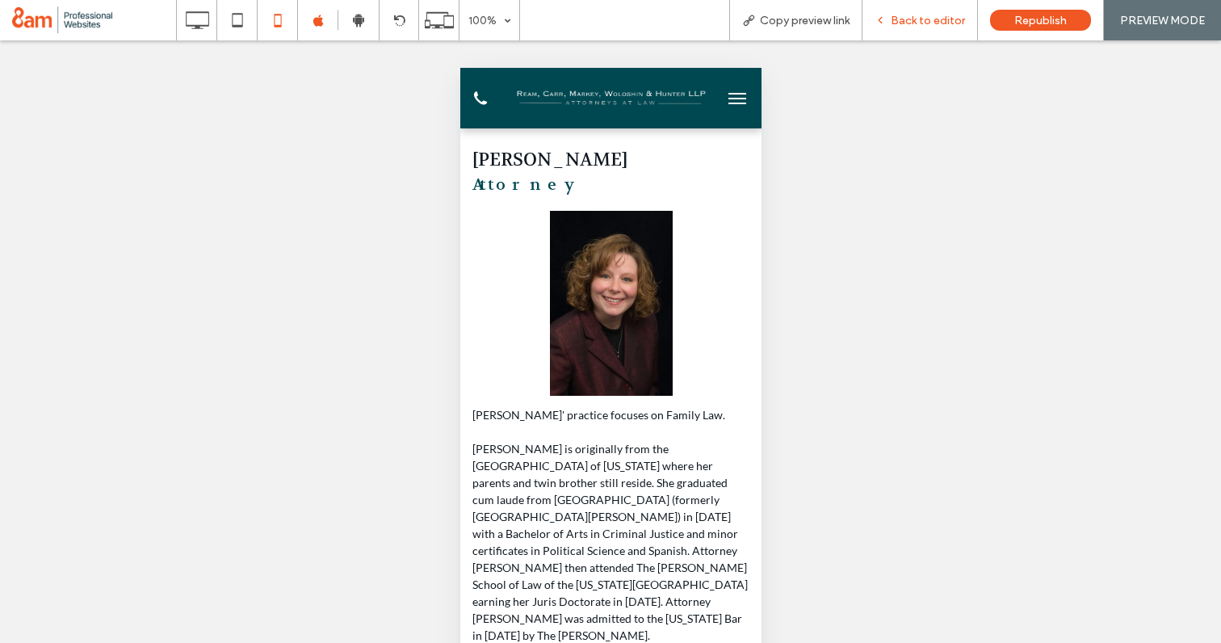
click at [899, 18] on span "Back to editor" at bounding box center [928, 21] width 74 height 14
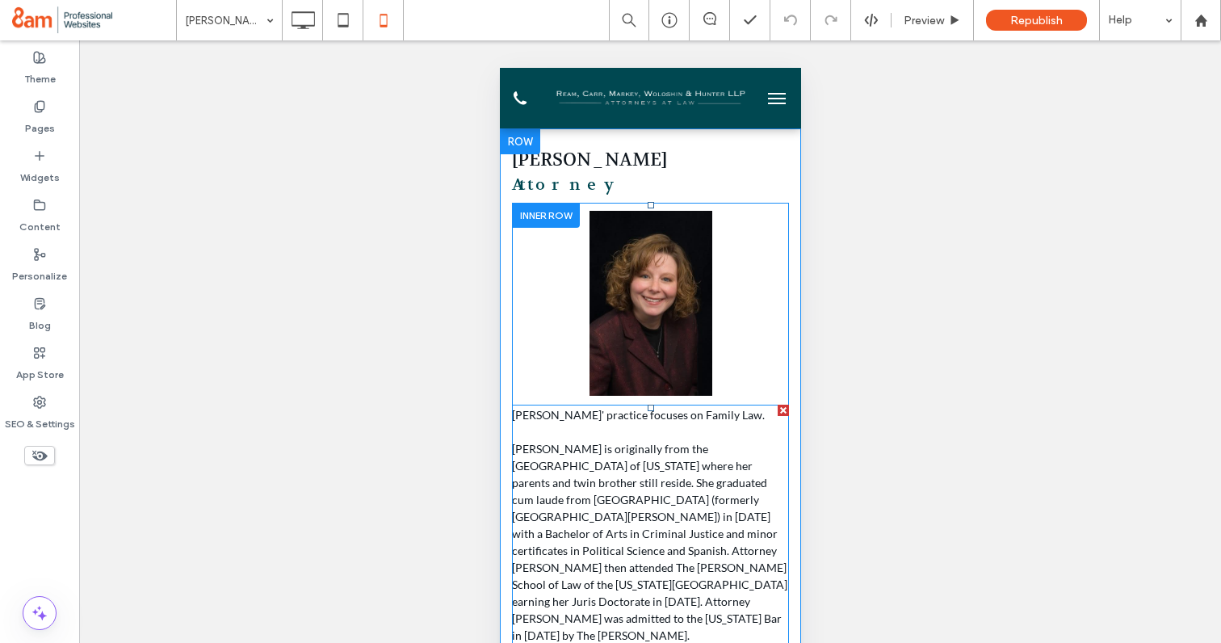
click at [563, 418] on span "Amy J. Phillips' practice focuses on Family Law." at bounding box center [637, 415] width 253 height 14
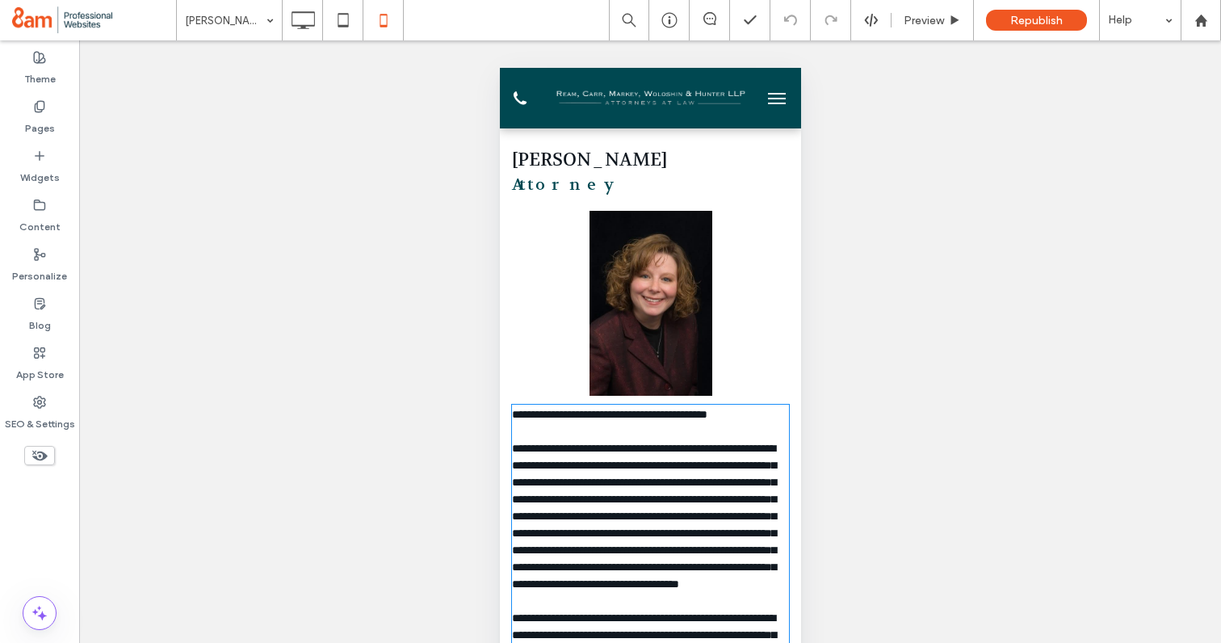
type input "****"
type input "**"
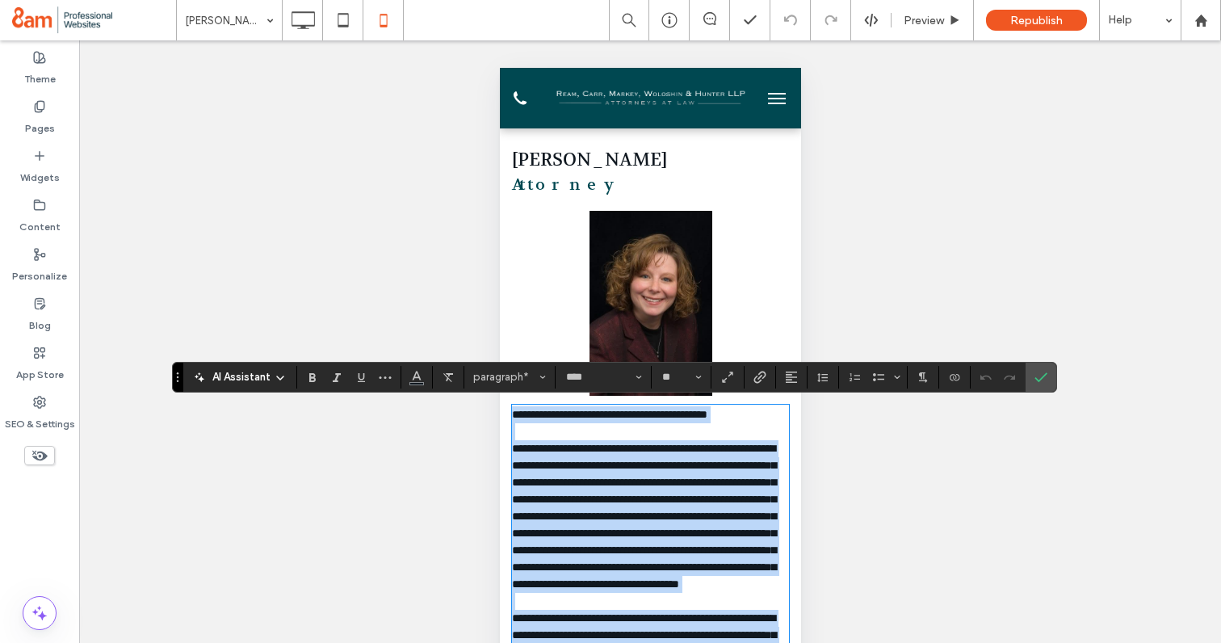
click at [574, 416] on span "**********" at bounding box center [608, 414] width 195 height 11
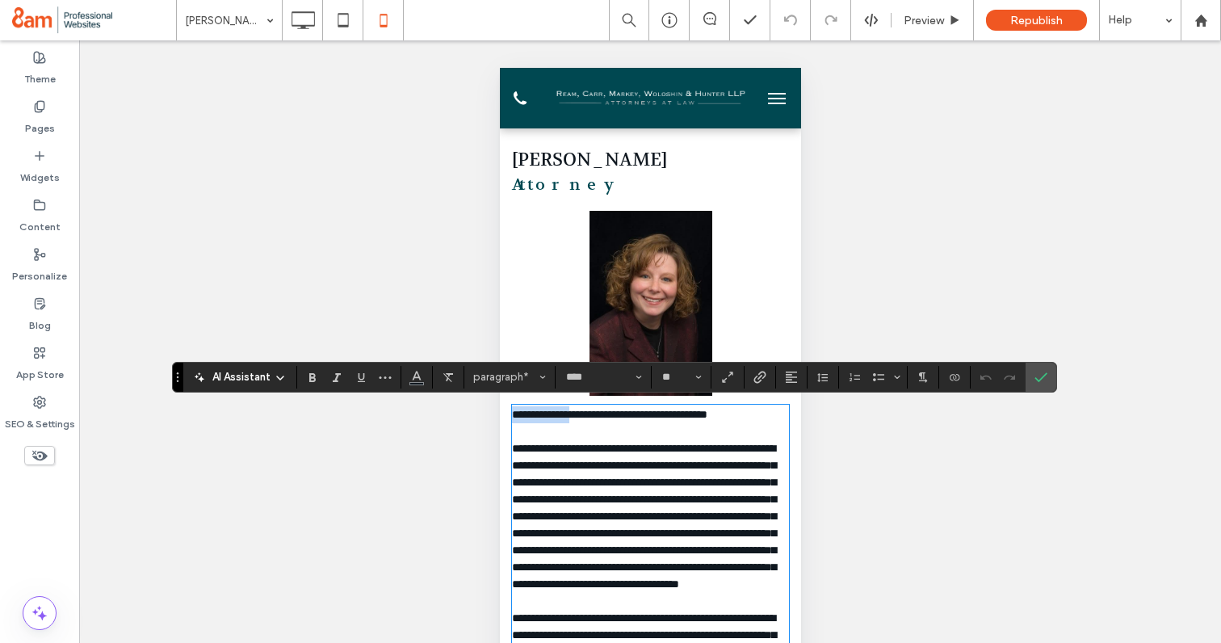
drag, startPoint x: 578, startPoint y: 416, endPoint x: 506, endPoint y: 418, distance: 71.9
drag, startPoint x: 582, startPoint y: 420, endPoint x: 477, endPoint y: 411, distance: 105.4
click at [310, 376] on use "Bold" at bounding box center [312, 377] width 6 height 9
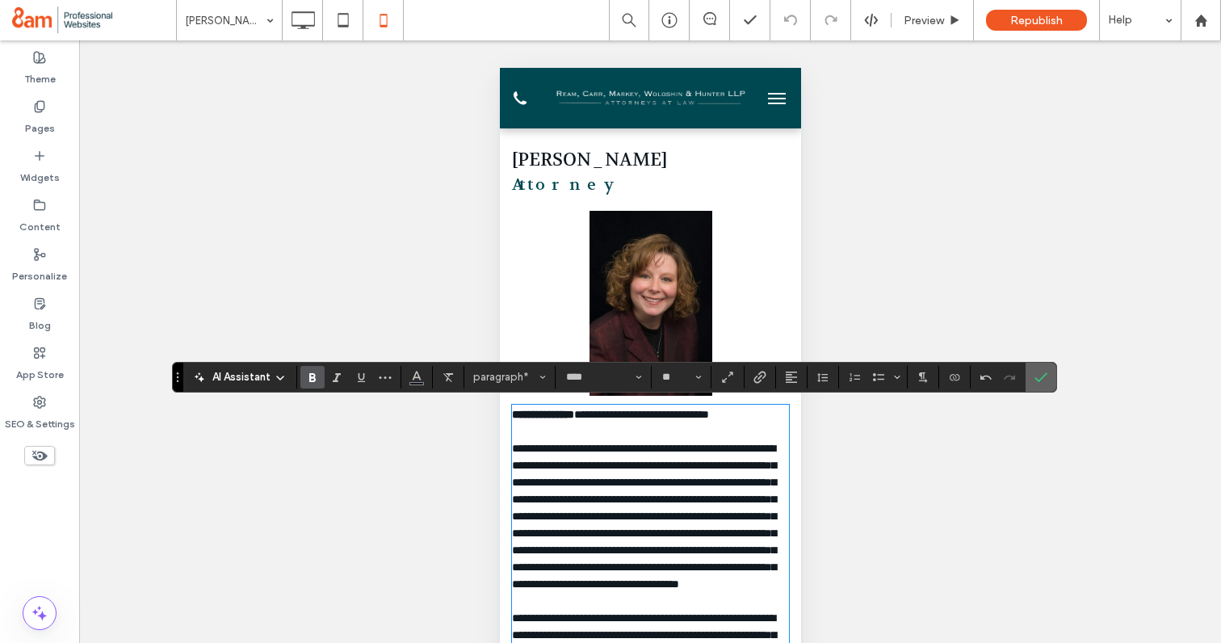
click at [1046, 369] on span "Confirm" at bounding box center [1041, 376] width 13 height 27
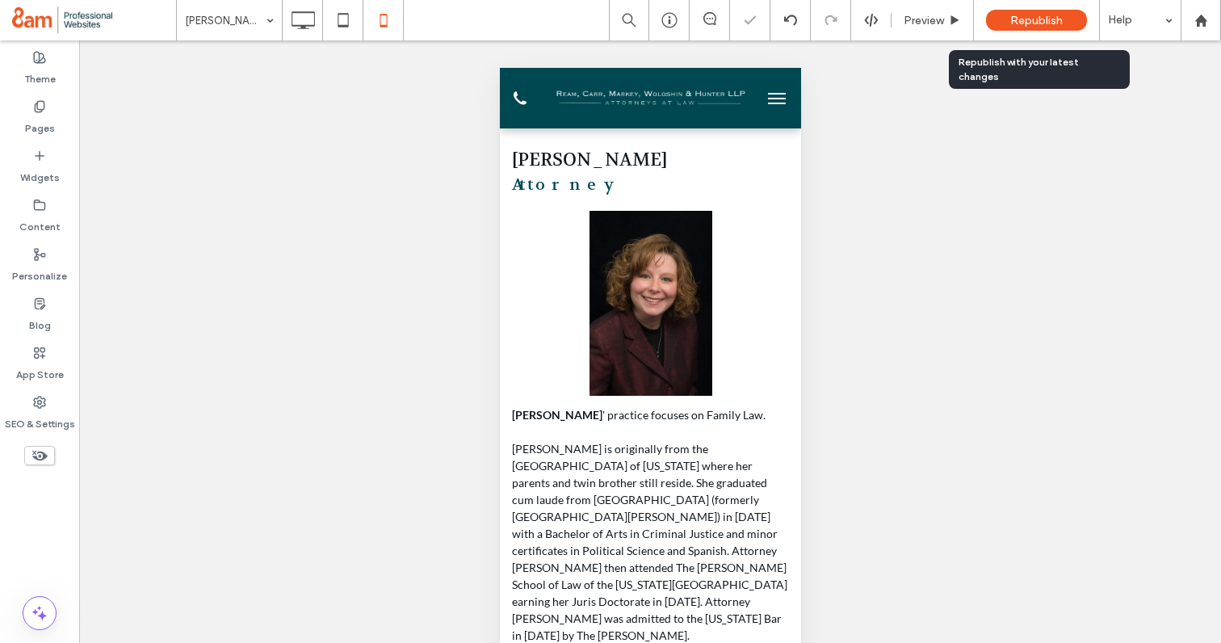
click at [1023, 17] on span "Republish" at bounding box center [1036, 21] width 53 height 14
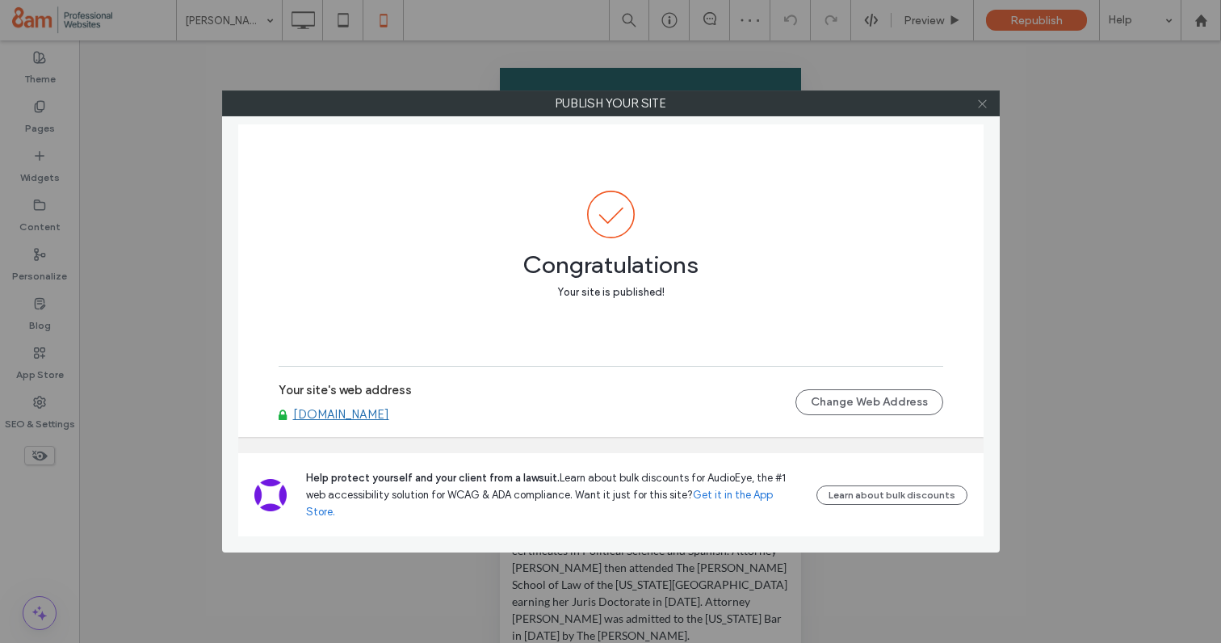
click at [980, 107] on icon at bounding box center [983, 104] width 12 height 12
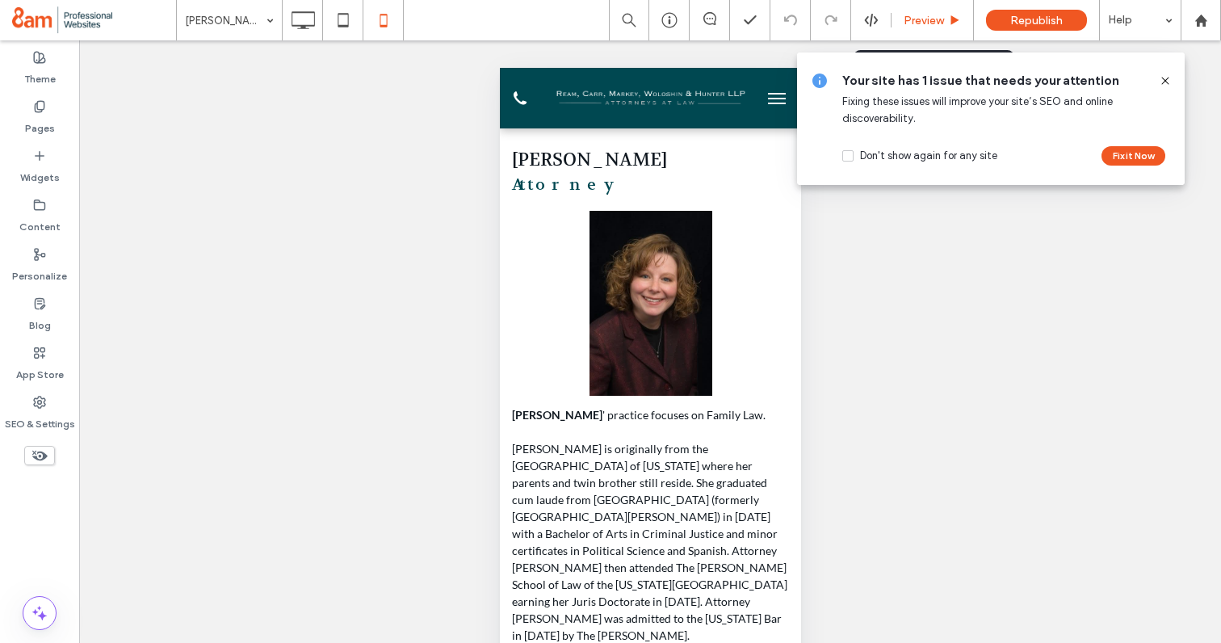
click at [929, 25] on span "Preview" at bounding box center [924, 21] width 40 height 14
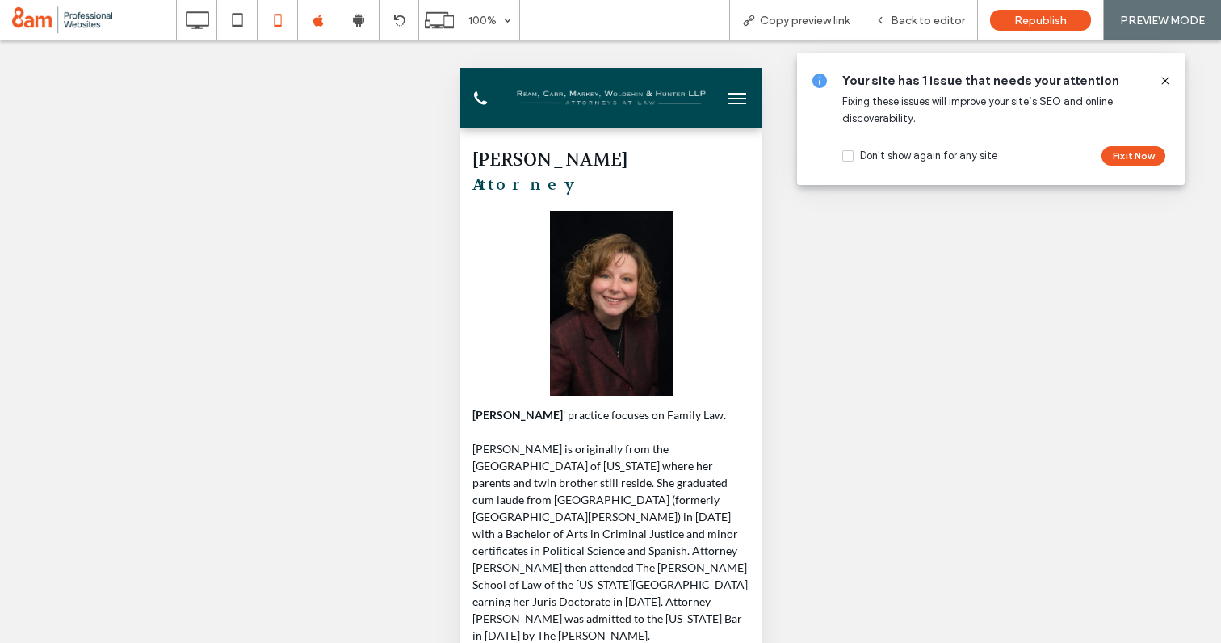
click at [1163, 79] on icon at bounding box center [1165, 80] width 13 height 13
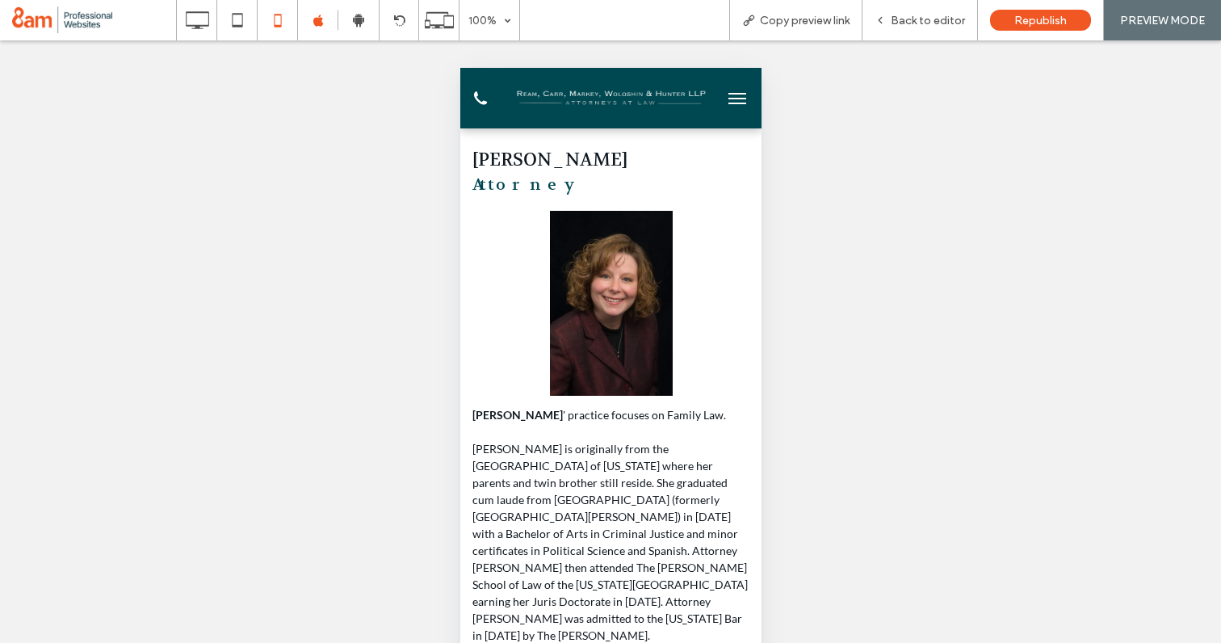
click at [742, 94] on span "menu" at bounding box center [737, 94] width 18 height 2
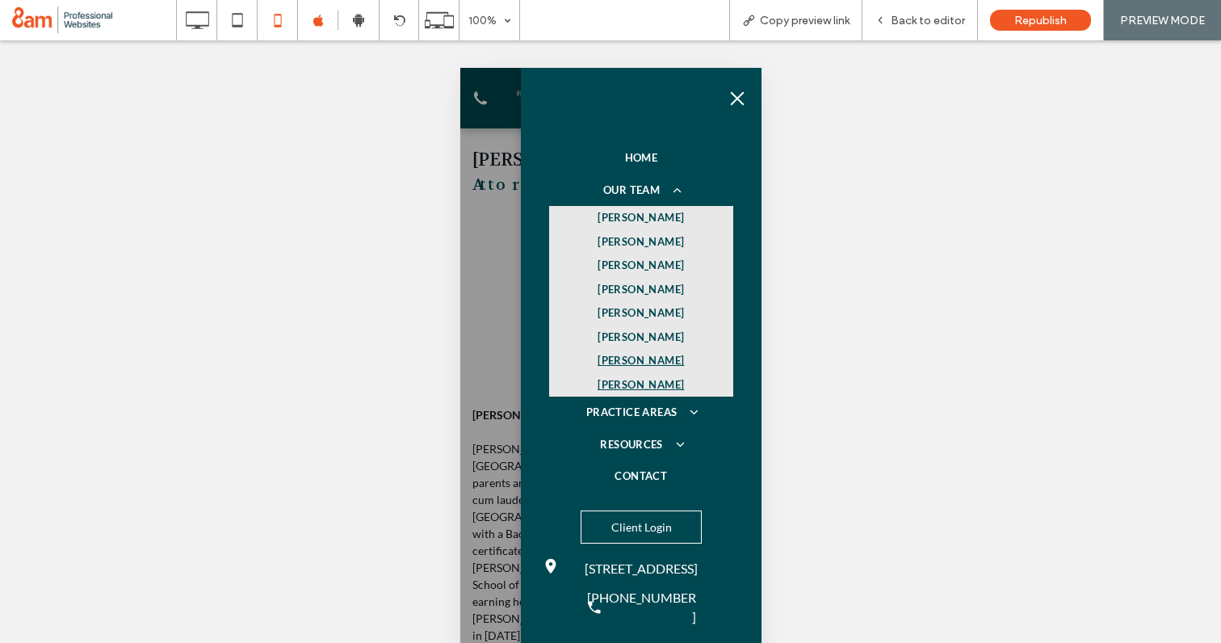
click at [650, 359] on span "ANDREW KAGEN" at bounding box center [640, 361] width 86 height 16
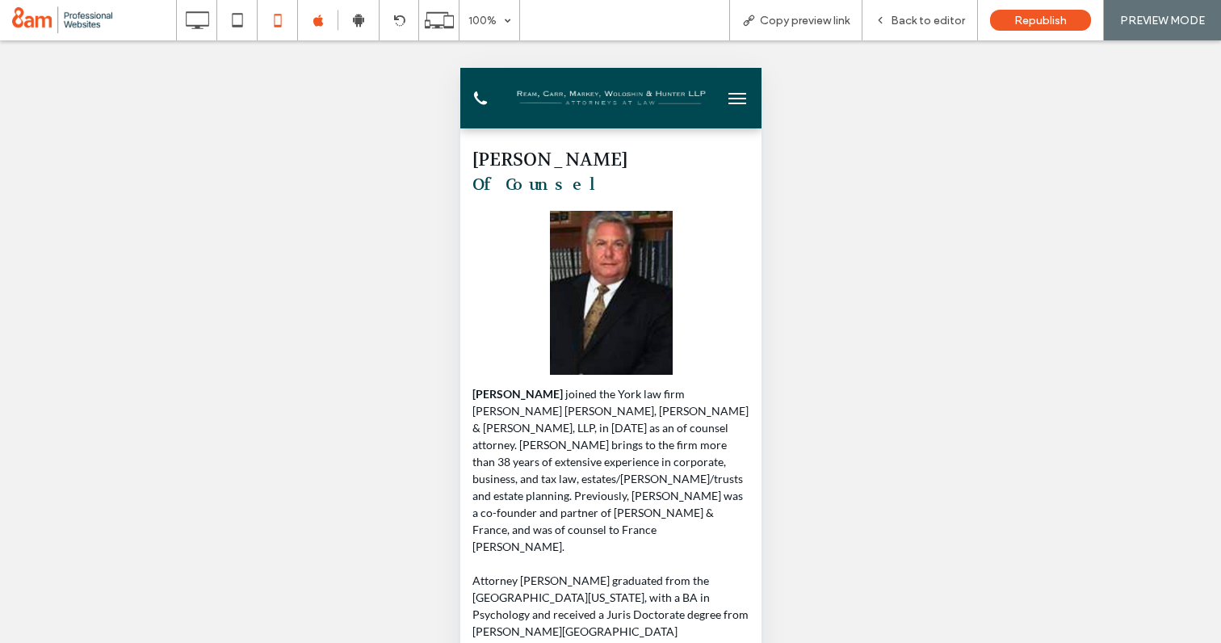
click at [744, 95] on button "menu" at bounding box center [737, 98] width 32 height 32
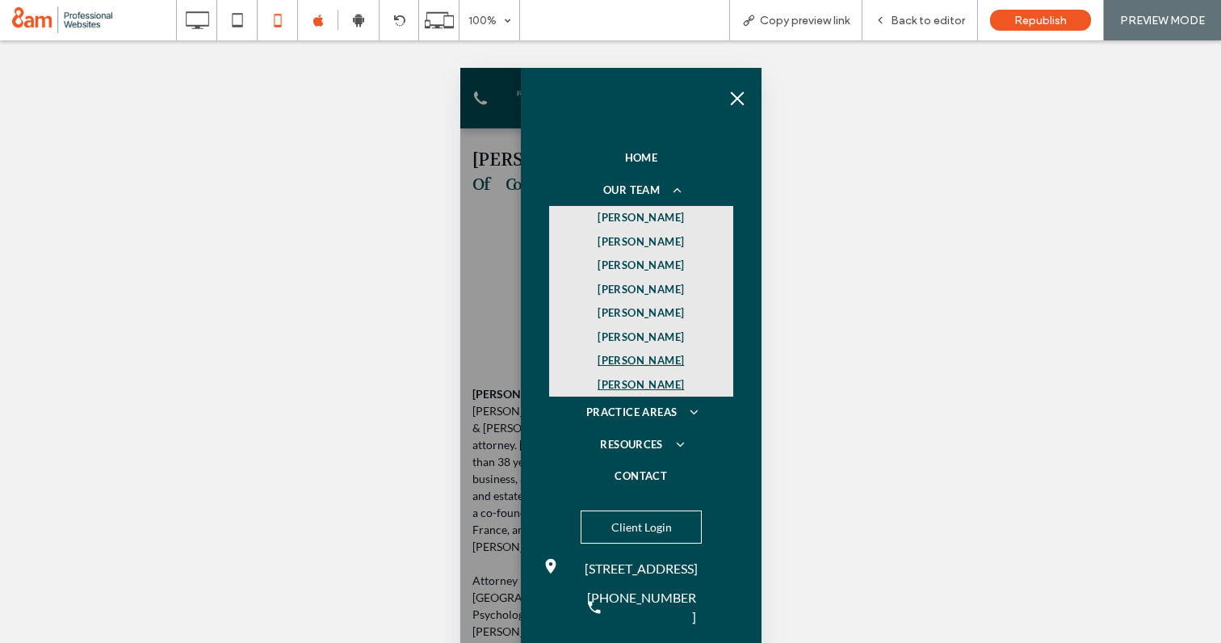
click at [640, 387] on span "AMY J. PHILLIPS" at bounding box center [640, 385] width 86 height 16
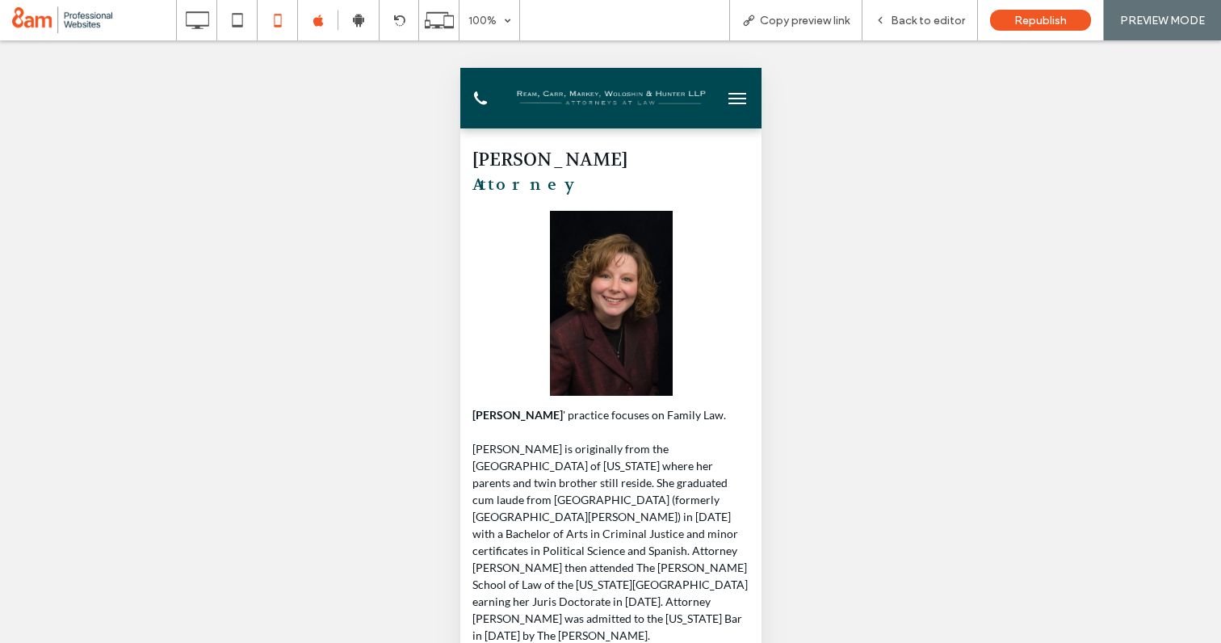
click at [740, 98] on span "menu" at bounding box center [737, 99] width 18 height 2
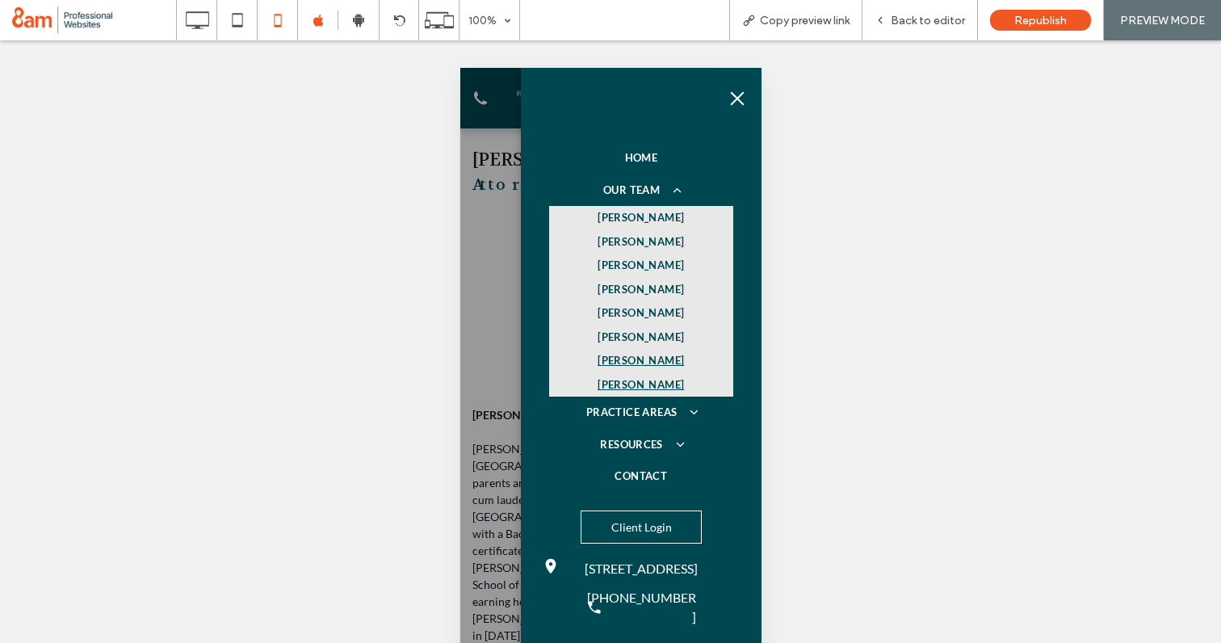
click at [671, 361] on span "ANDREW KAGEN" at bounding box center [640, 361] width 86 height 16
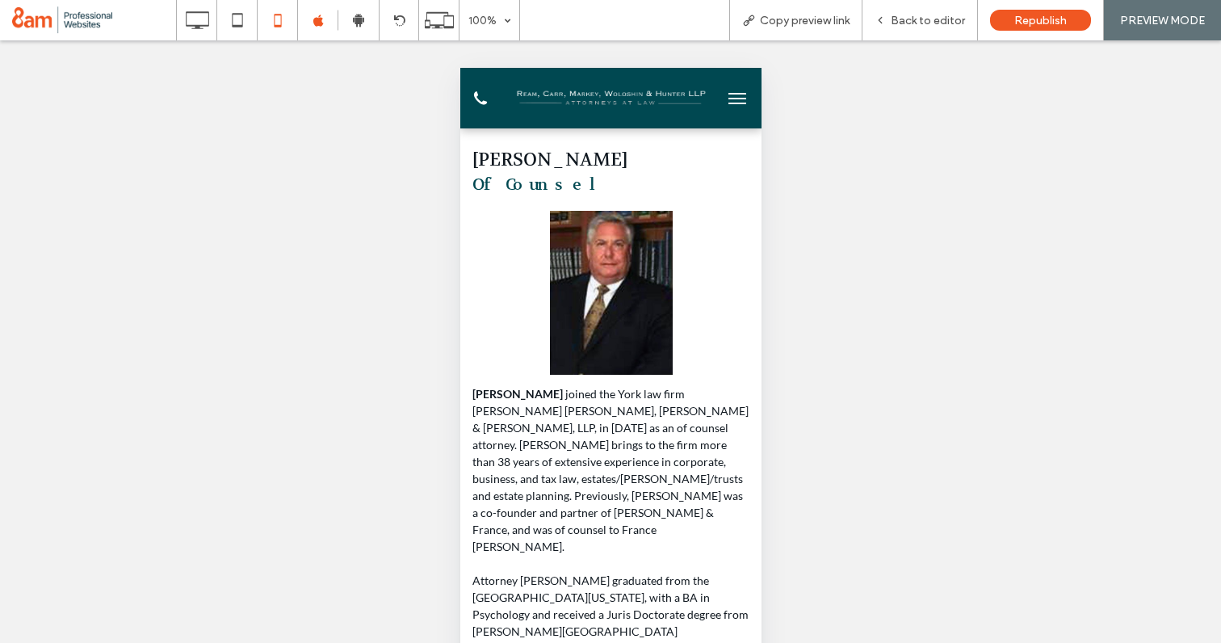
click at [738, 98] on span "menu" at bounding box center [737, 99] width 18 height 2
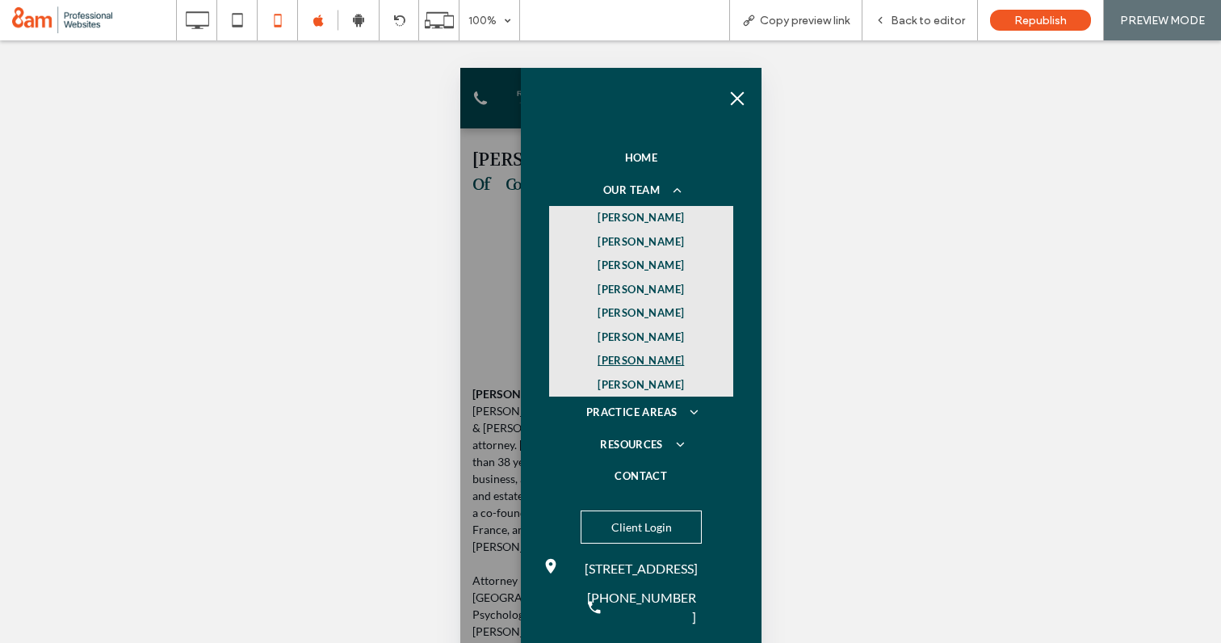
click at [637, 192] on span "OUR TEAM" at bounding box center [641, 191] width 76 height 16
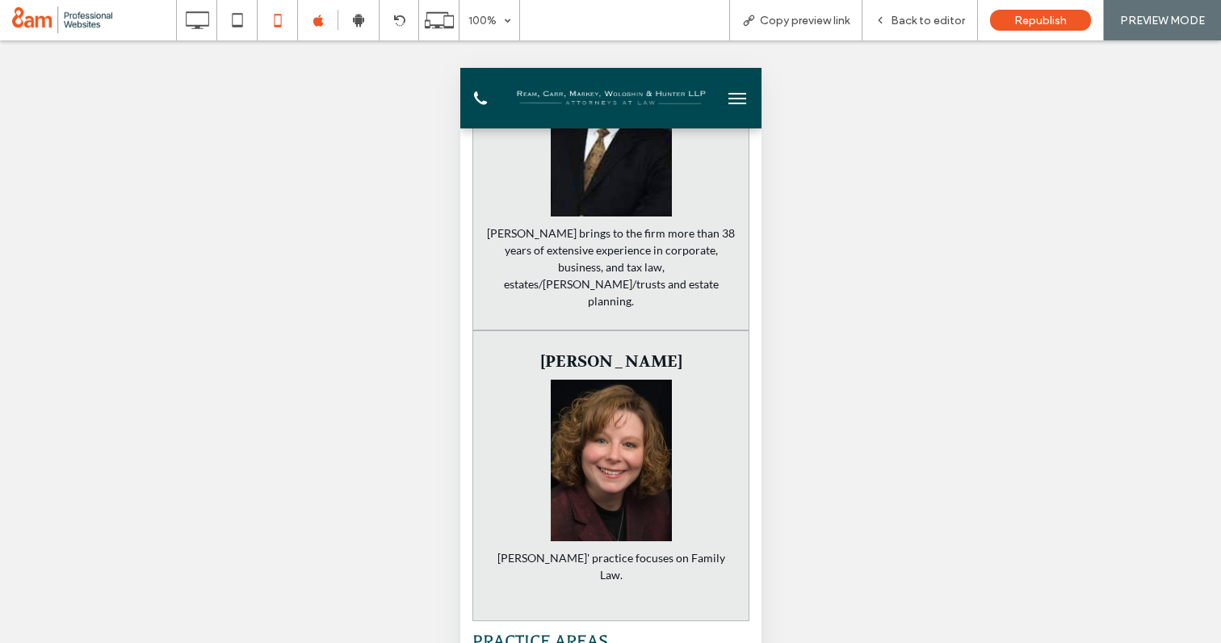
scroll to position [2179, 0]
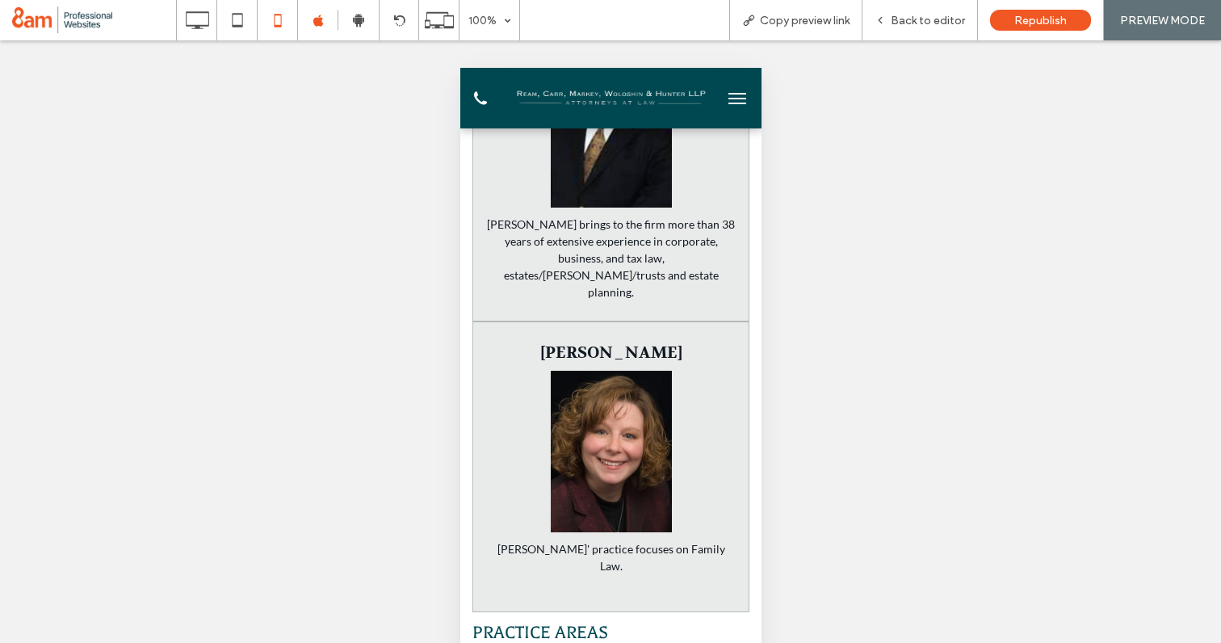
click at [586, 410] on img at bounding box center [610, 452] width 121 height 162
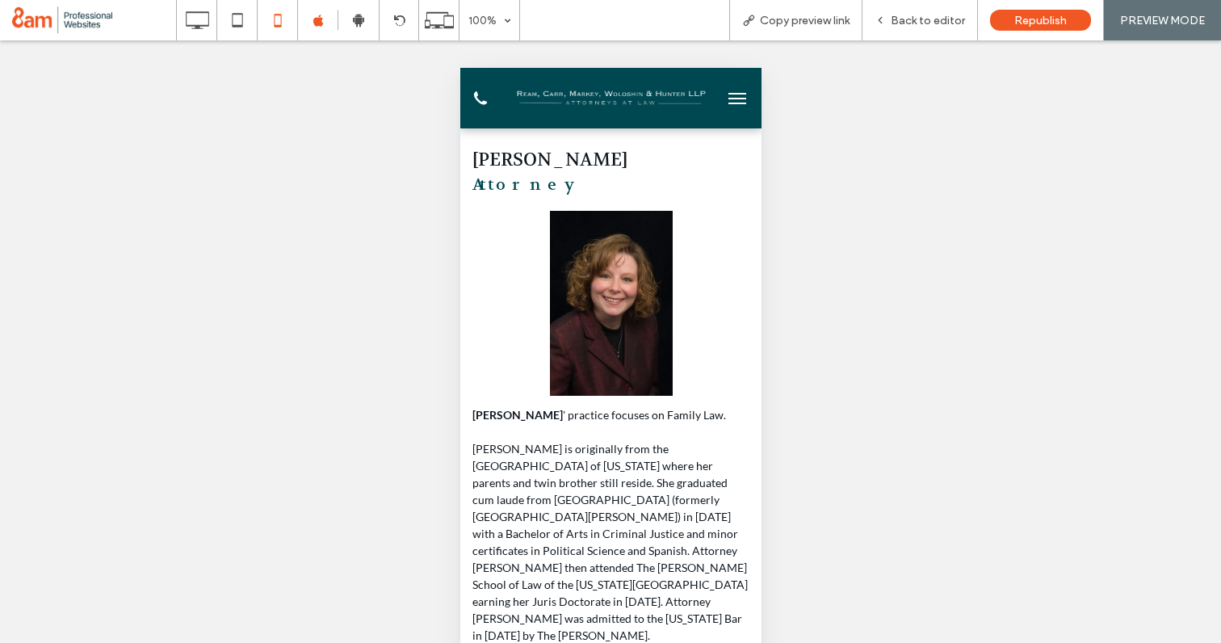
scroll to position [0, 0]
